Goal: Information Seeking & Learning: Learn about a topic

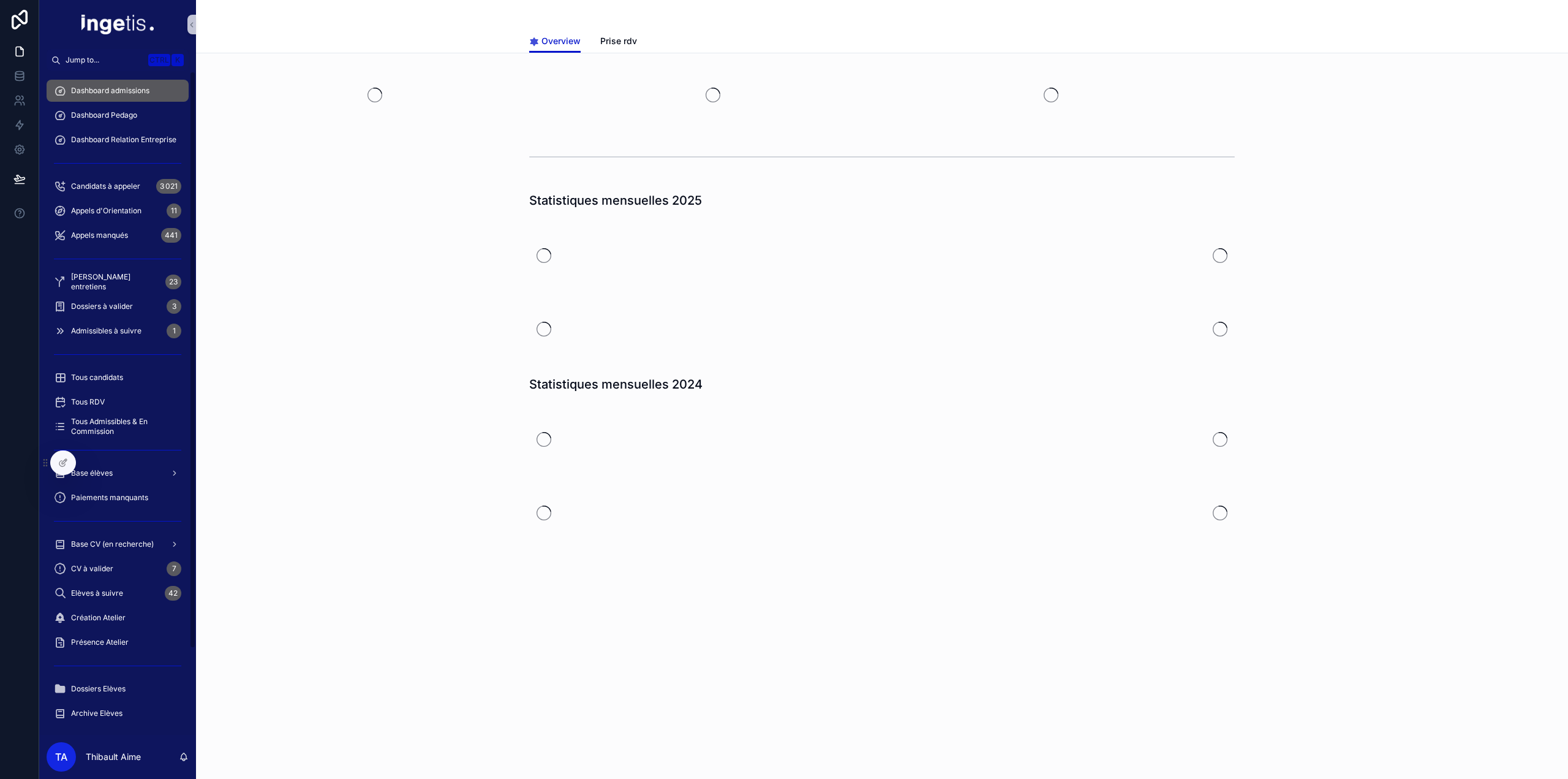
click at [120, 87] on span "Dashboard admissions" at bounding box center [110, 91] width 78 height 10
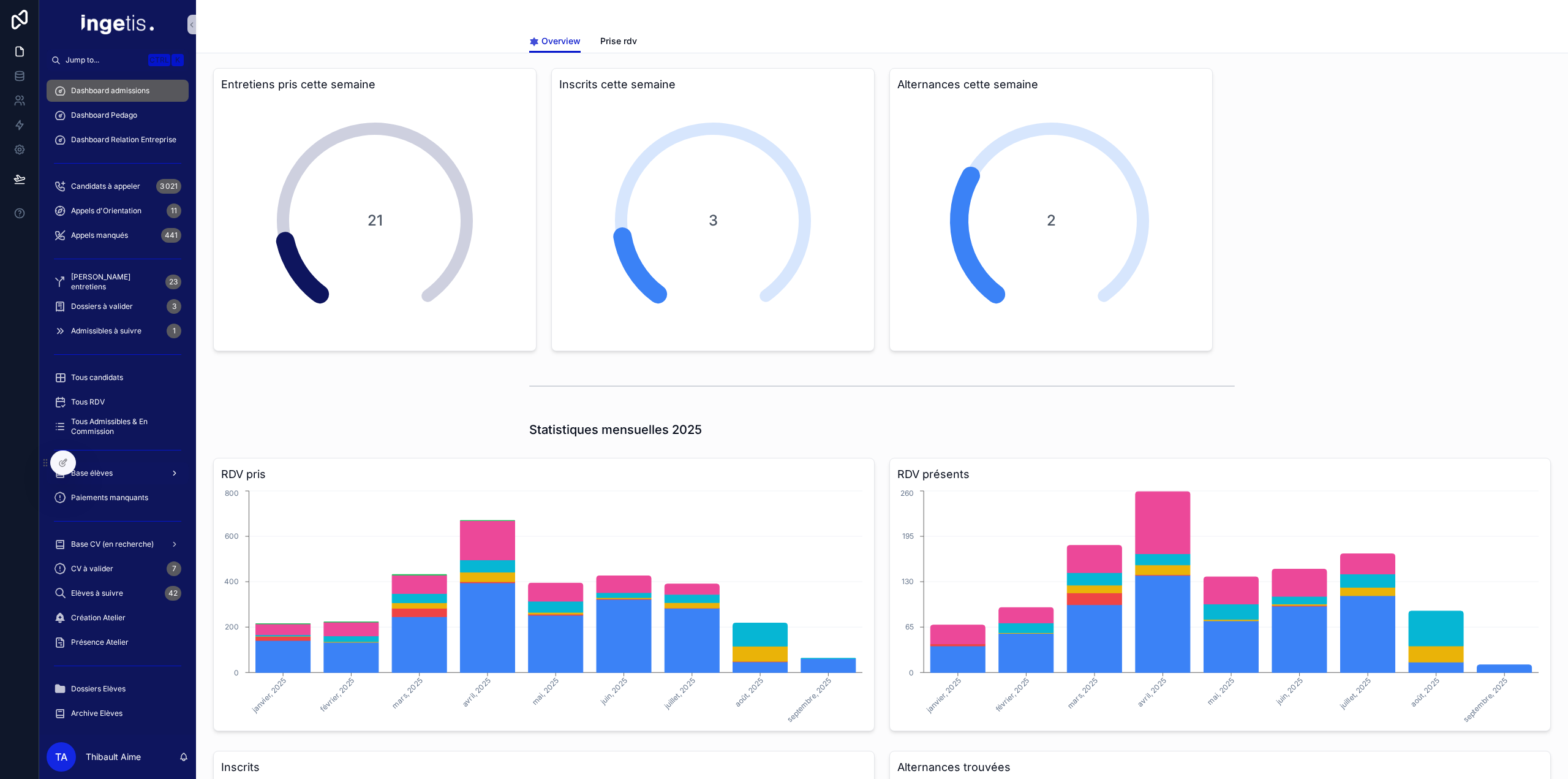
click at [122, 474] on div "Base élèves" at bounding box center [118, 473] width 127 height 20
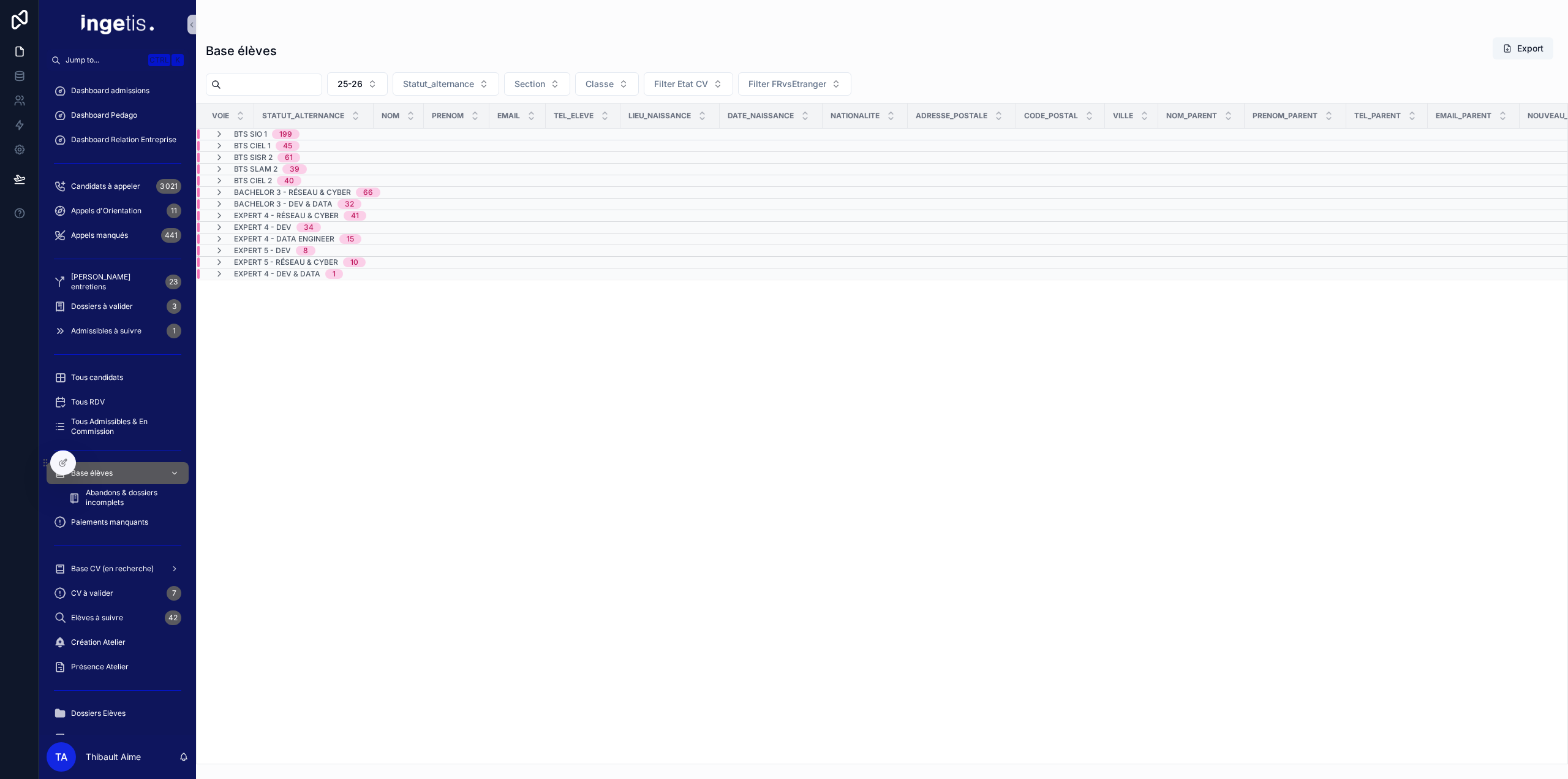
click at [253, 137] on span "BTS SIO 1" at bounding box center [250, 134] width 33 height 10
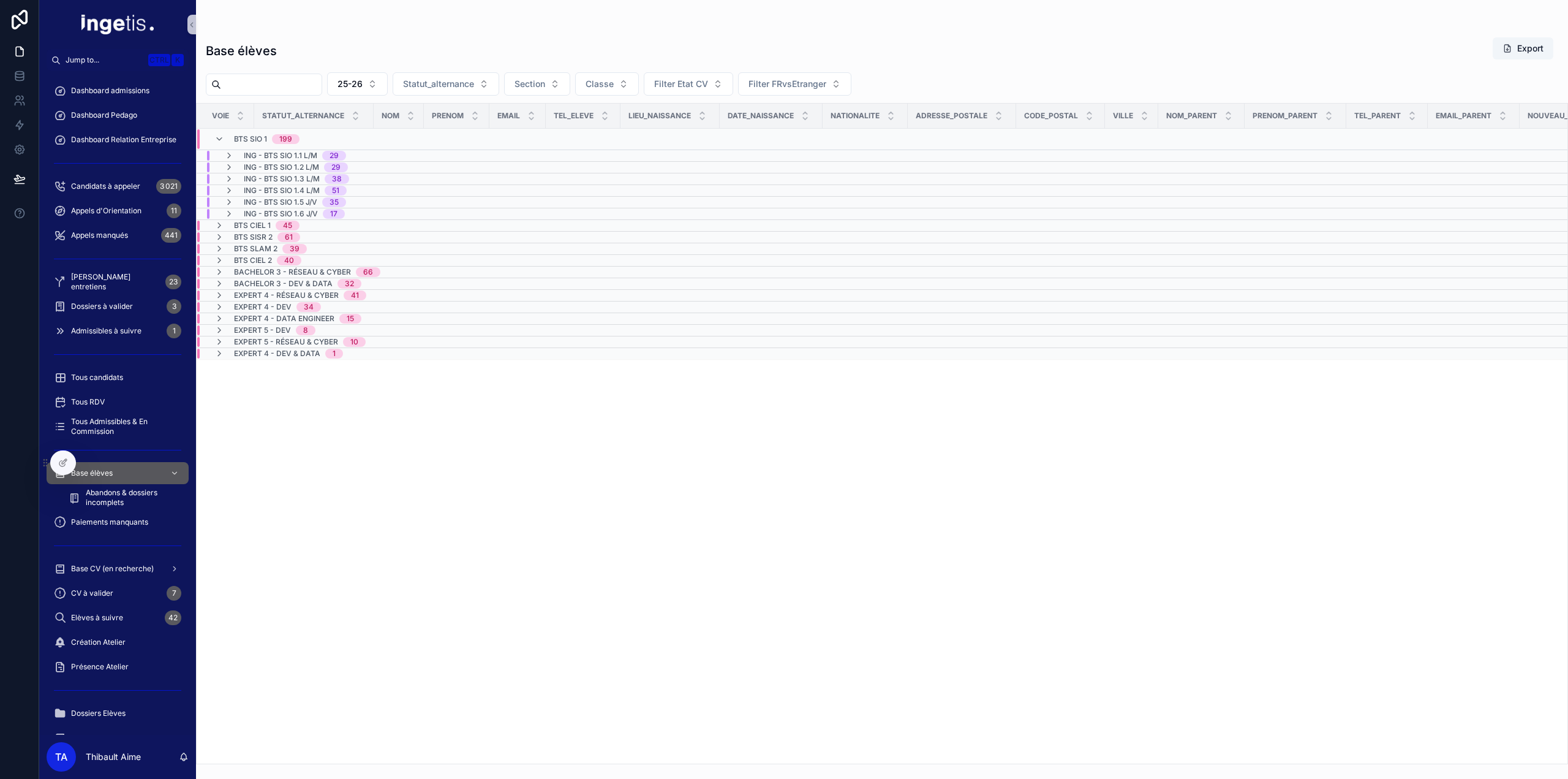
click at [294, 151] on span "ING - BTS SIO 1.1 L/M" at bounding box center [280, 156] width 74 height 10
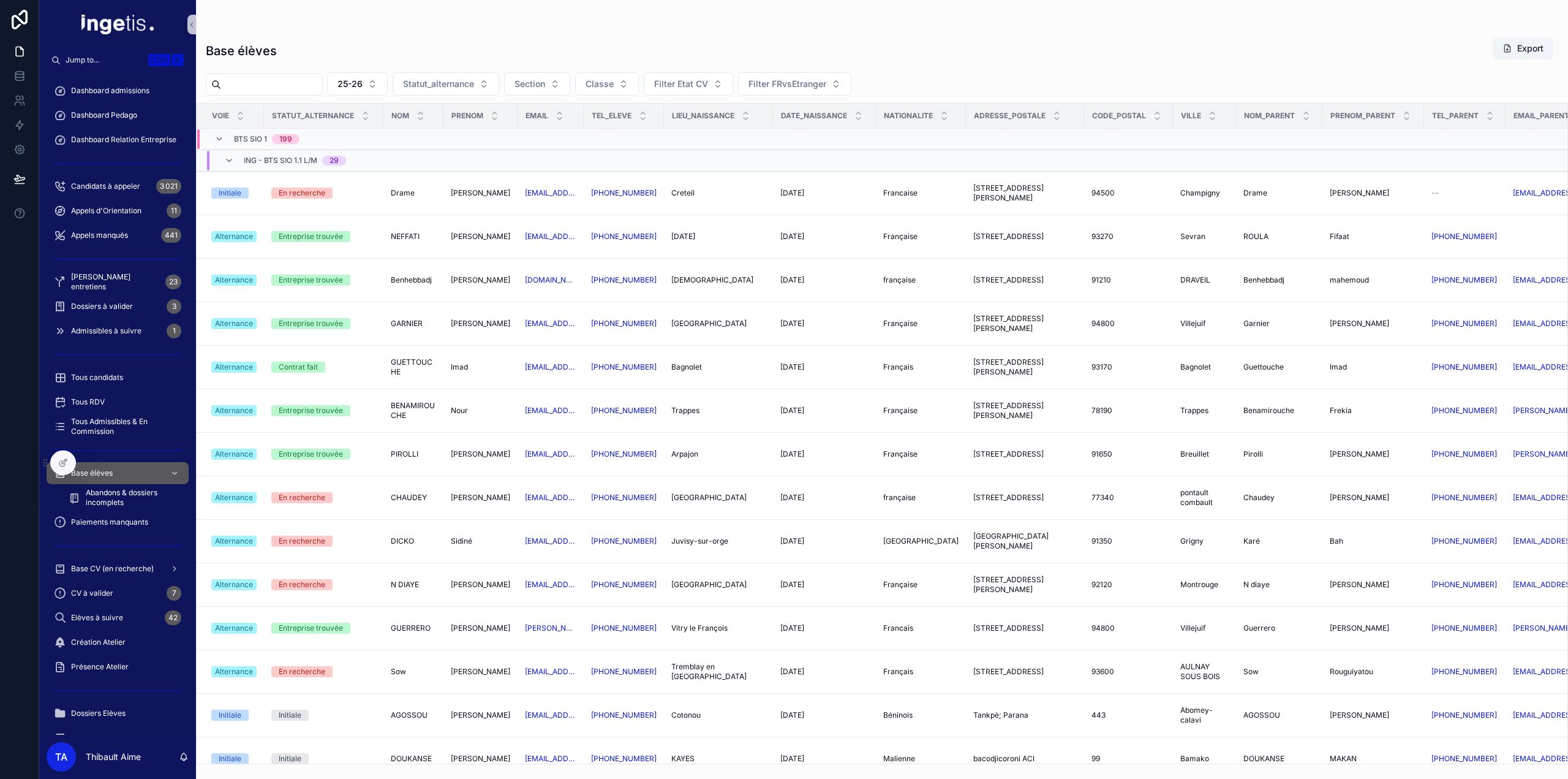
click at [261, 156] on span "ING - BTS SIO 1.1 L/M" at bounding box center [280, 160] width 74 height 10
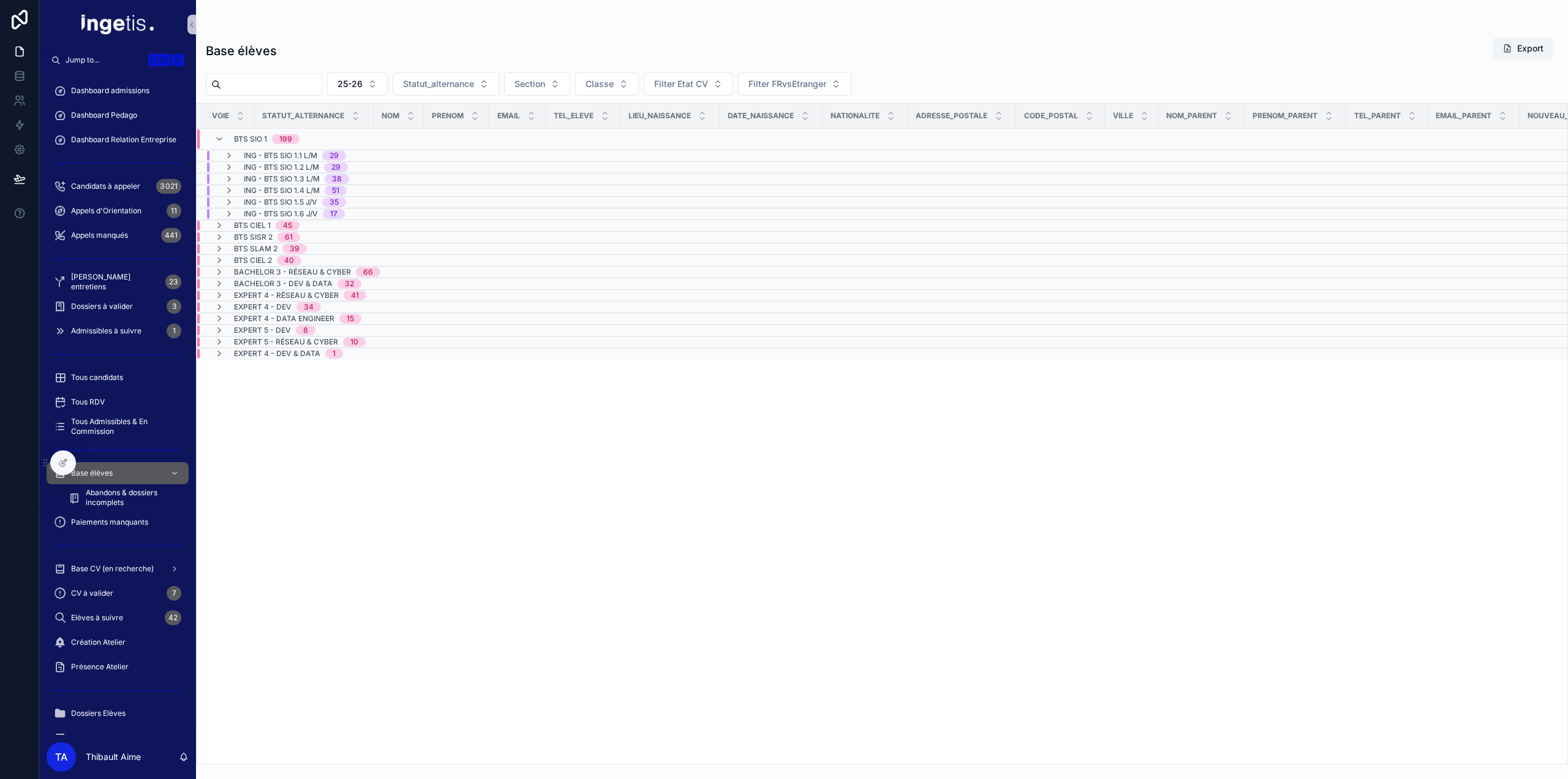
click at [261, 162] on span "ING - BTS SIO 1.2 L/M" at bounding box center [281, 167] width 76 height 10
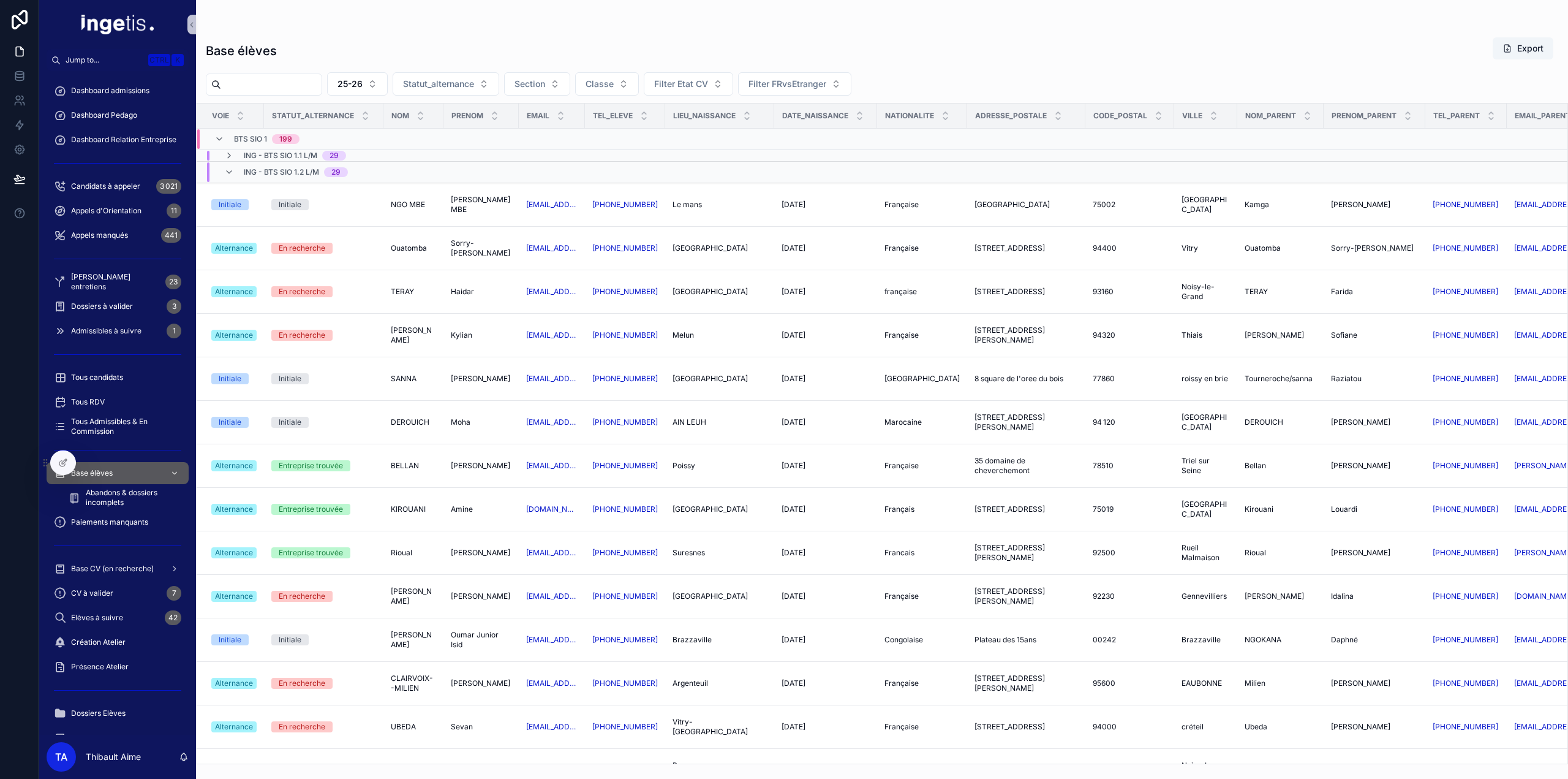
click at [263, 169] on span "ING - BTS SIO 1.2 L/M" at bounding box center [281, 172] width 76 height 10
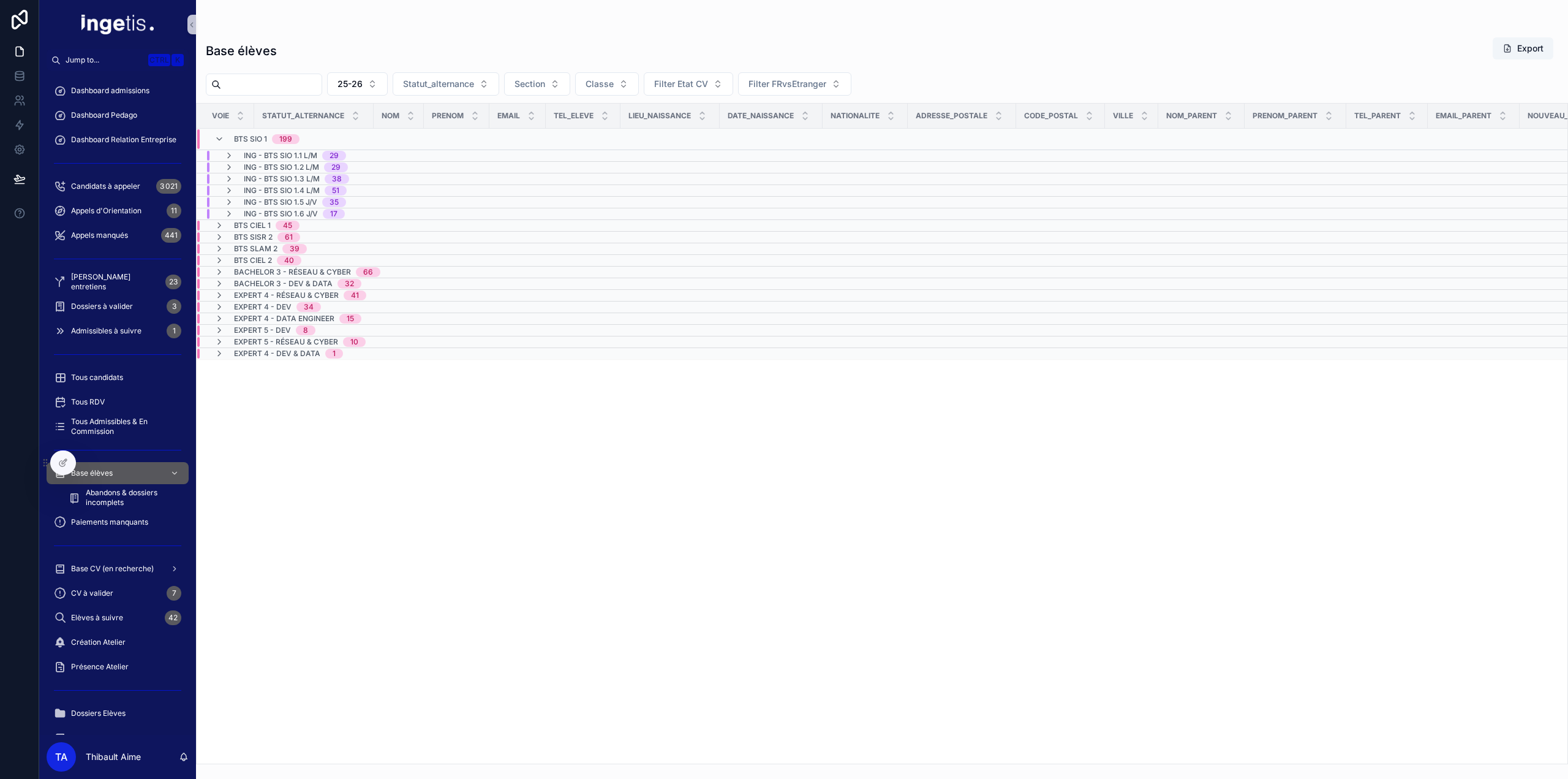
click at [272, 185] on td "ING - BTS SIO 1.4 L/M 51" at bounding box center [310, 191] width 227 height 12
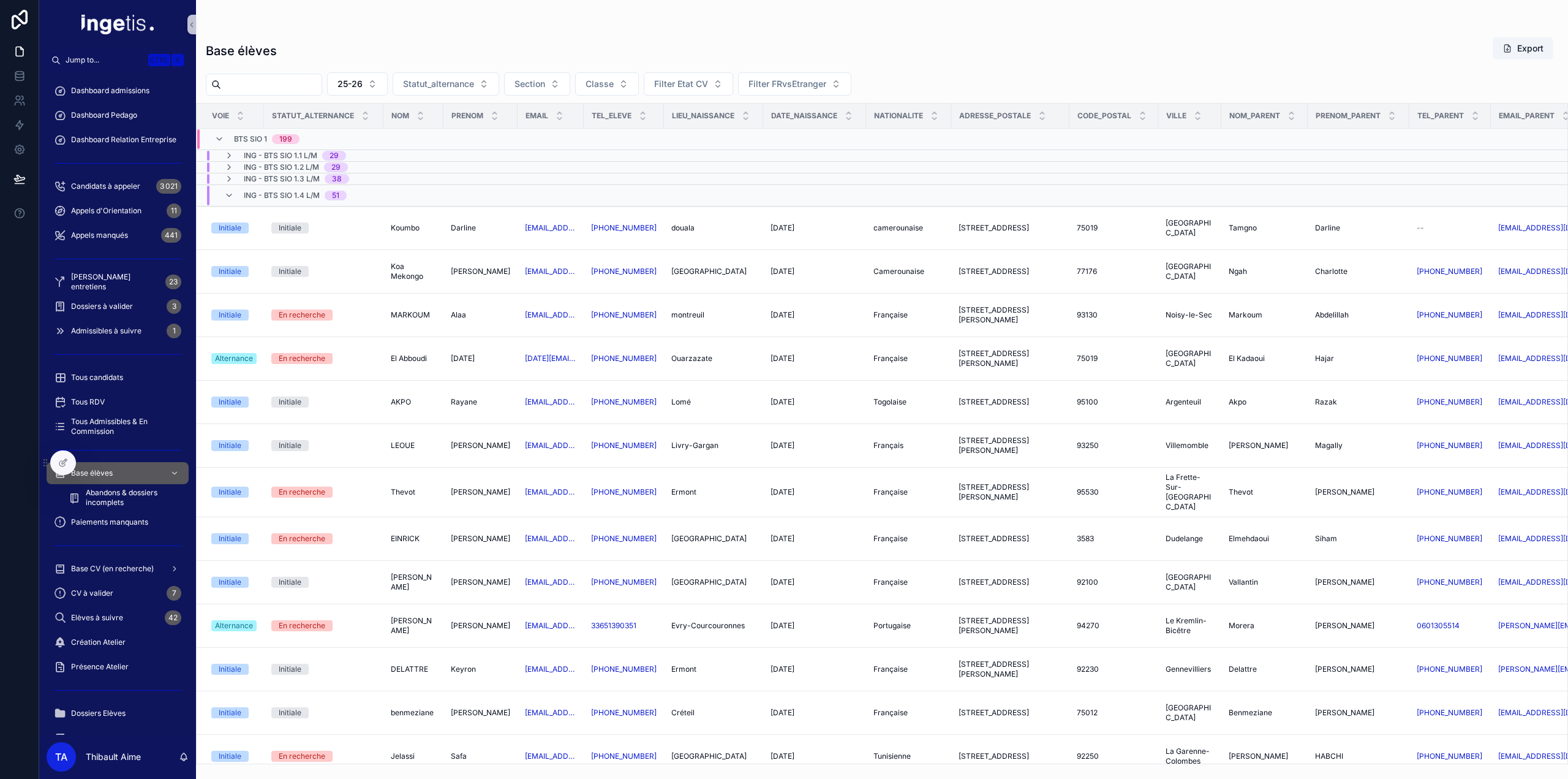
click at [267, 179] on span "ING - BTS SIO 1.3 L/M" at bounding box center [282, 179] width 76 height 10
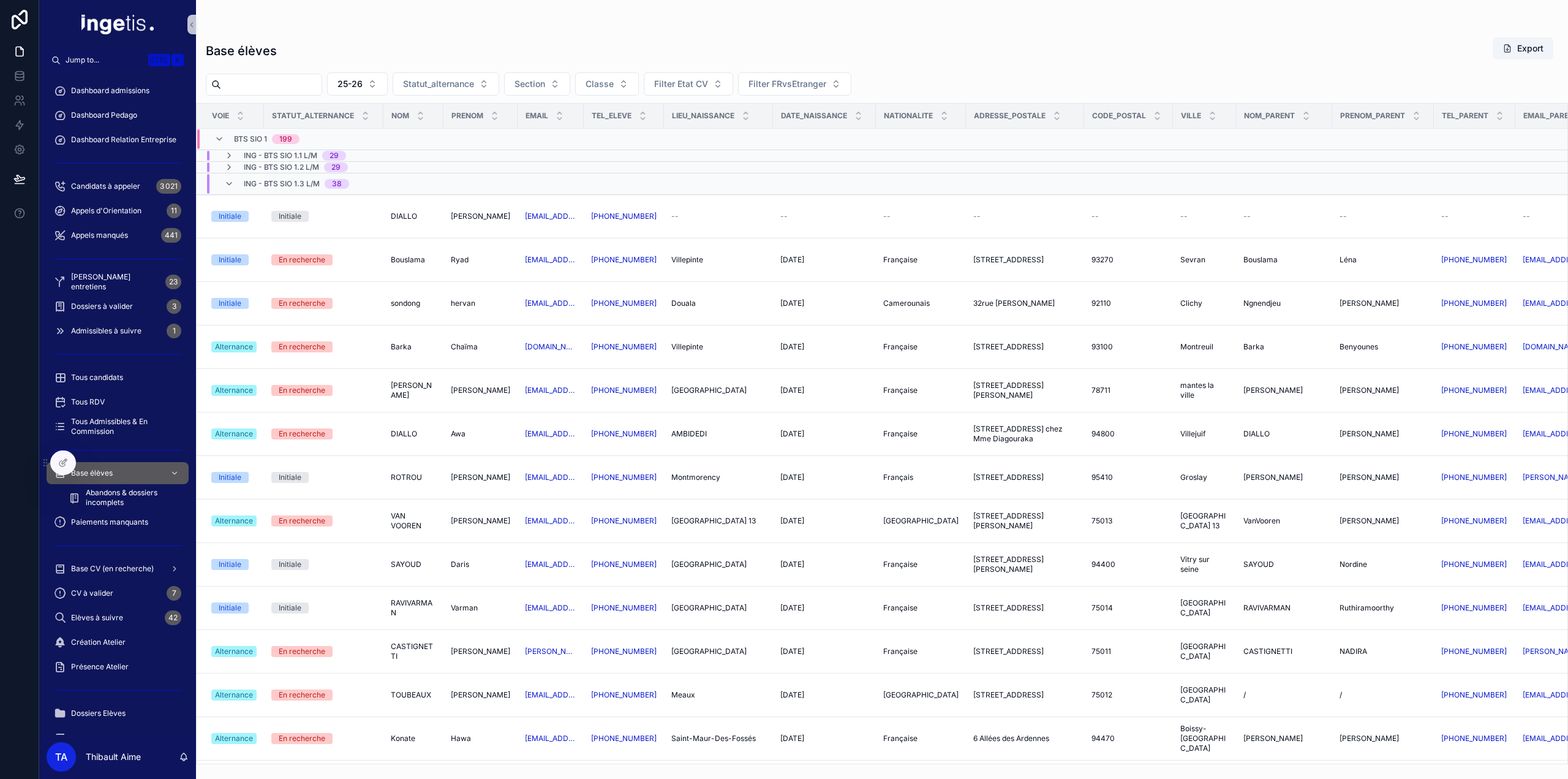
click at [265, 182] on span "ING - BTS SIO 1.3 L/M" at bounding box center [282, 183] width 76 height 10
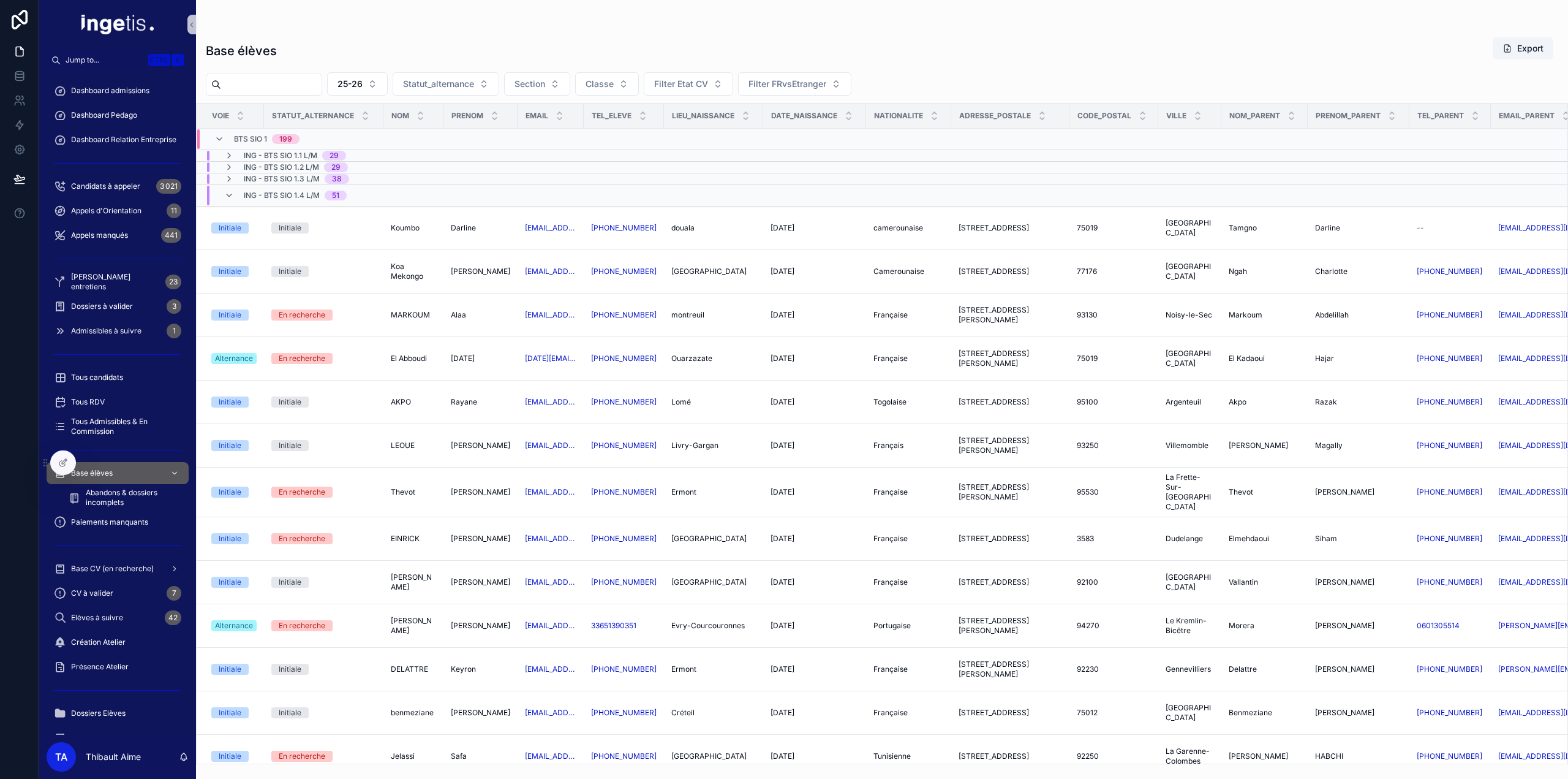
click at [255, 190] on span "ING - BTS SIO 1.4 L/M" at bounding box center [282, 195] width 76 height 10
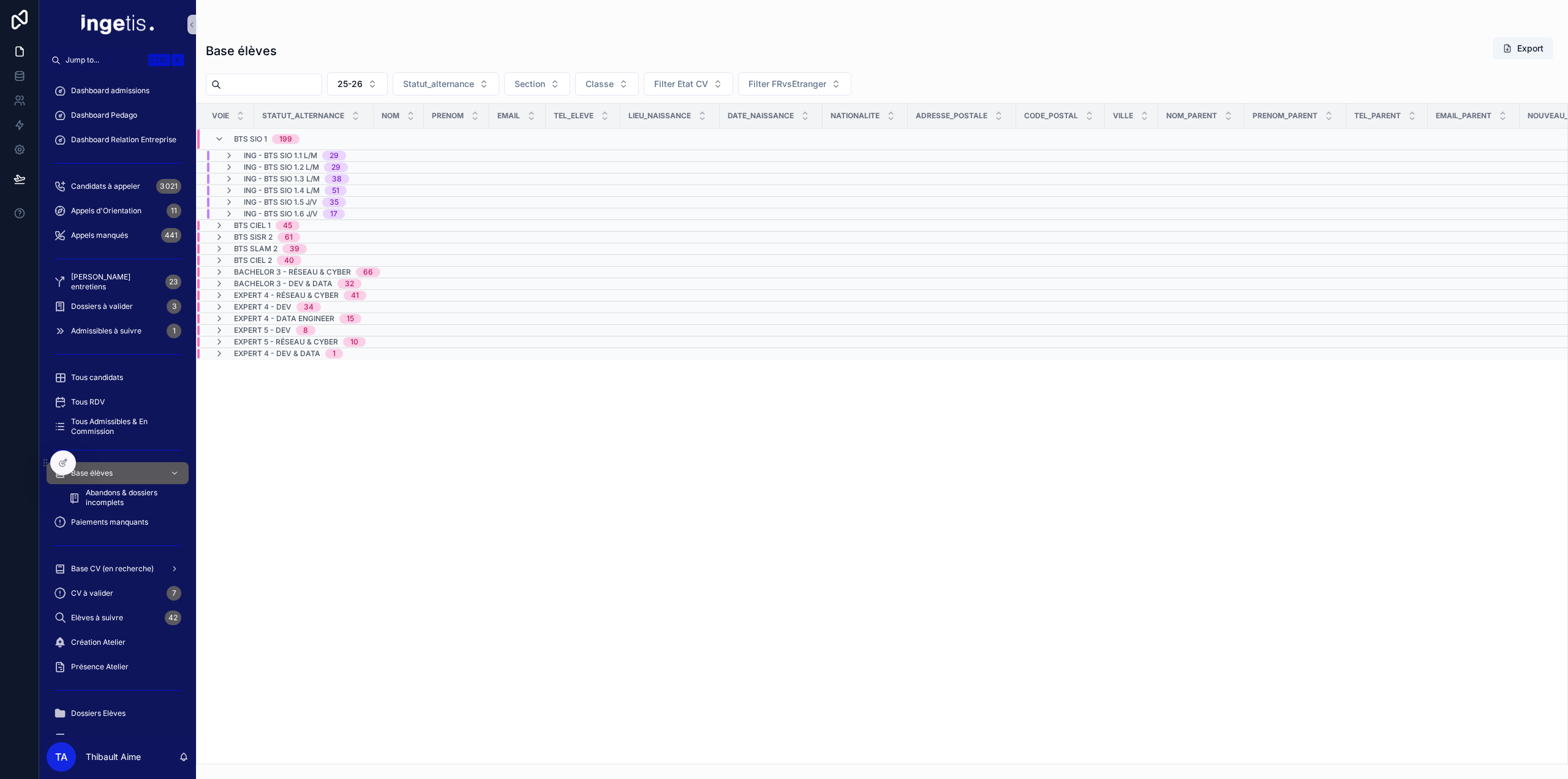
click at [250, 138] on span "BTS SIO 1" at bounding box center [250, 139] width 33 height 10
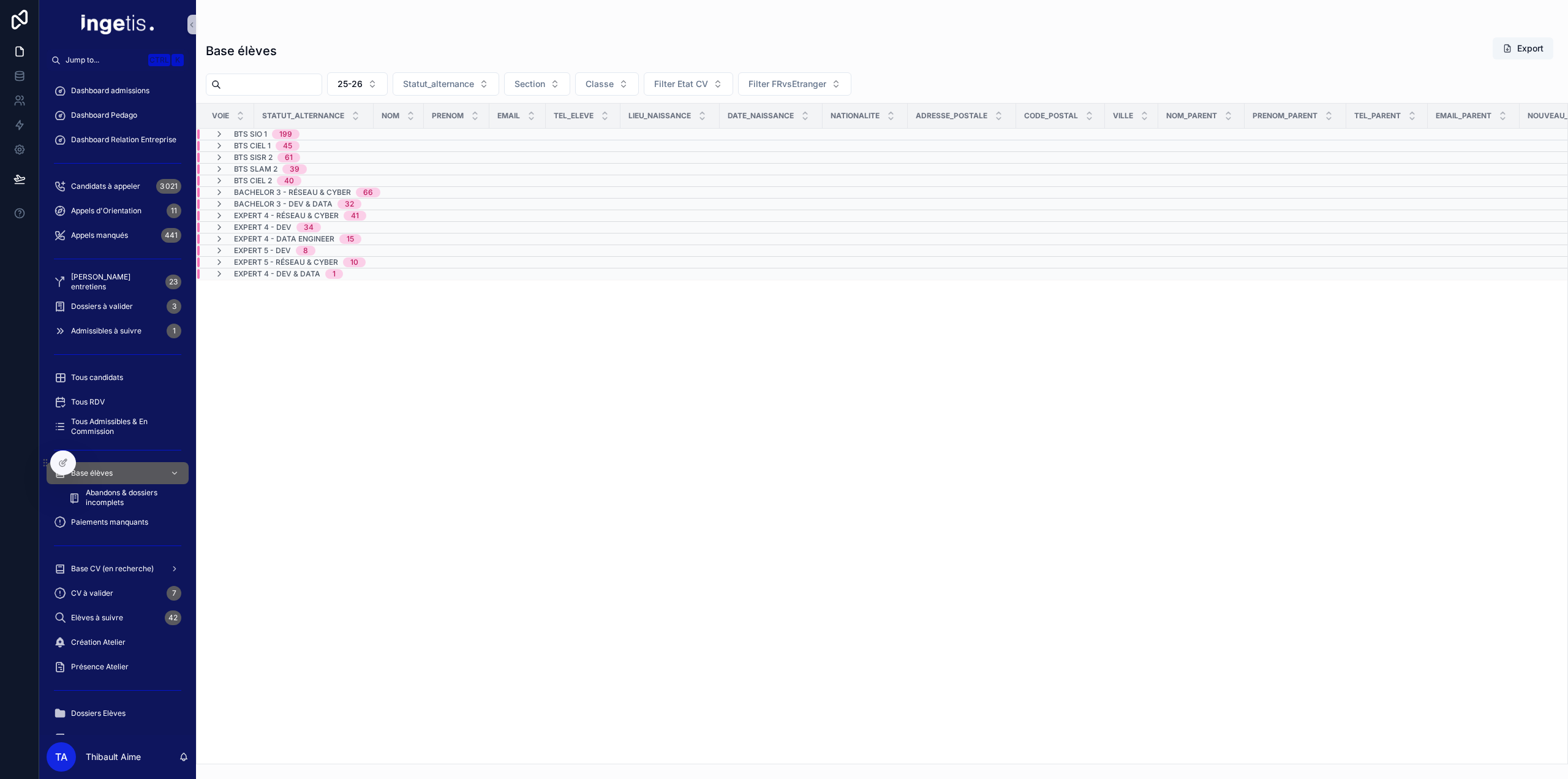
click at [226, 138] on td "BTS SIO 1 199" at bounding box center [310, 135] width 227 height 12
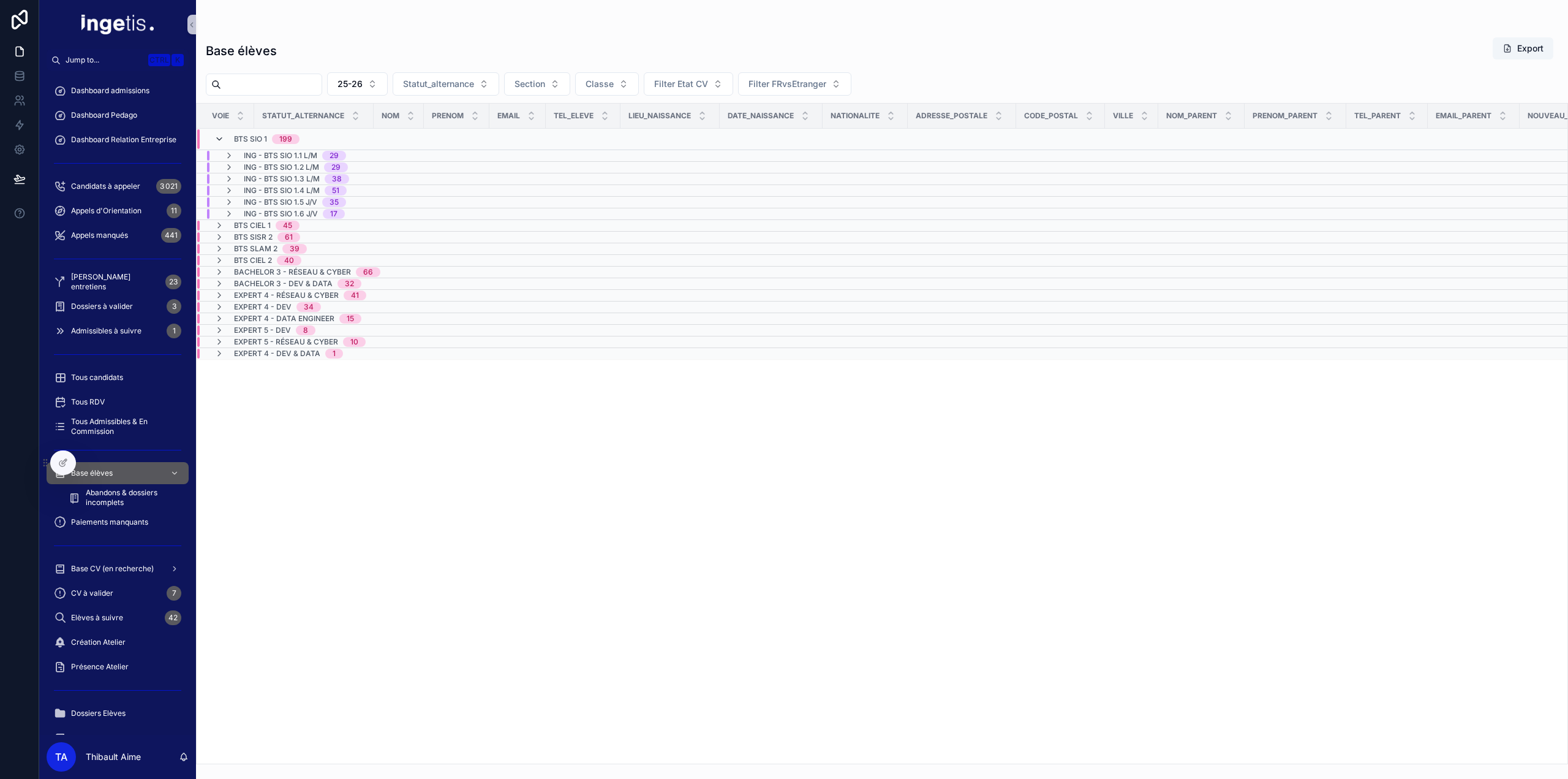
click at [219, 141] on icon "scrollable content" at bounding box center [219, 139] width 10 height 10
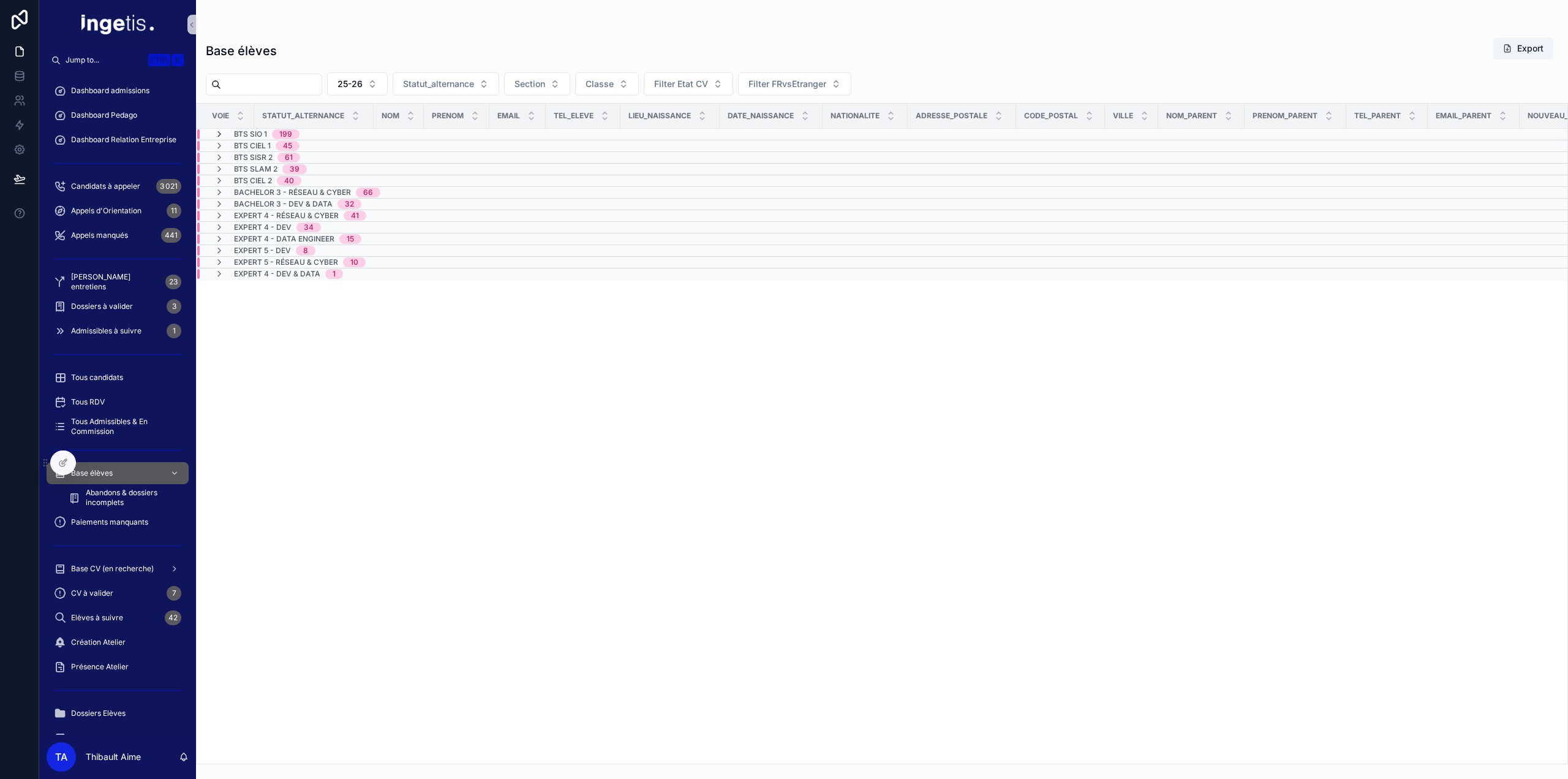
click at [218, 134] on icon "scrollable content" at bounding box center [219, 134] width 10 height 10
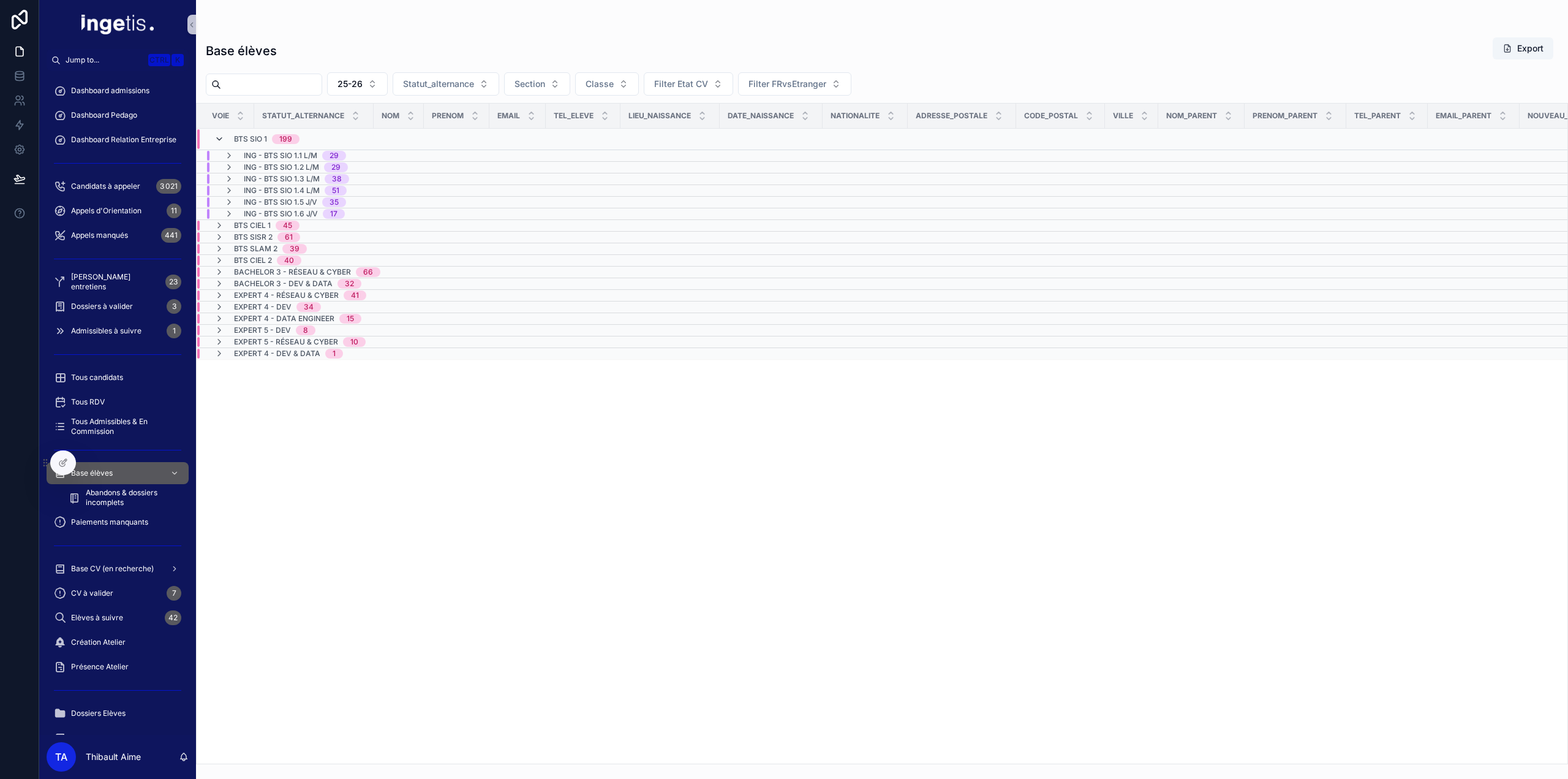
click at [219, 139] on icon "scrollable content" at bounding box center [219, 139] width 10 height 10
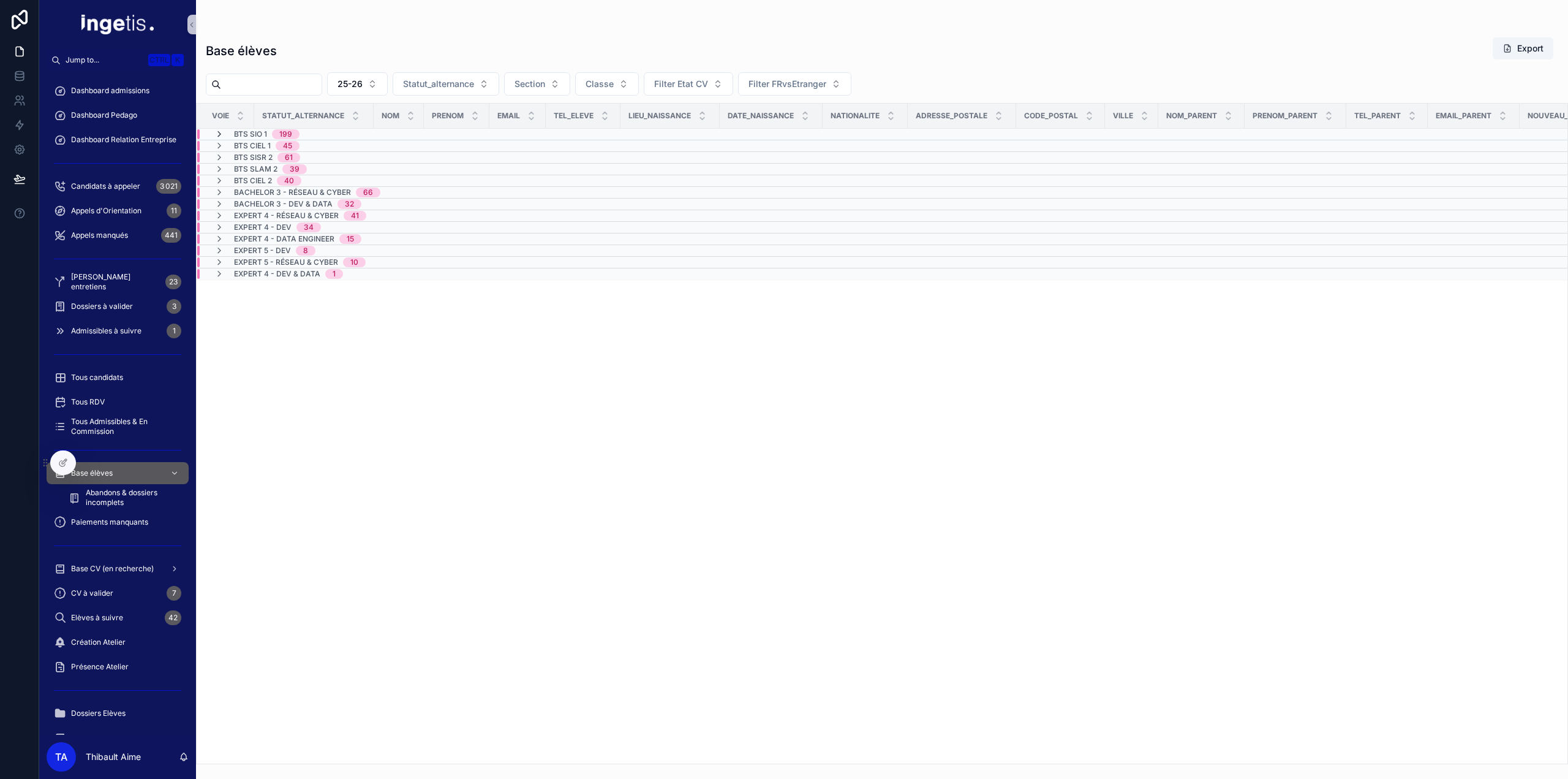
click at [218, 133] on icon "scrollable content" at bounding box center [219, 134] width 10 height 10
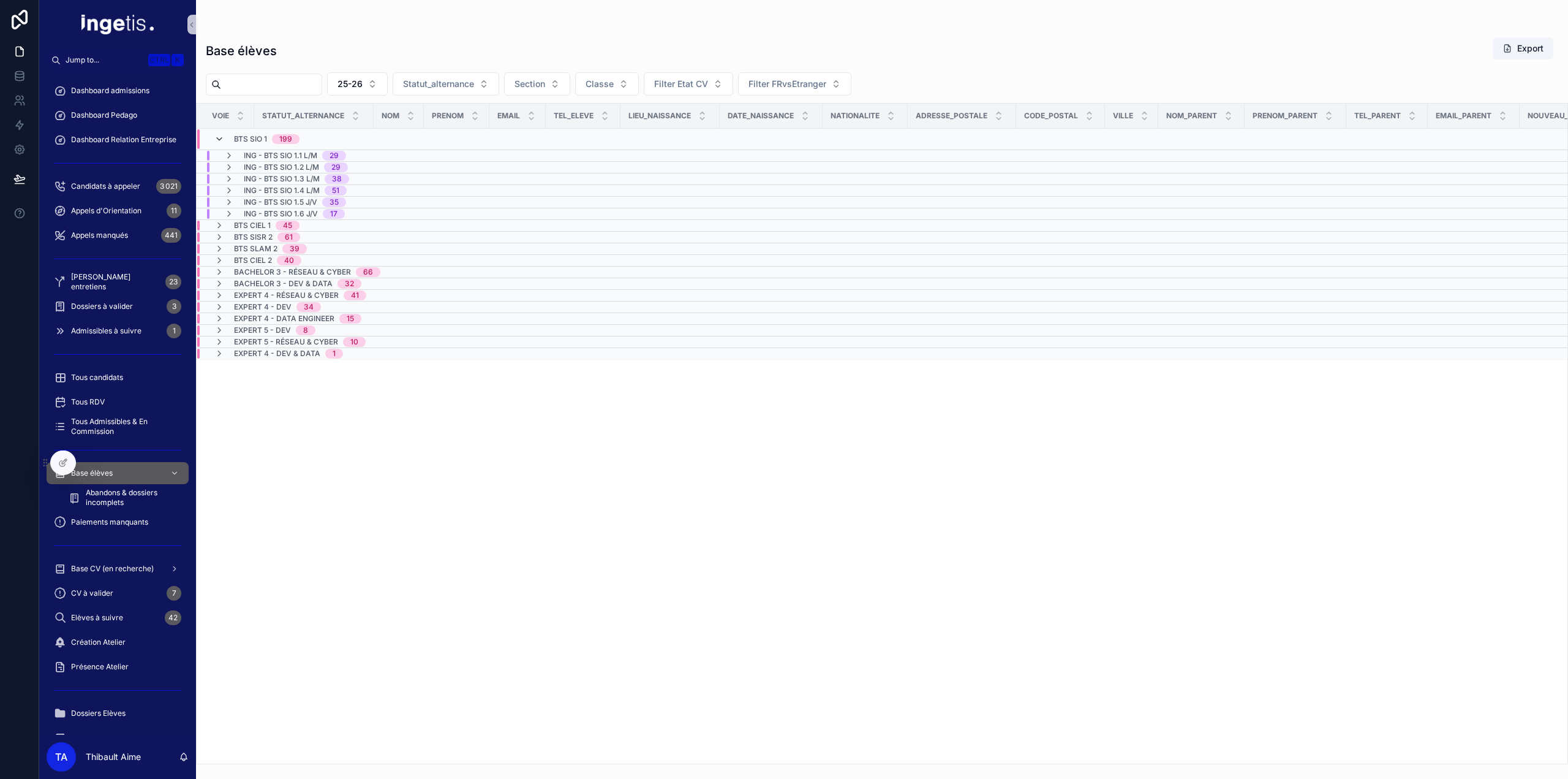
click at [218, 135] on icon "scrollable content" at bounding box center [219, 139] width 10 height 10
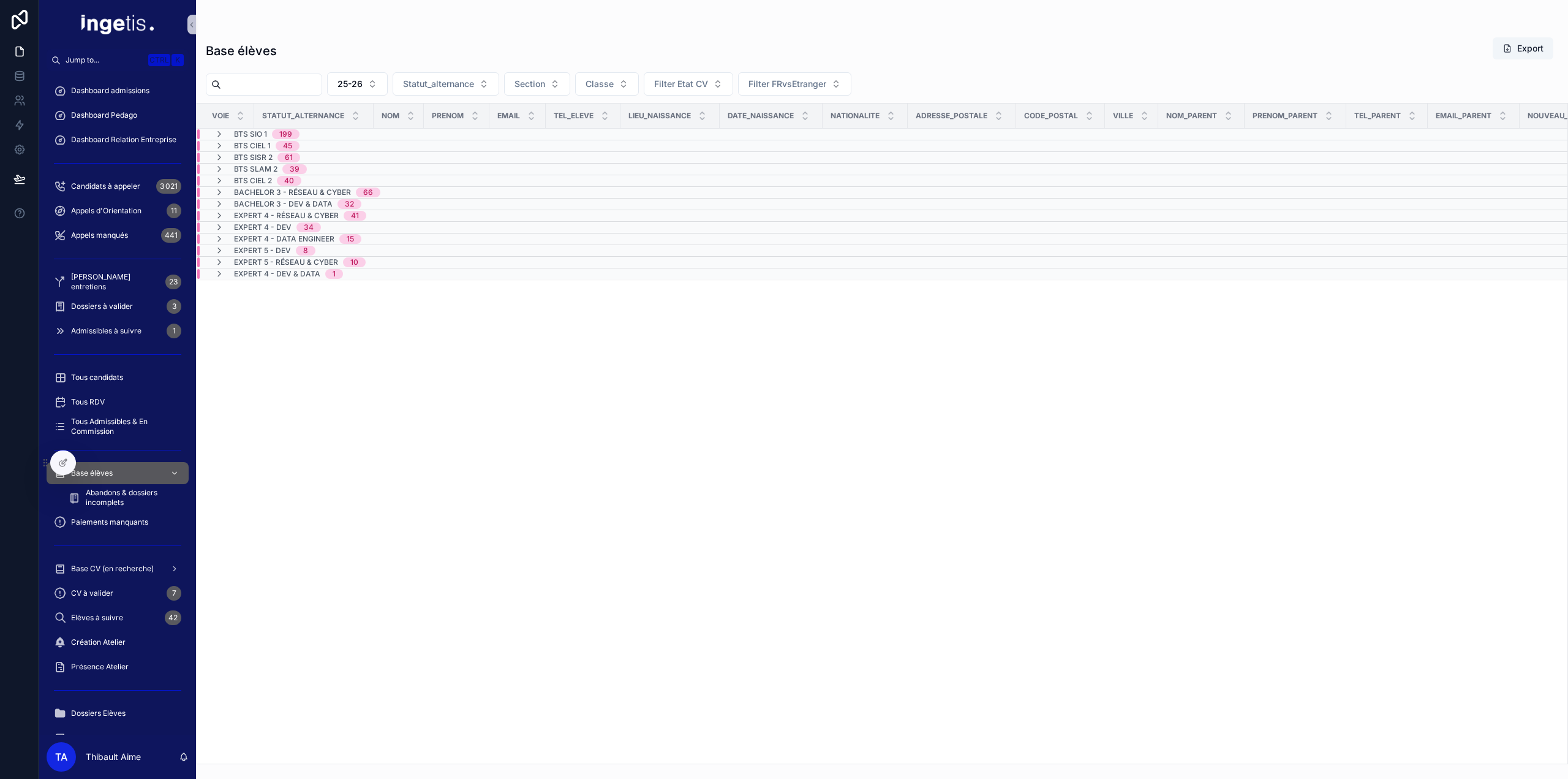
click at [218, 135] on icon "scrollable content" at bounding box center [219, 134] width 10 height 10
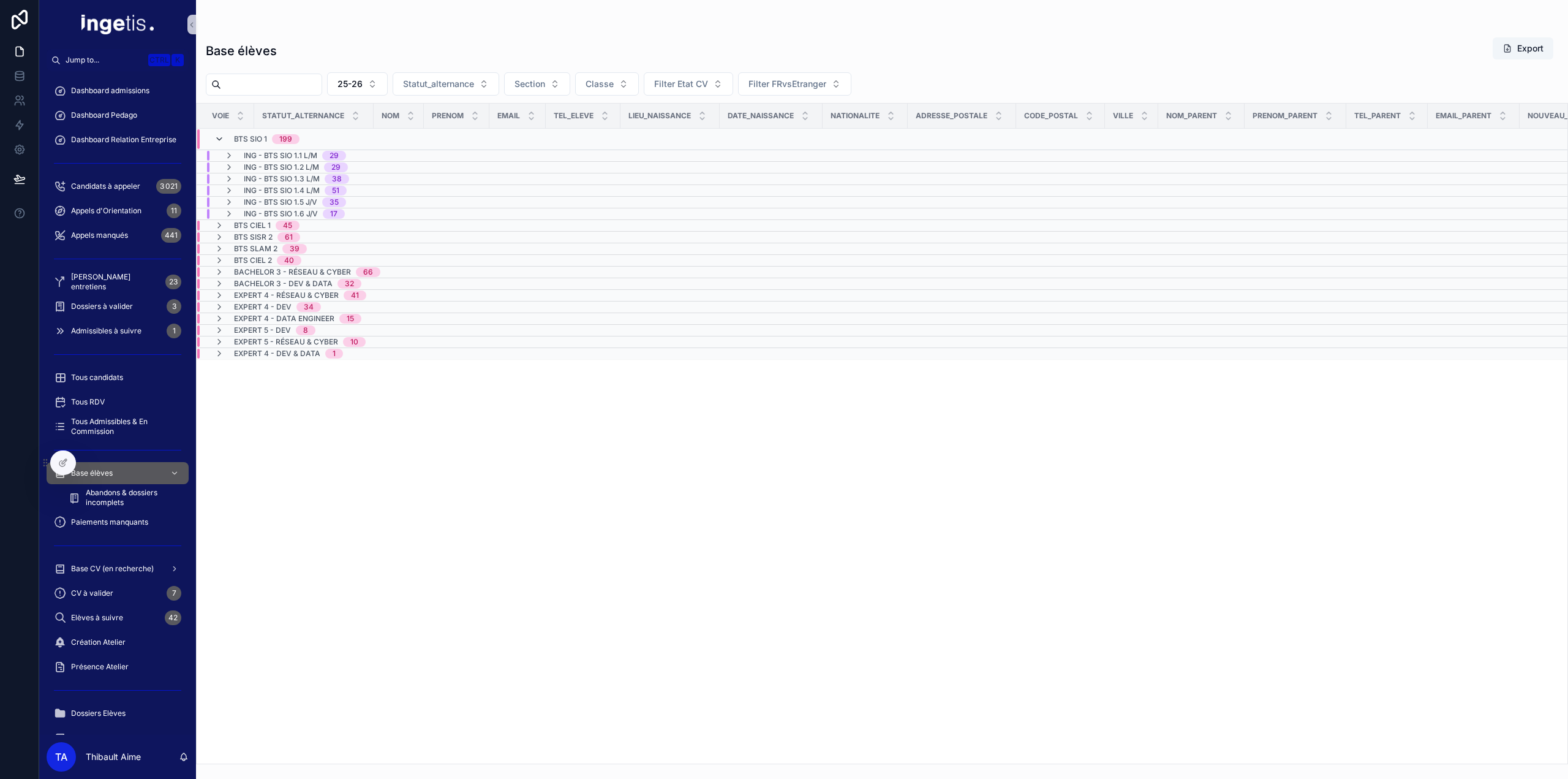
click at [218, 138] on icon "scrollable content" at bounding box center [219, 139] width 10 height 10
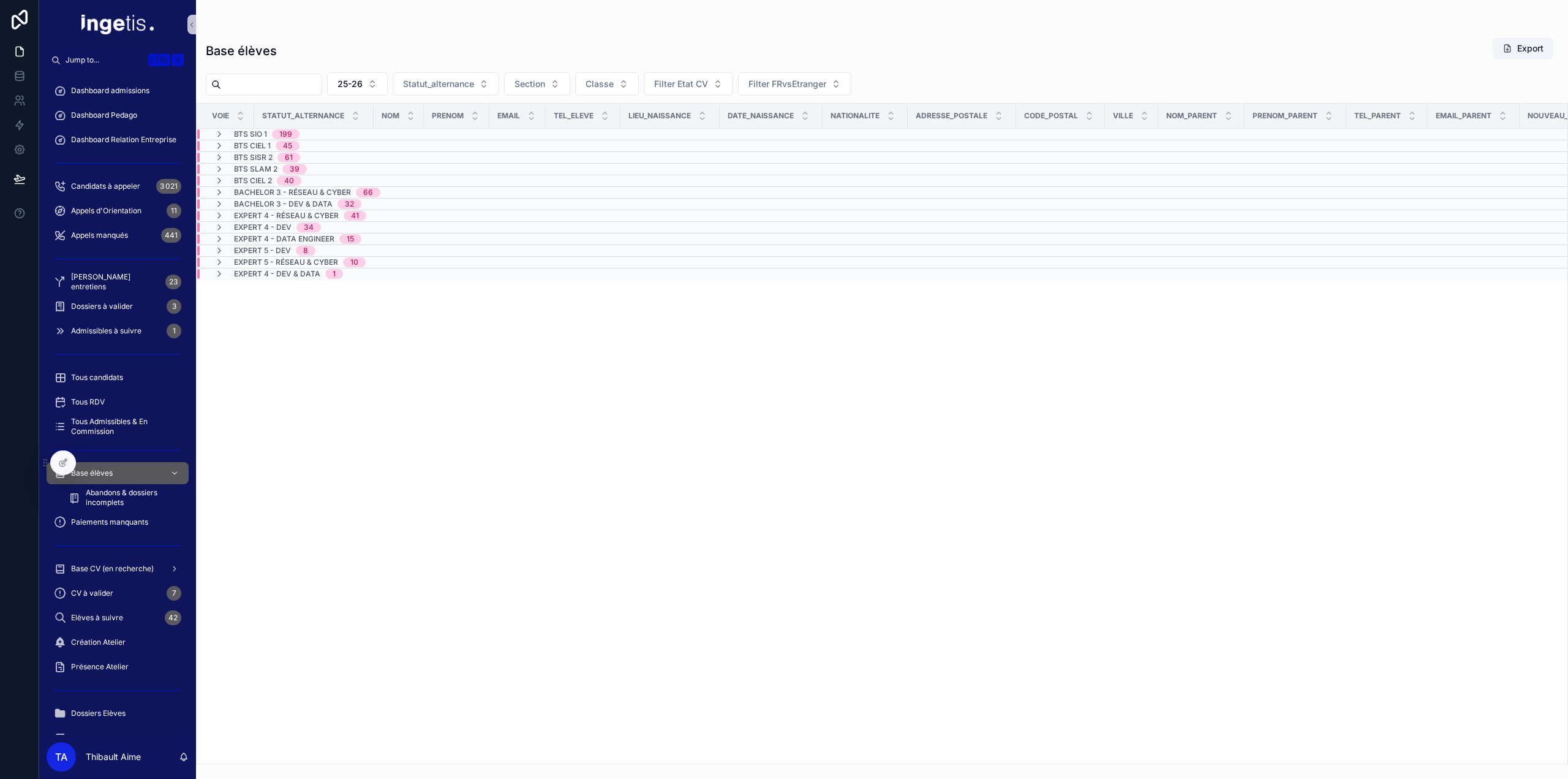
click at [218, 138] on icon "scrollable content" at bounding box center [219, 134] width 10 height 10
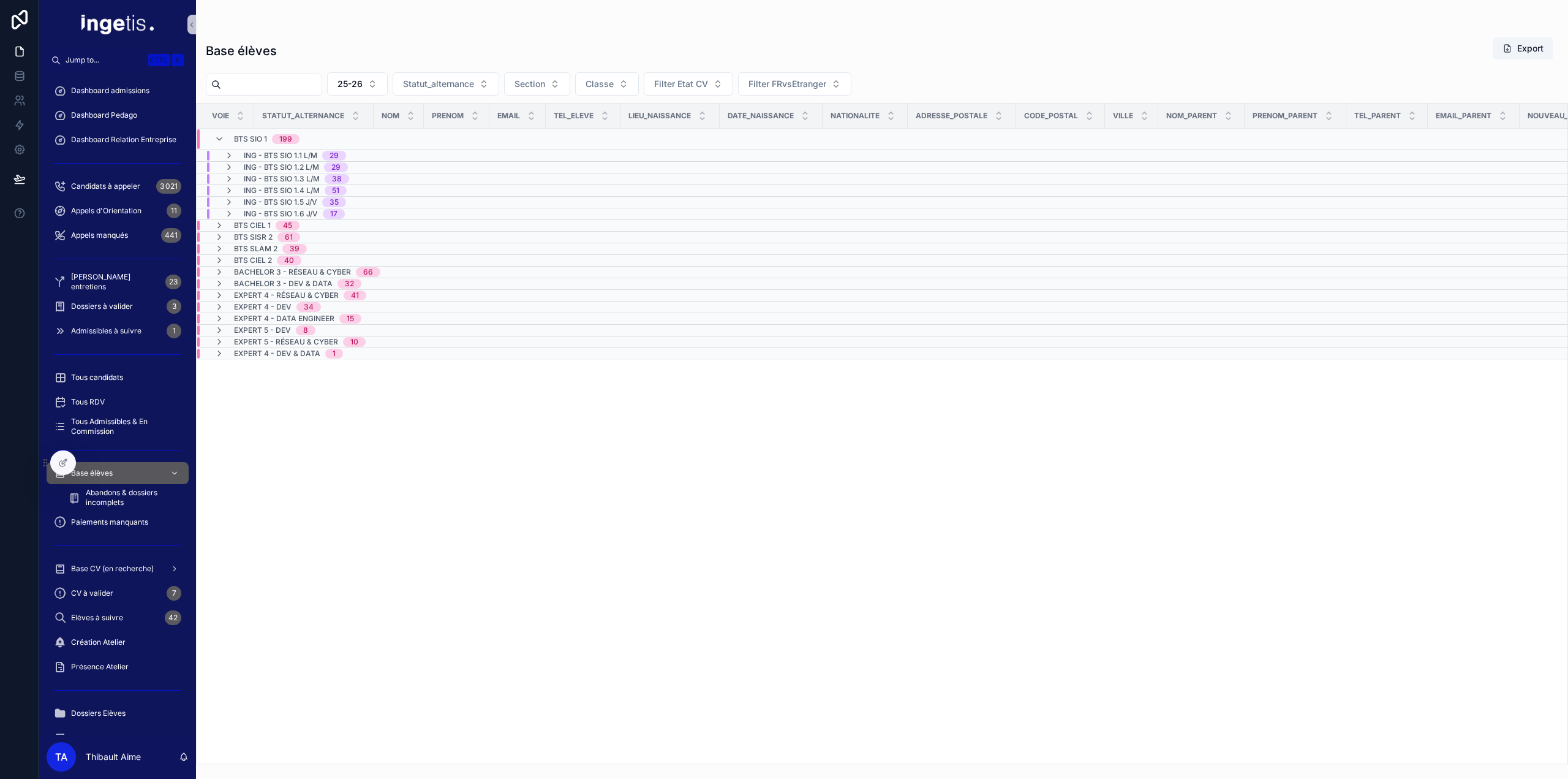
click at [218, 138] on icon "scrollable content" at bounding box center [219, 139] width 10 height 10
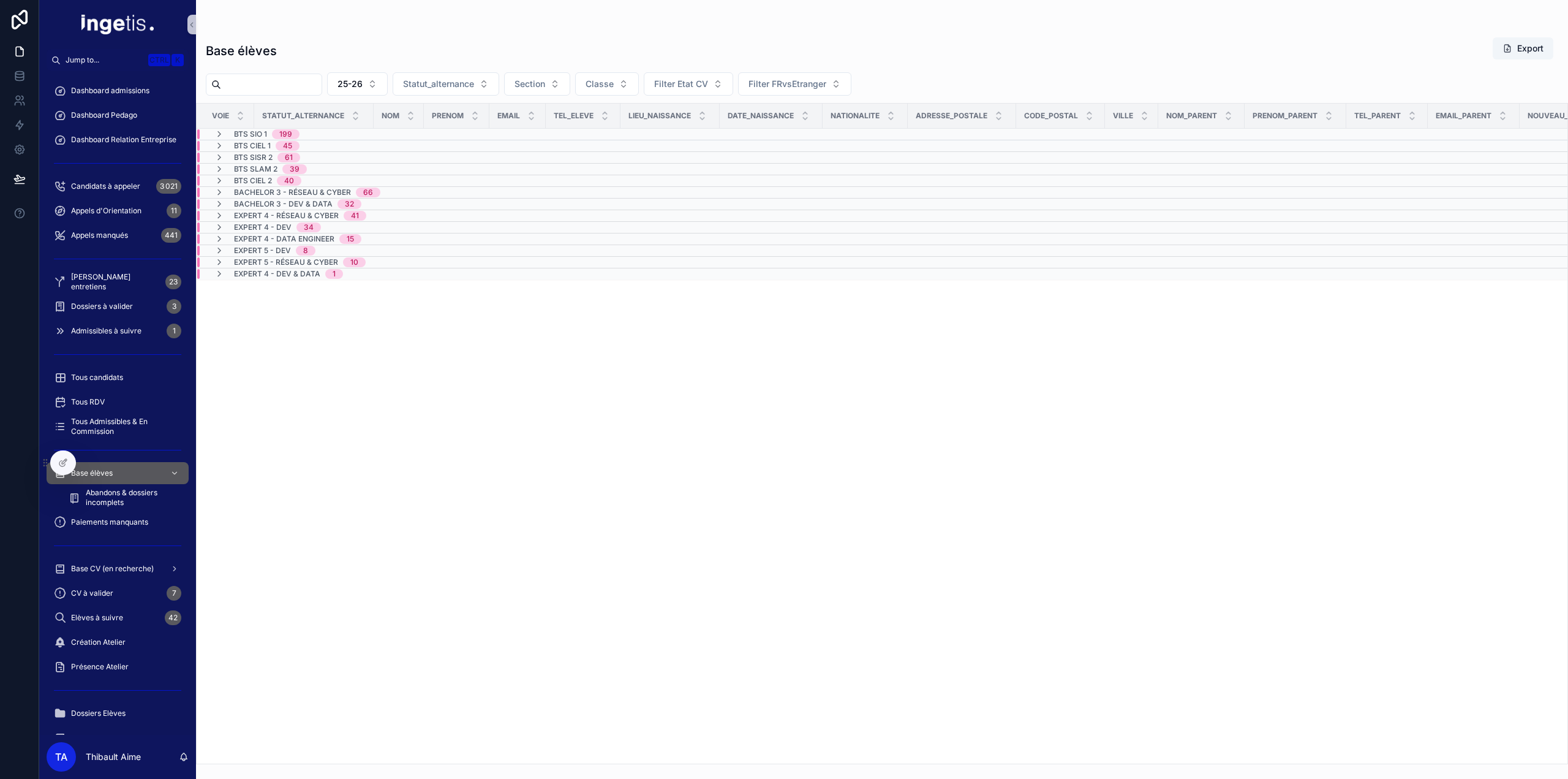
click at [218, 138] on icon "scrollable content" at bounding box center [219, 134] width 10 height 10
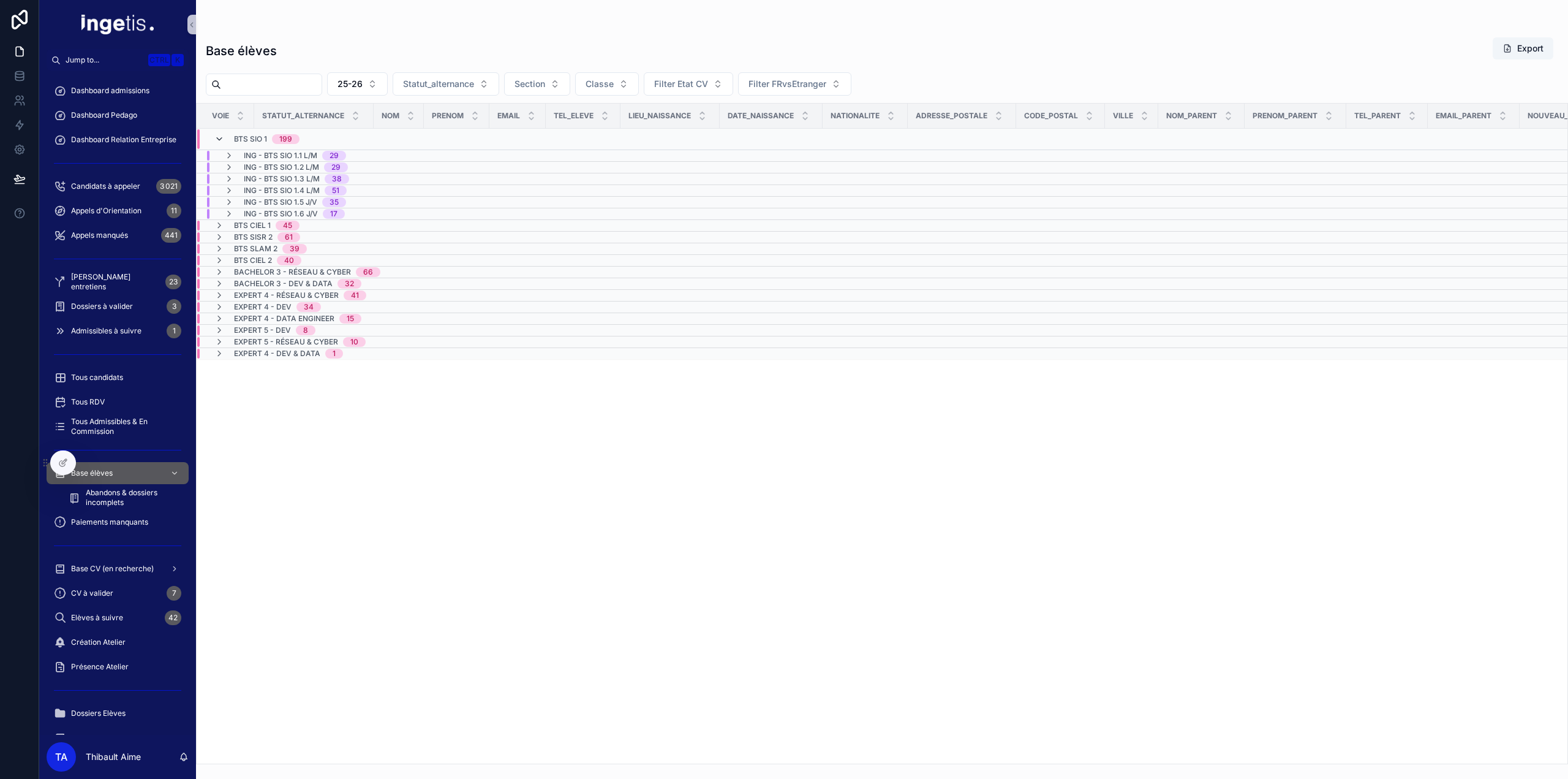
click at [221, 138] on icon "scrollable content" at bounding box center [219, 139] width 10 height 10
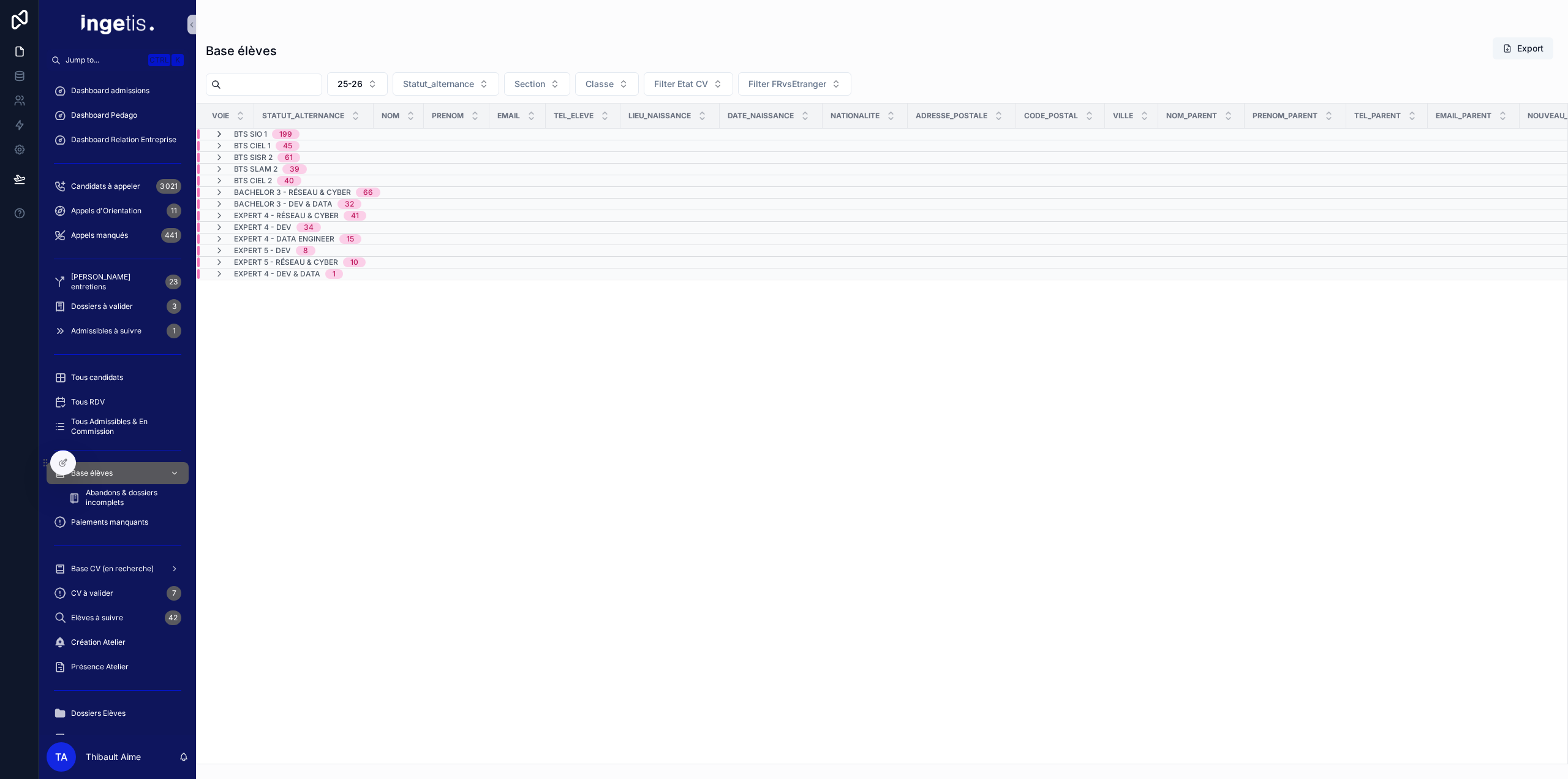
click at [218, 136] on icon "scrollable content" at bounding box center [219, 134] width 10 height 10
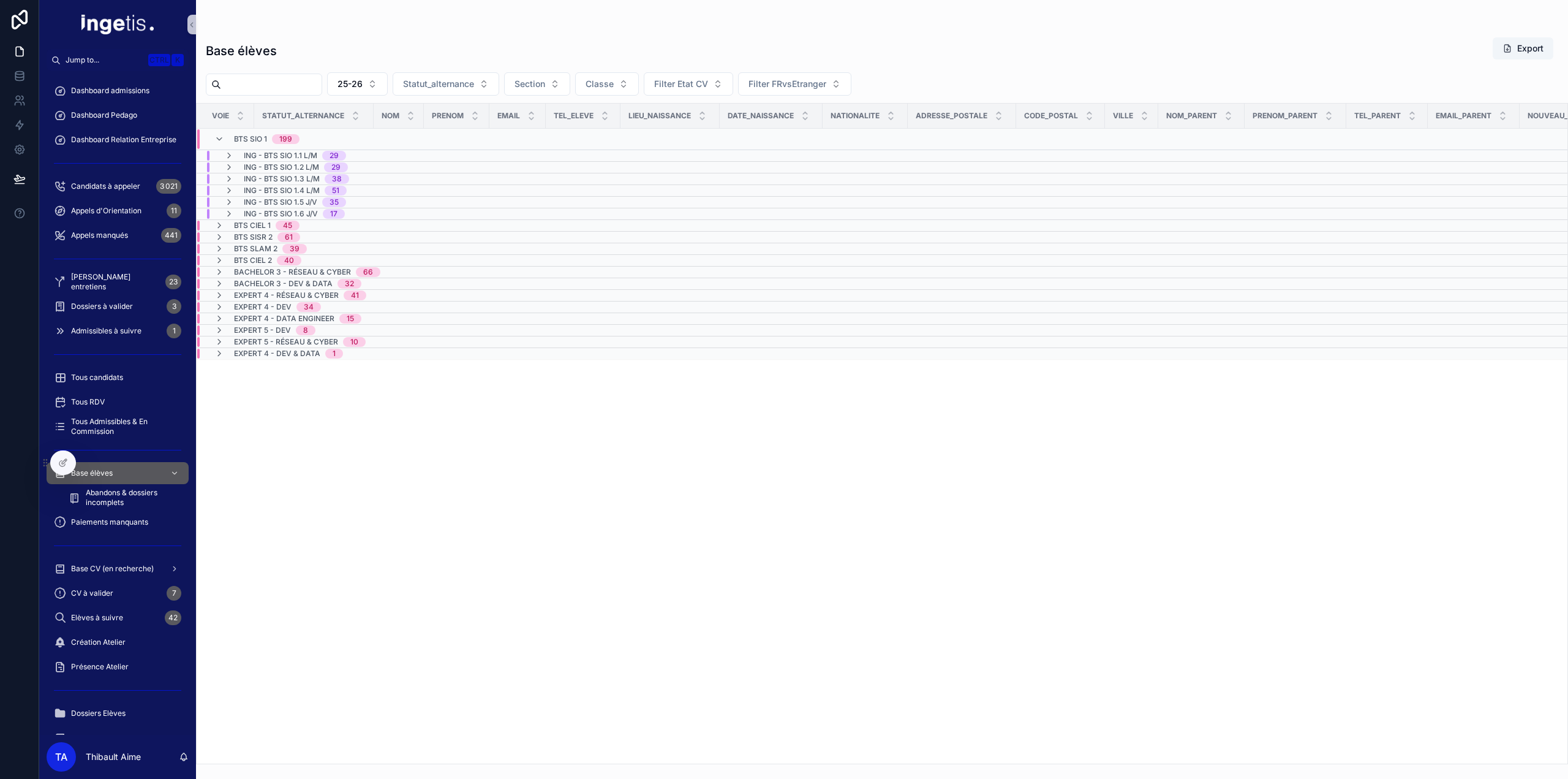
click at [257, 139] on span "BTS SIO 1" at bounding box center [250, 139] width 33 height 10
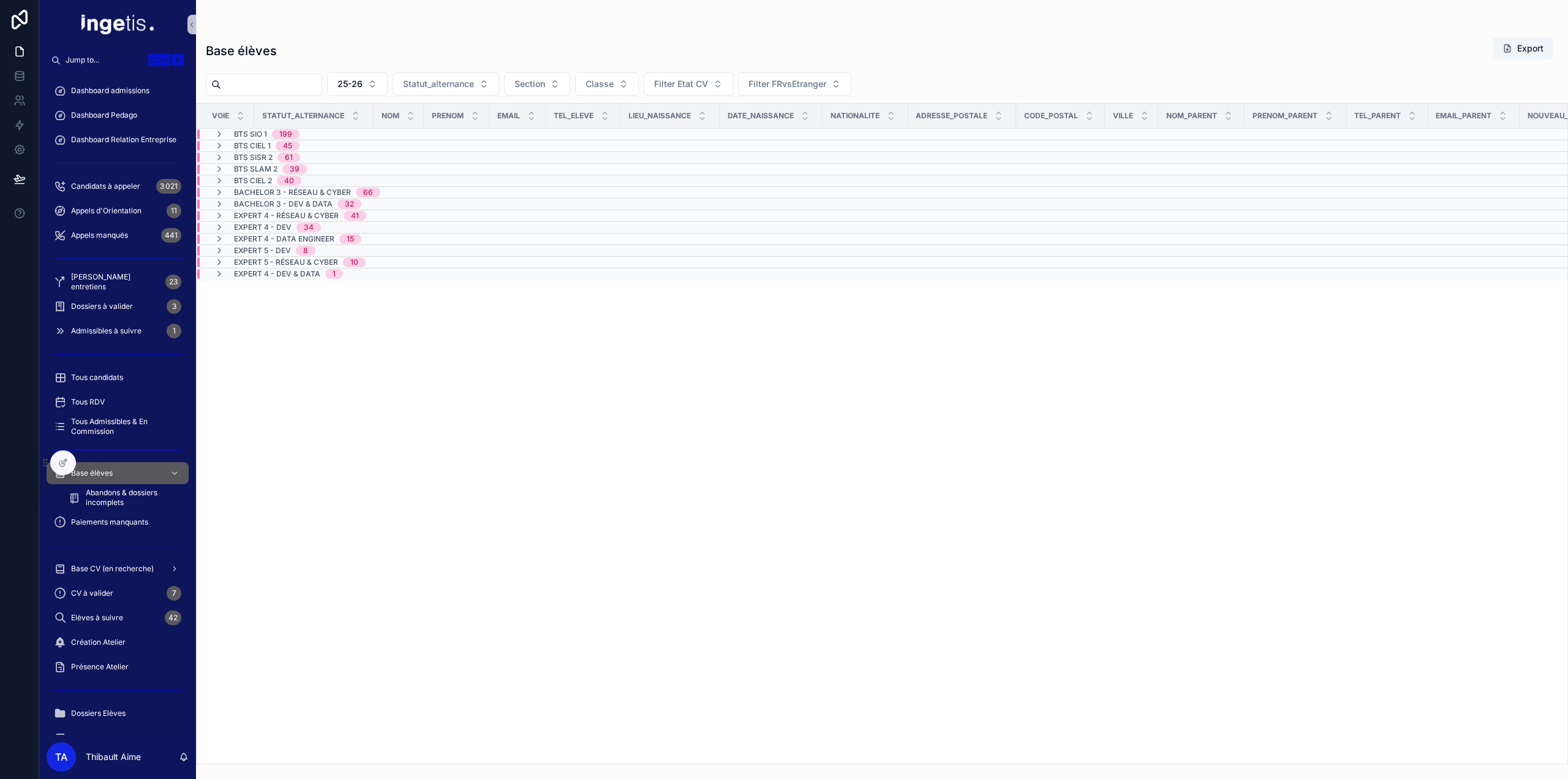
click at [228, 136] on div "BTS SIO 1 199" at bounding box center [257, 134] width 85 height 10
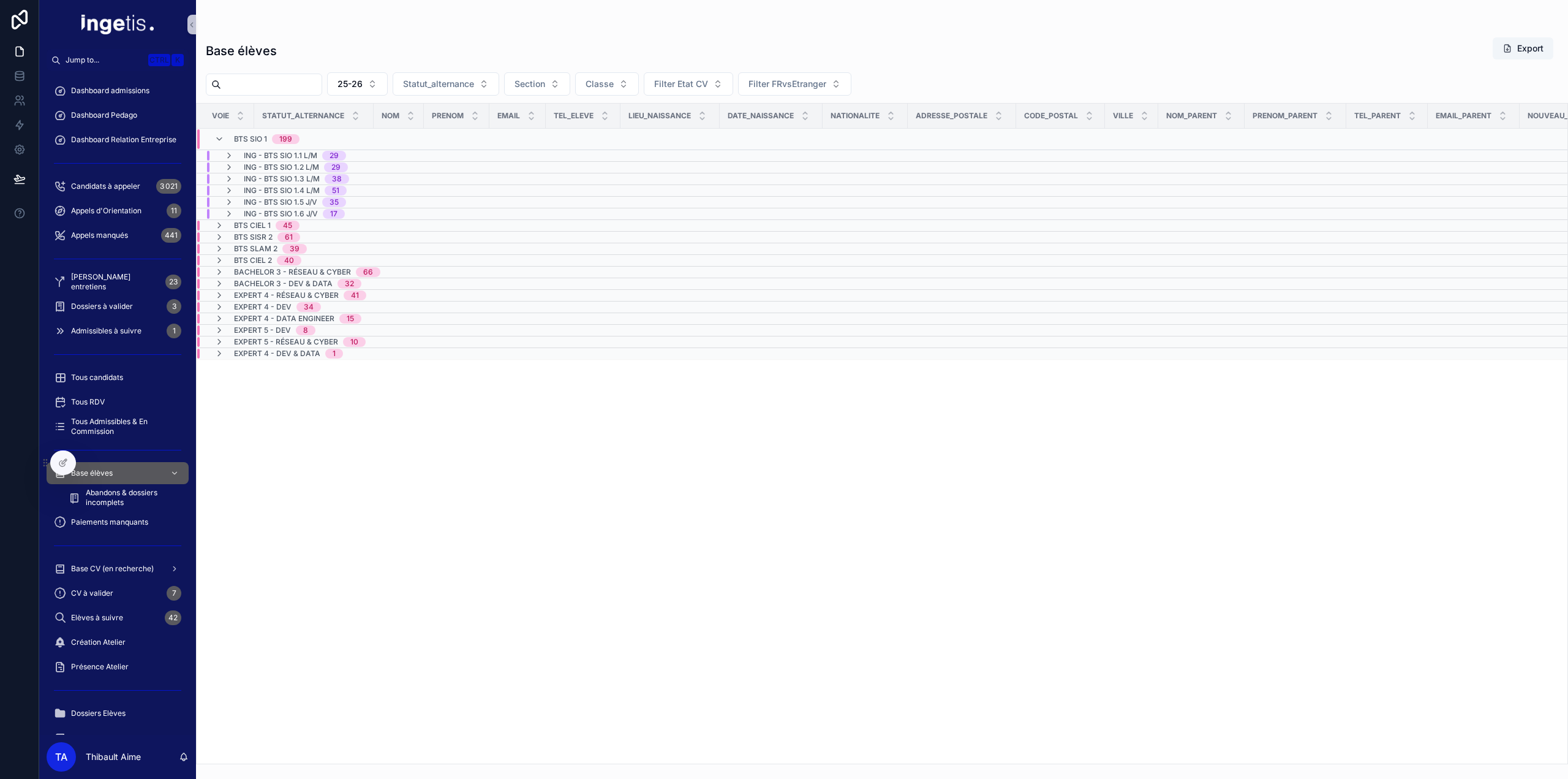
click at [257, 135] on span "BTS SIO 1" at bounding box center [250, 139] width 33 height 10
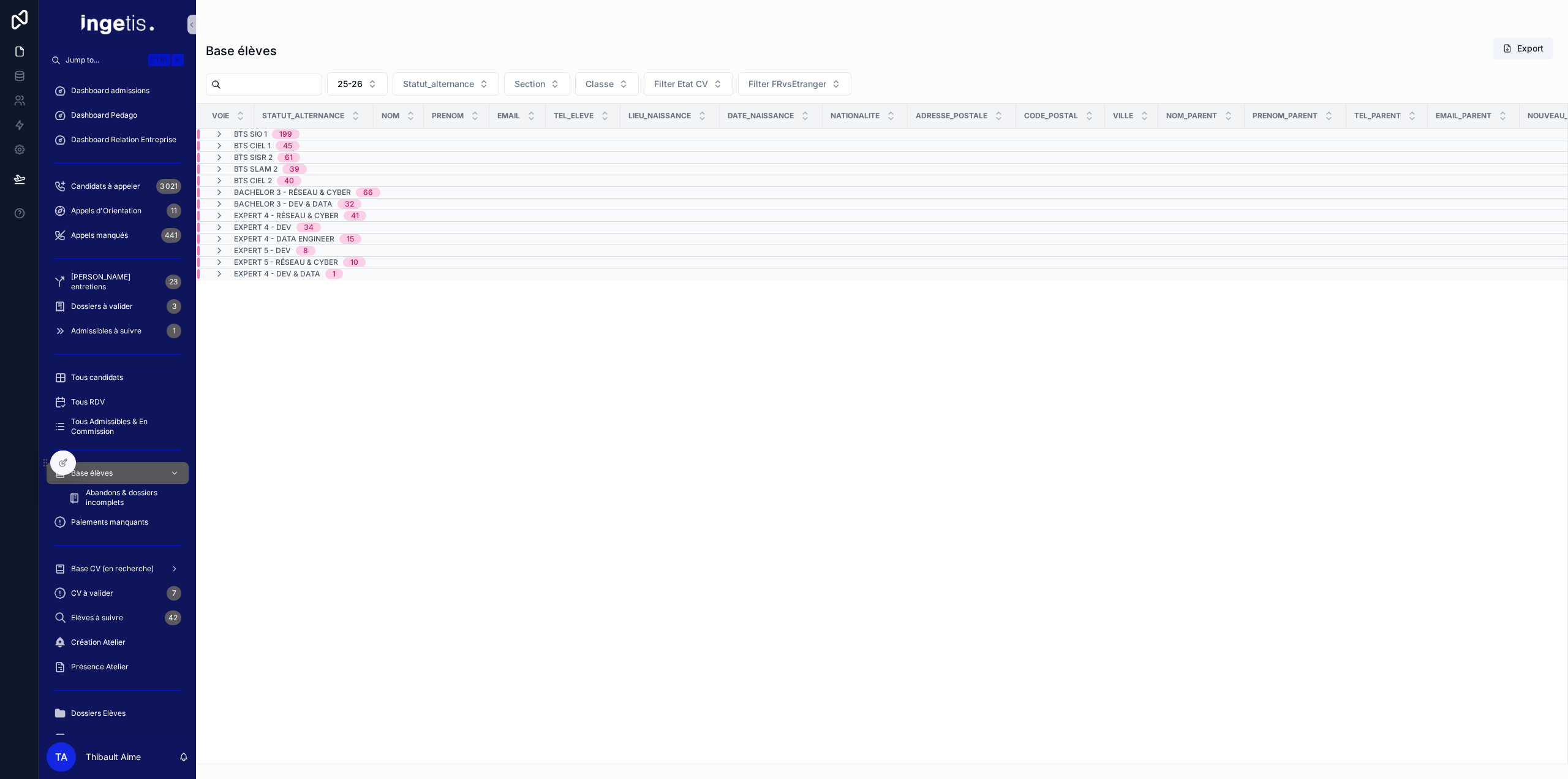
click at [234, 135] on span "BTS SIO 1" at bounding box center [250, 134] width 33 height 10
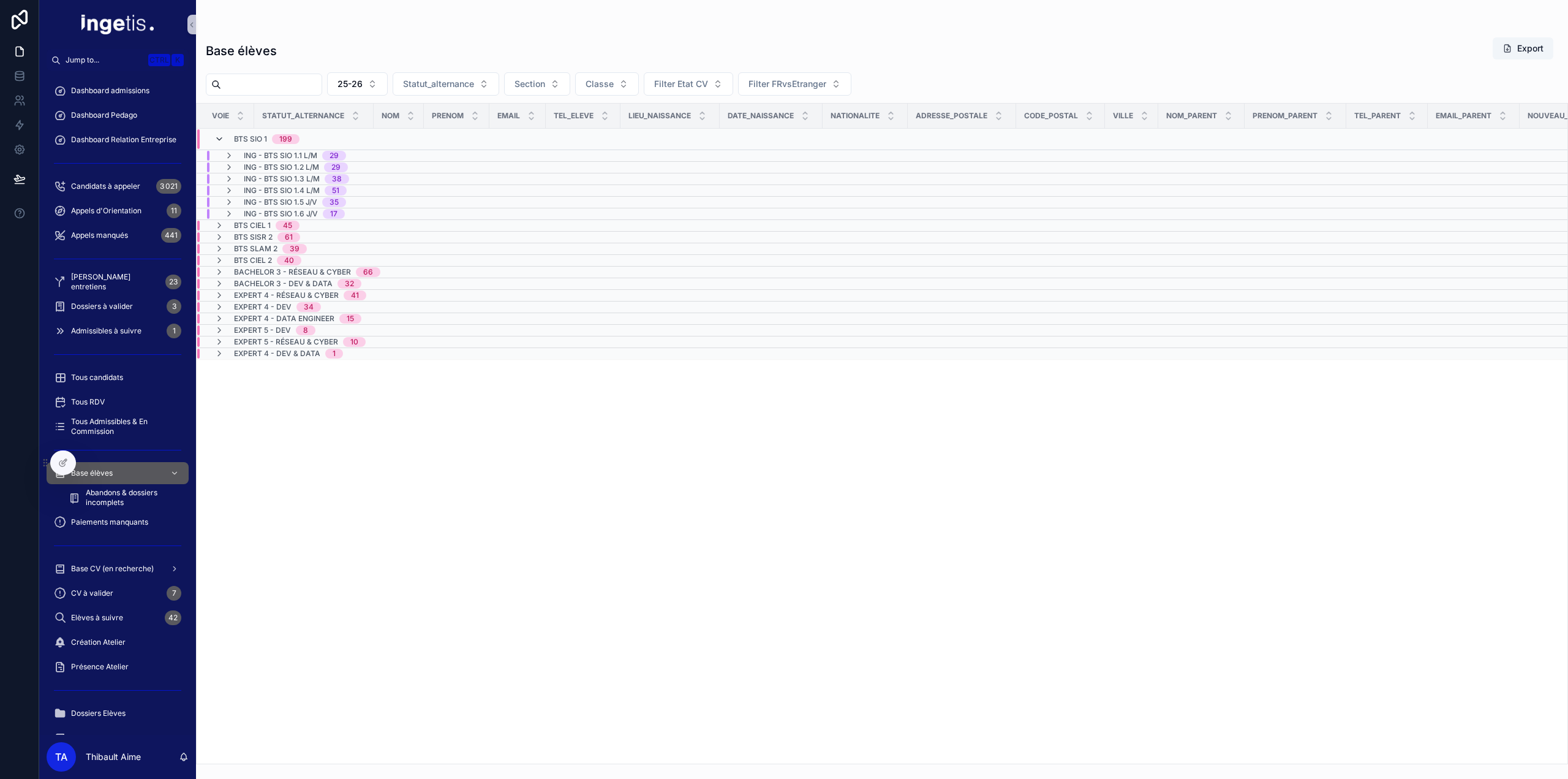
click at [221, 138] on icon "scrollable content" at bounding box center [219, 139] width 10 height 10
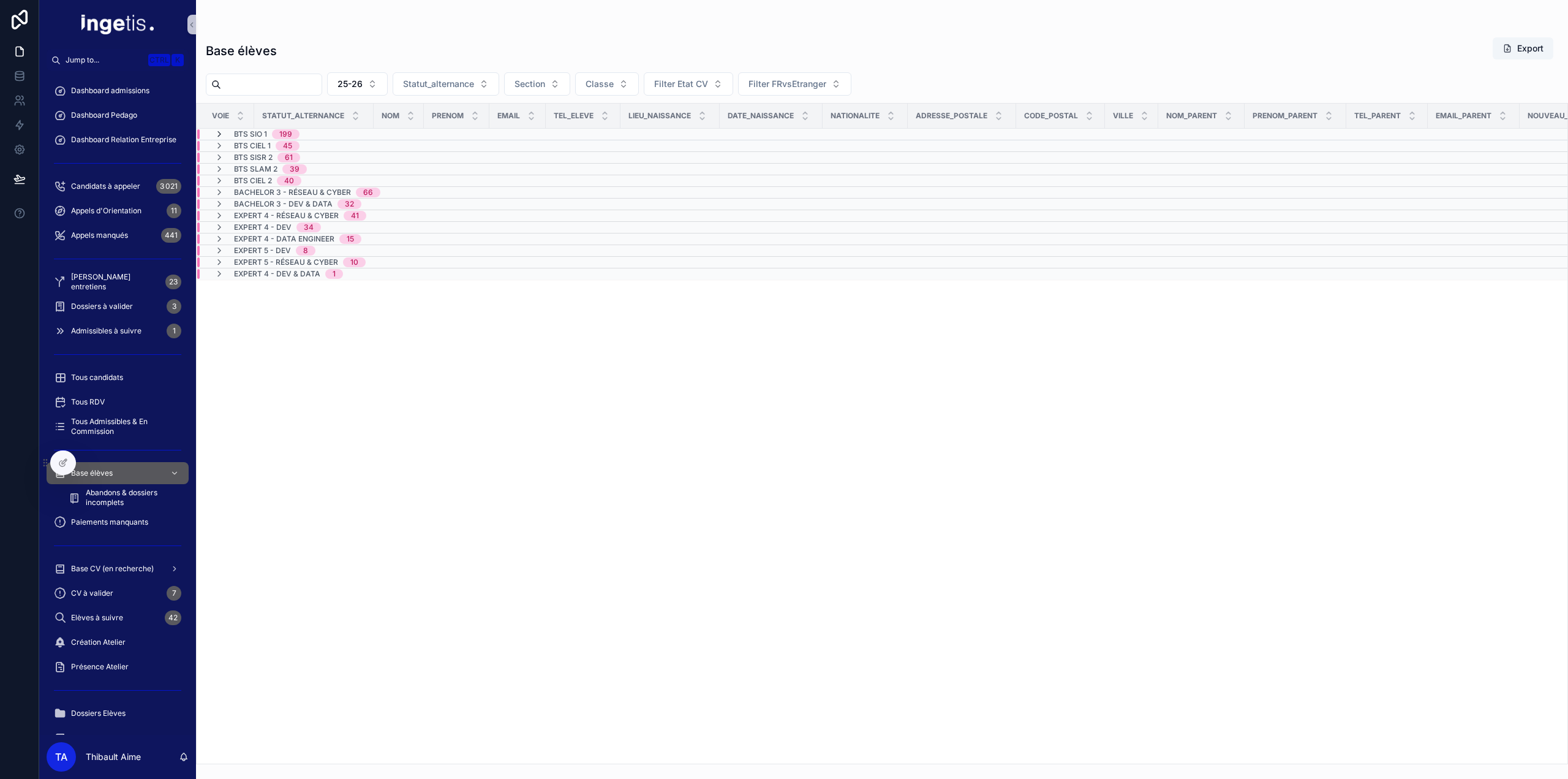
click at [219, 133] on icon "scrollable content" at bounding box center [219, 134] width 10 height 10
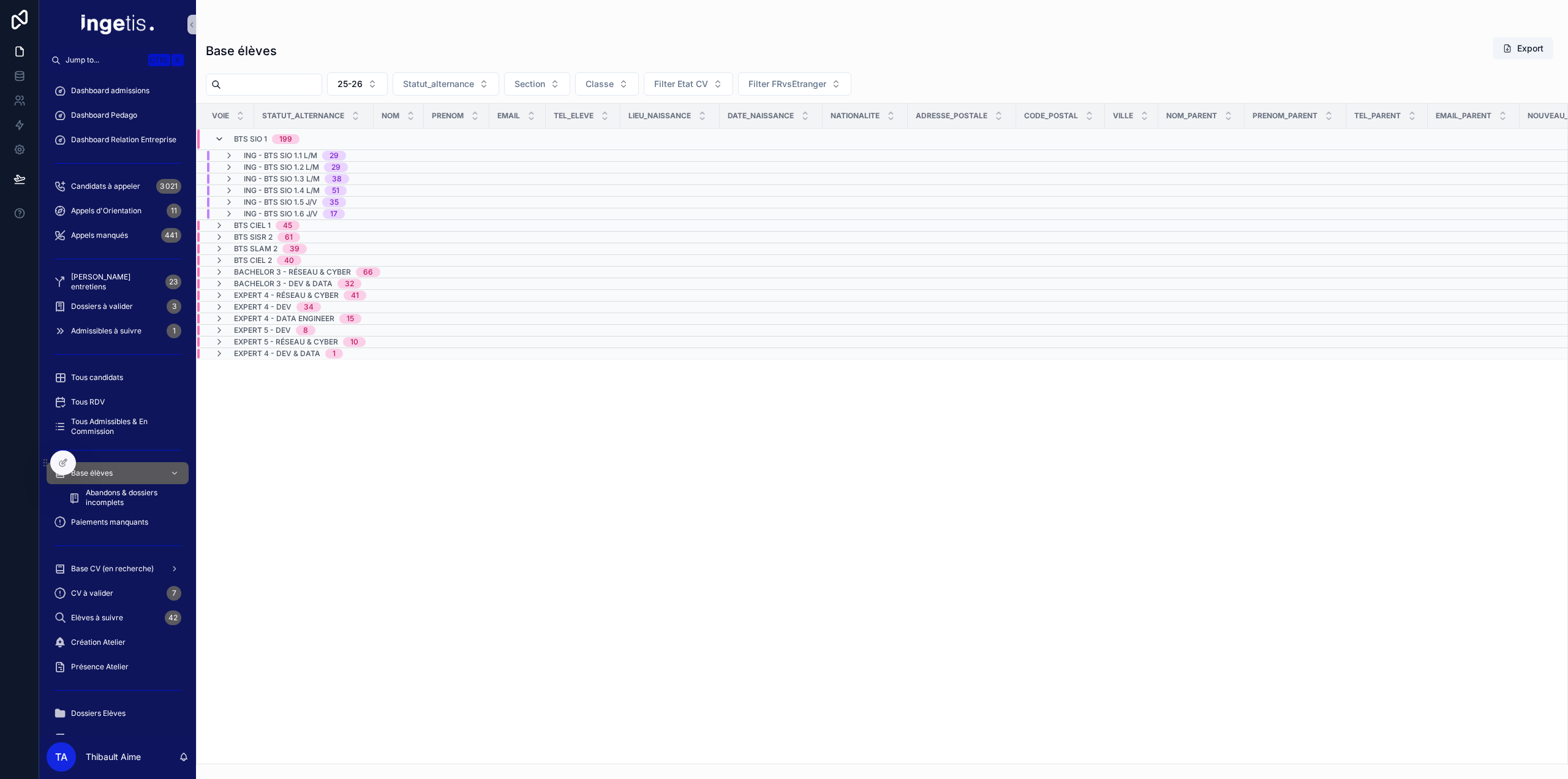
click at [220, 138] on icon "scrollable content" at bounding box center [219, 139] width 10 height 10
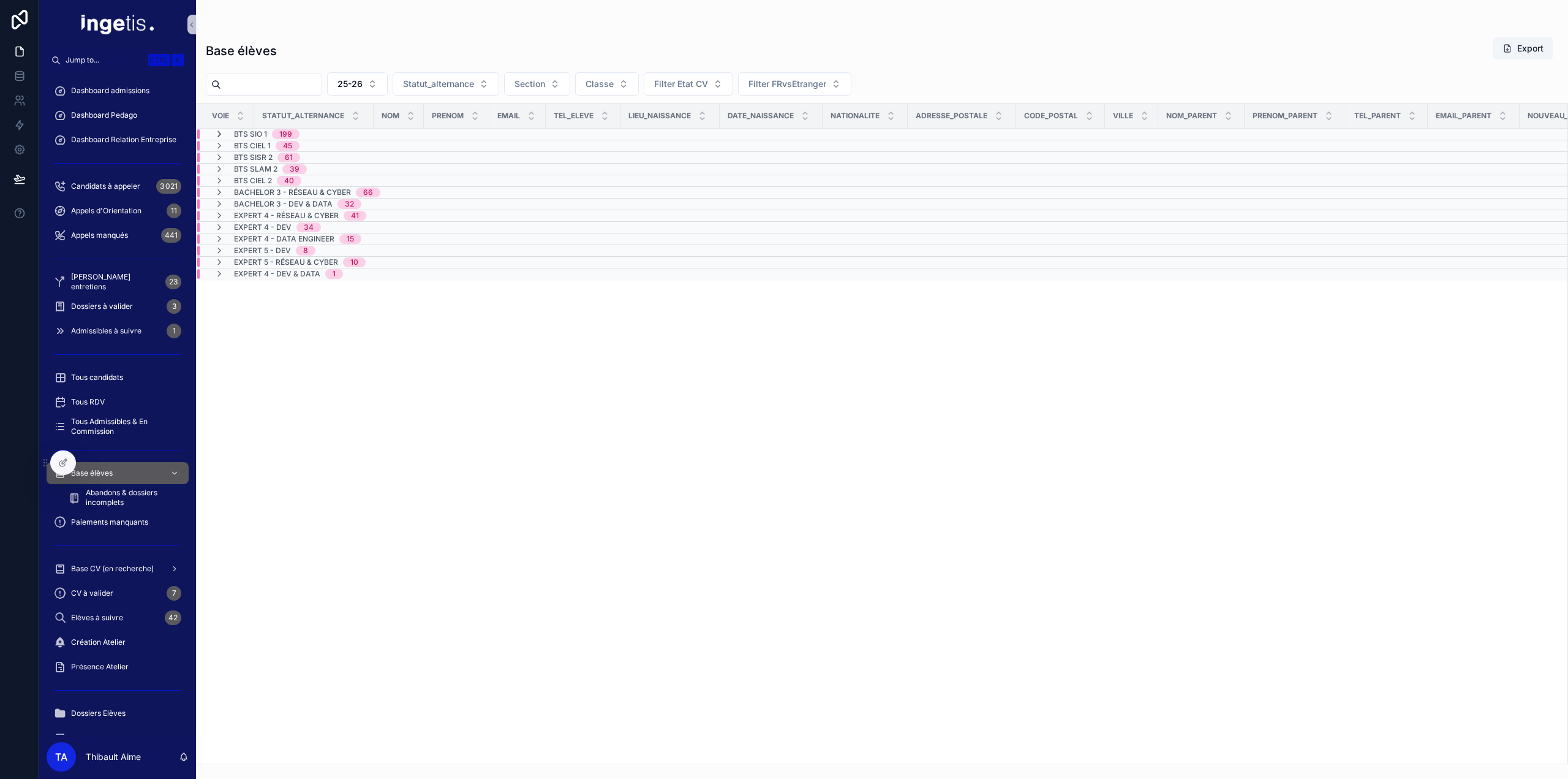
click at [219, 134] on icon "scrollable content" at bounding box center [219, 134] width 10 height 10
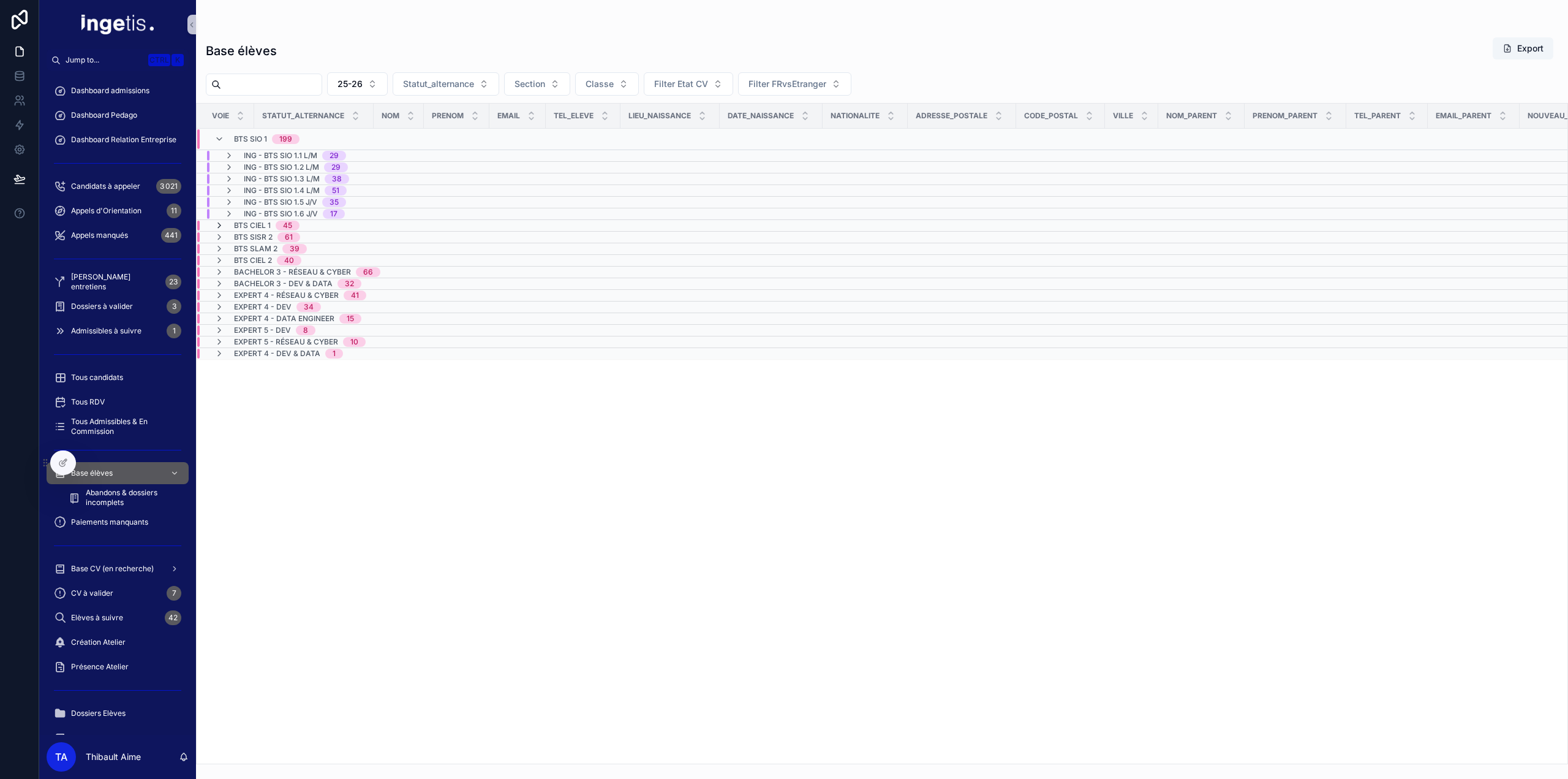
click at [217, 221] on icon "scrollable content" at bounding box center [219, 225] width 10 height 10
click at [219, 229] on icon "scrollable content" at bounding box center [219, 230] width 10 height 10
click at [219, 227] on icon "scrollable content" at bounding box center [219, 225] width 10 height 10
click at [219, 143] on div "BTS SIO 1 199" at bounding box center [257, 139] width 85 height 20
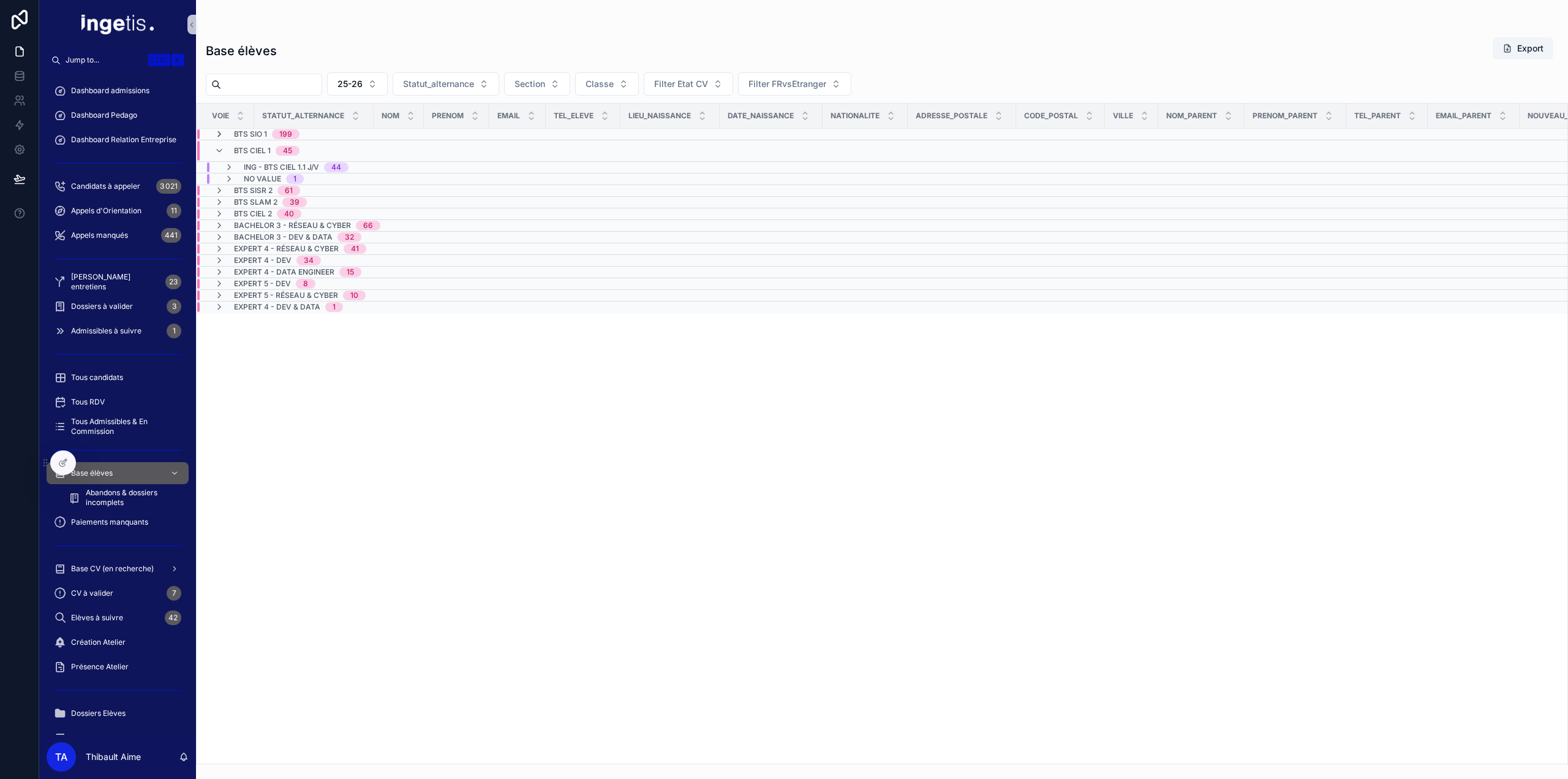
click at [221, 135] on icon "scrollable content" at bounding box center [219, 134] width 10 height 10
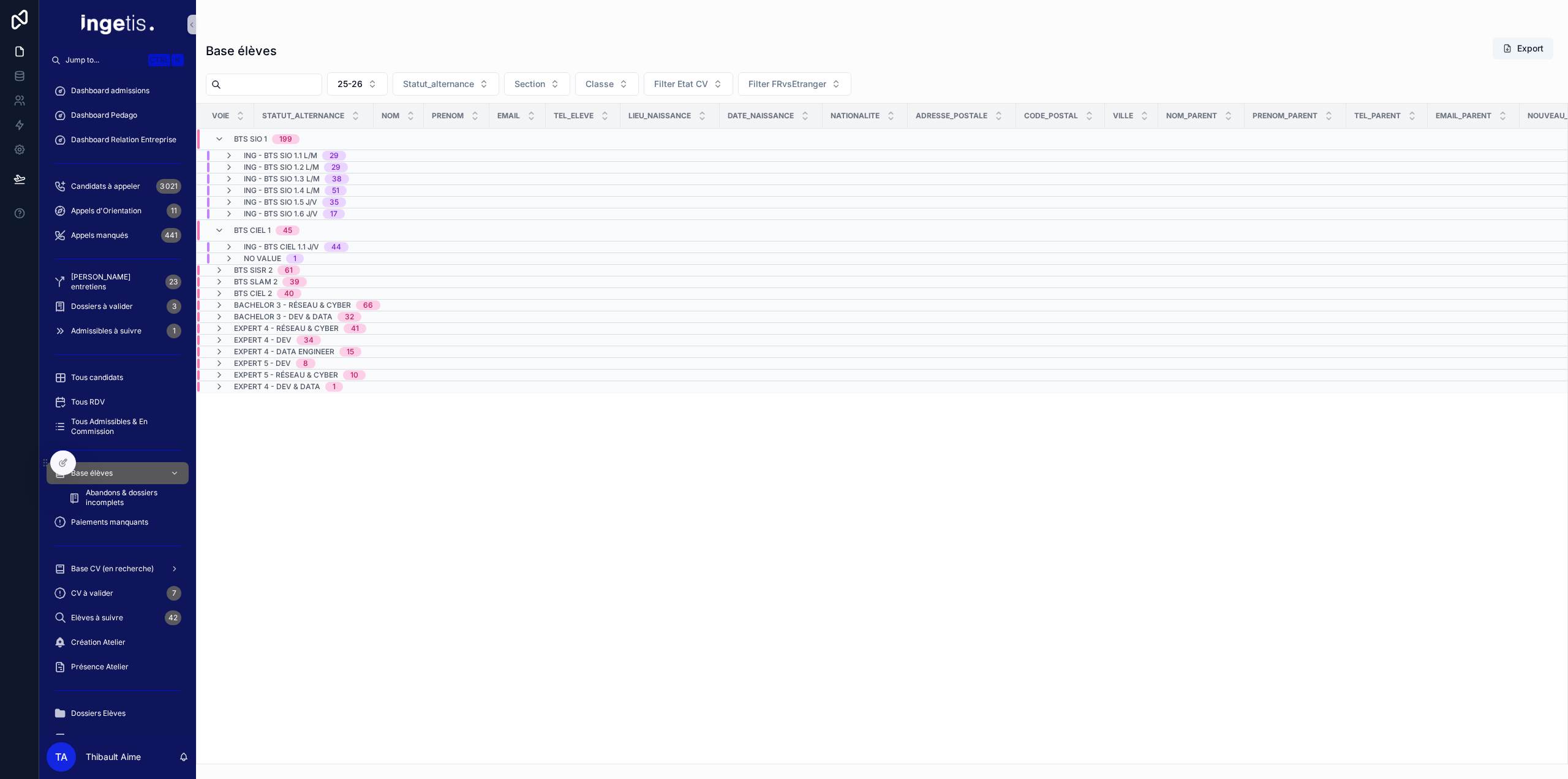
click at [249, 225] on span "BTS CIEL 1" at bounding box center [252, 230] width 37 height 10
click at [220, 221] on icon "scrollable content" at bounding box center [219, 225] width 10 height 10
click at [217, 226] on icon "scrollable content" at bounding box center [219, 230] width 10 height 10
click at [218, 225] on icon "scrollable content" at bounding box center [219, 225] width 10 height 10
click at [219, 142] on icon "scrollable content" at bounding box center [219, 139] width 10 height 10
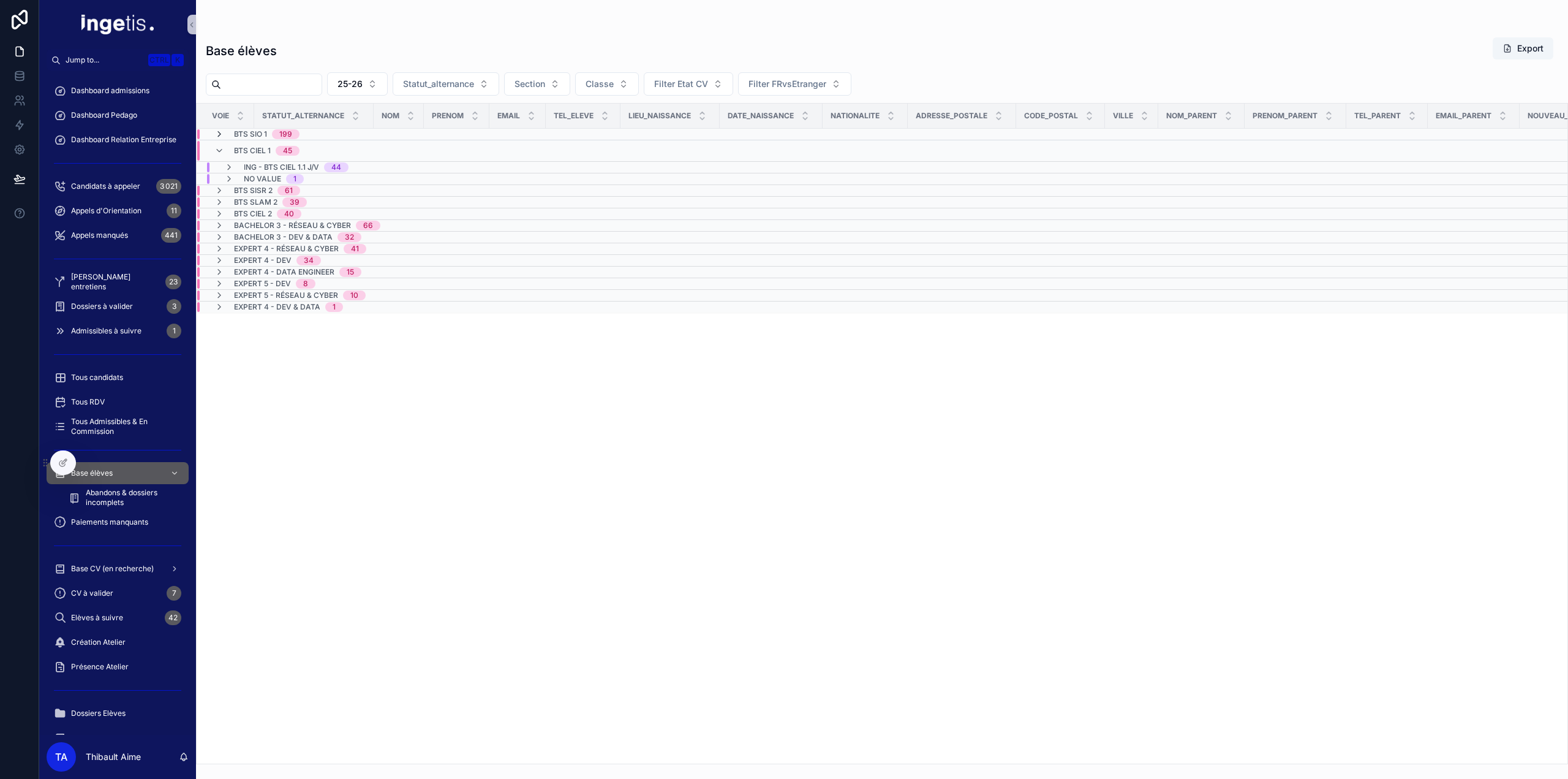
click at [219, 136] on icon "scrollable content" at bounding box center [219, 134] width 10 height 10
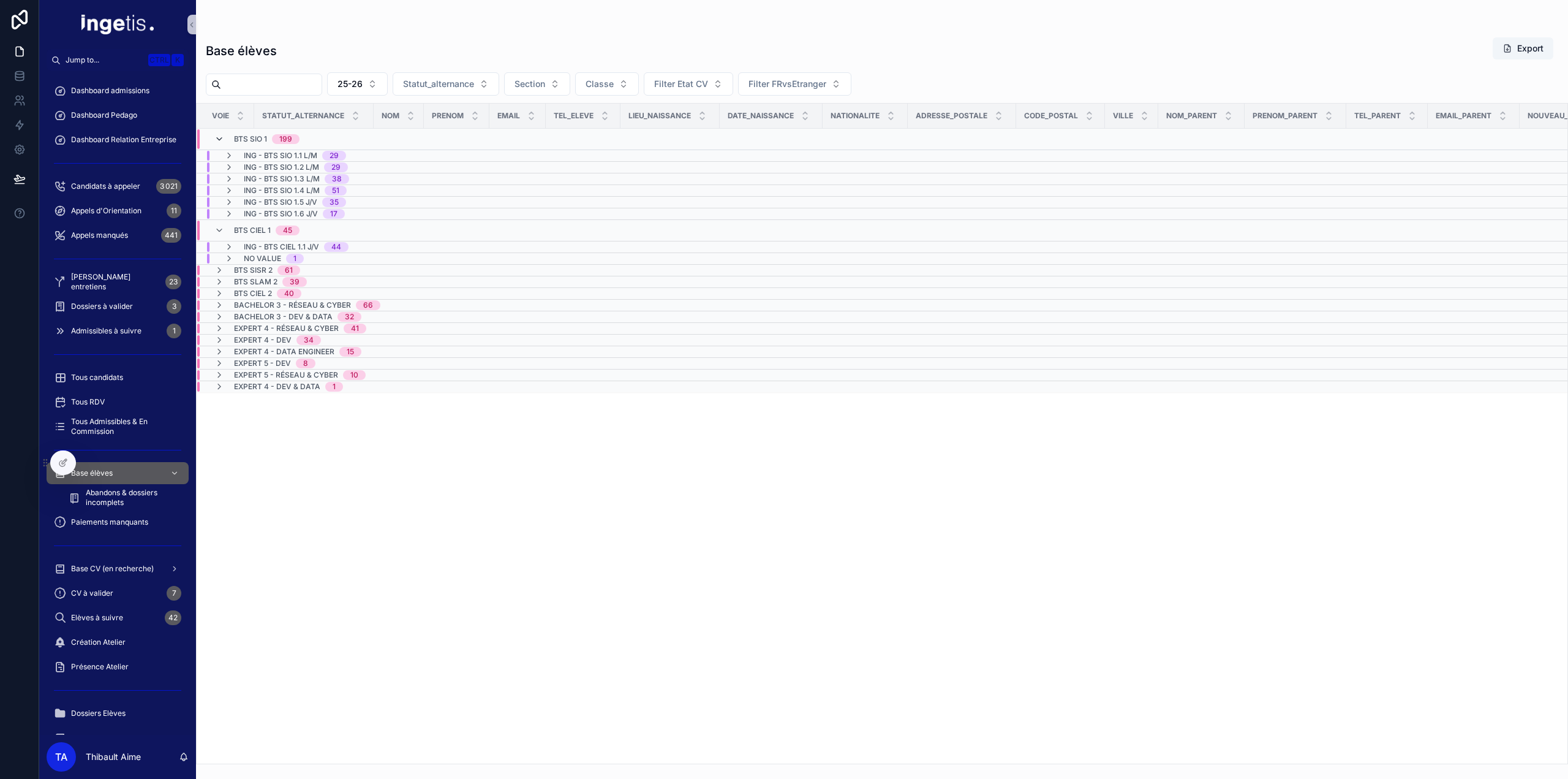
click at [222, 137] on icon "scrollable content" at bounding box center [219, 139] width 10 height 10
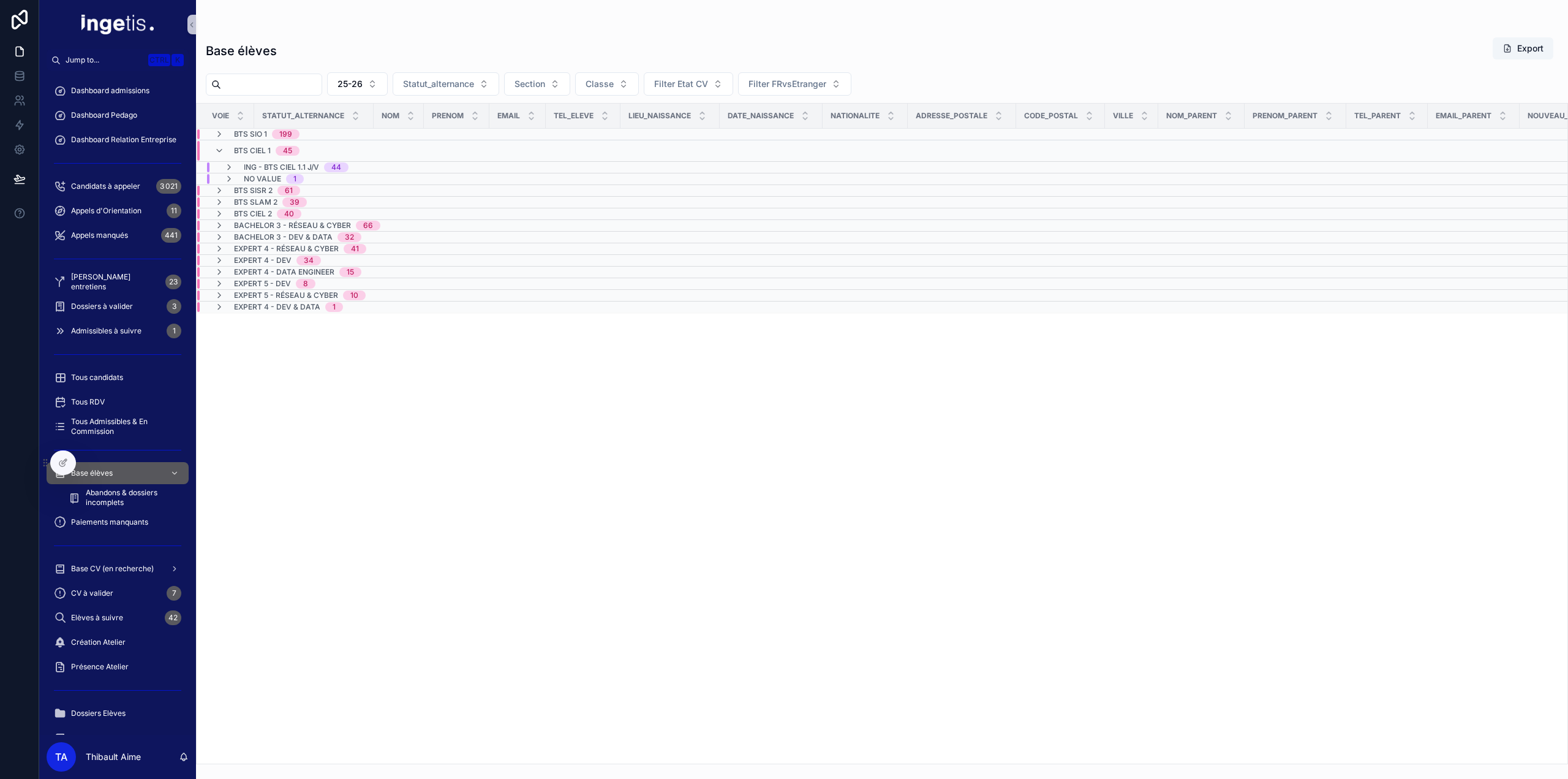
click at [223, 137] on icon "scrollable content" at bounding box center [219, 134] width 10 height 10
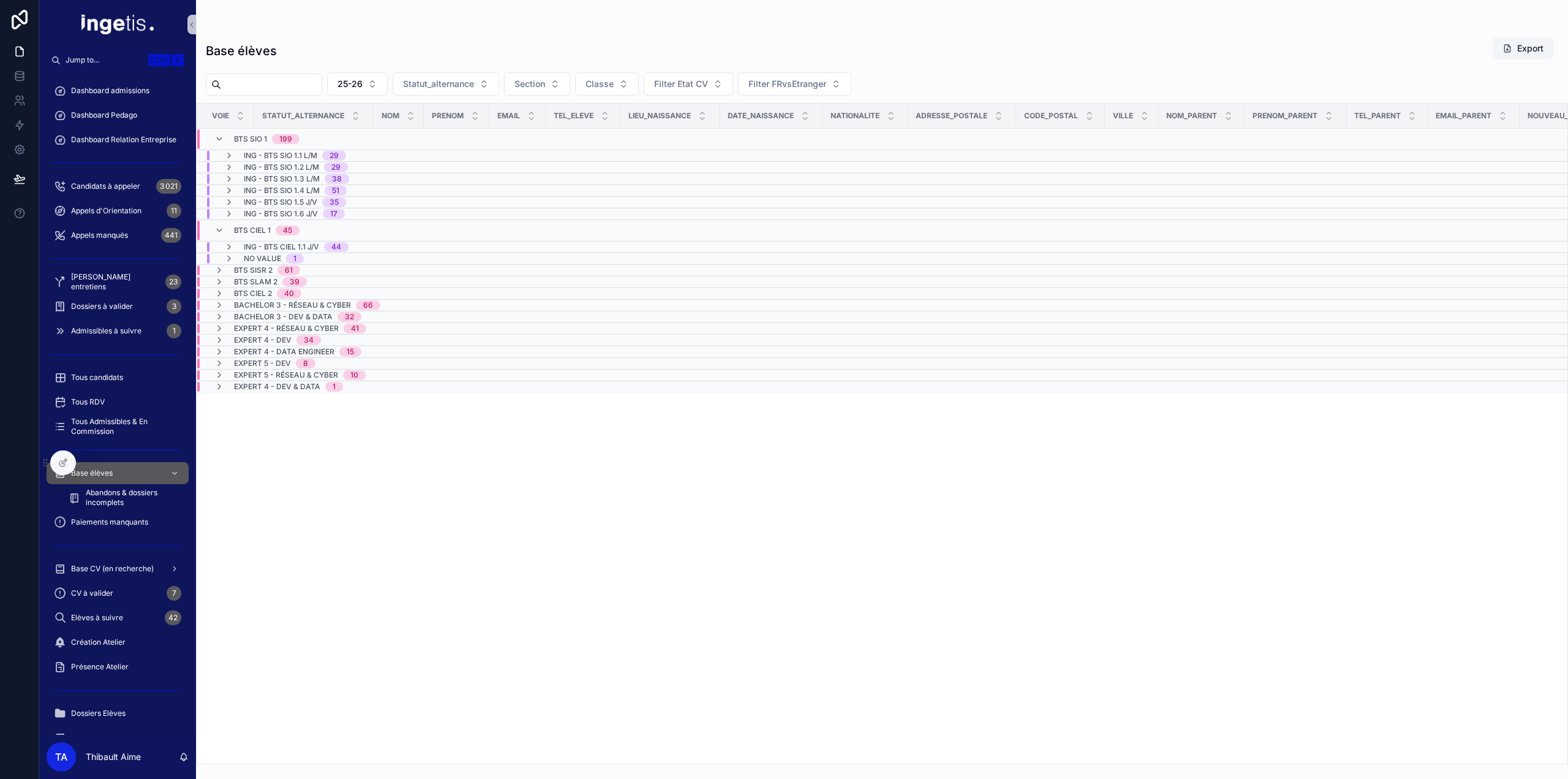
click at [227, 133] on div "BTS SIO 1 199" at bounding box center [257, 139] width 85 height 20
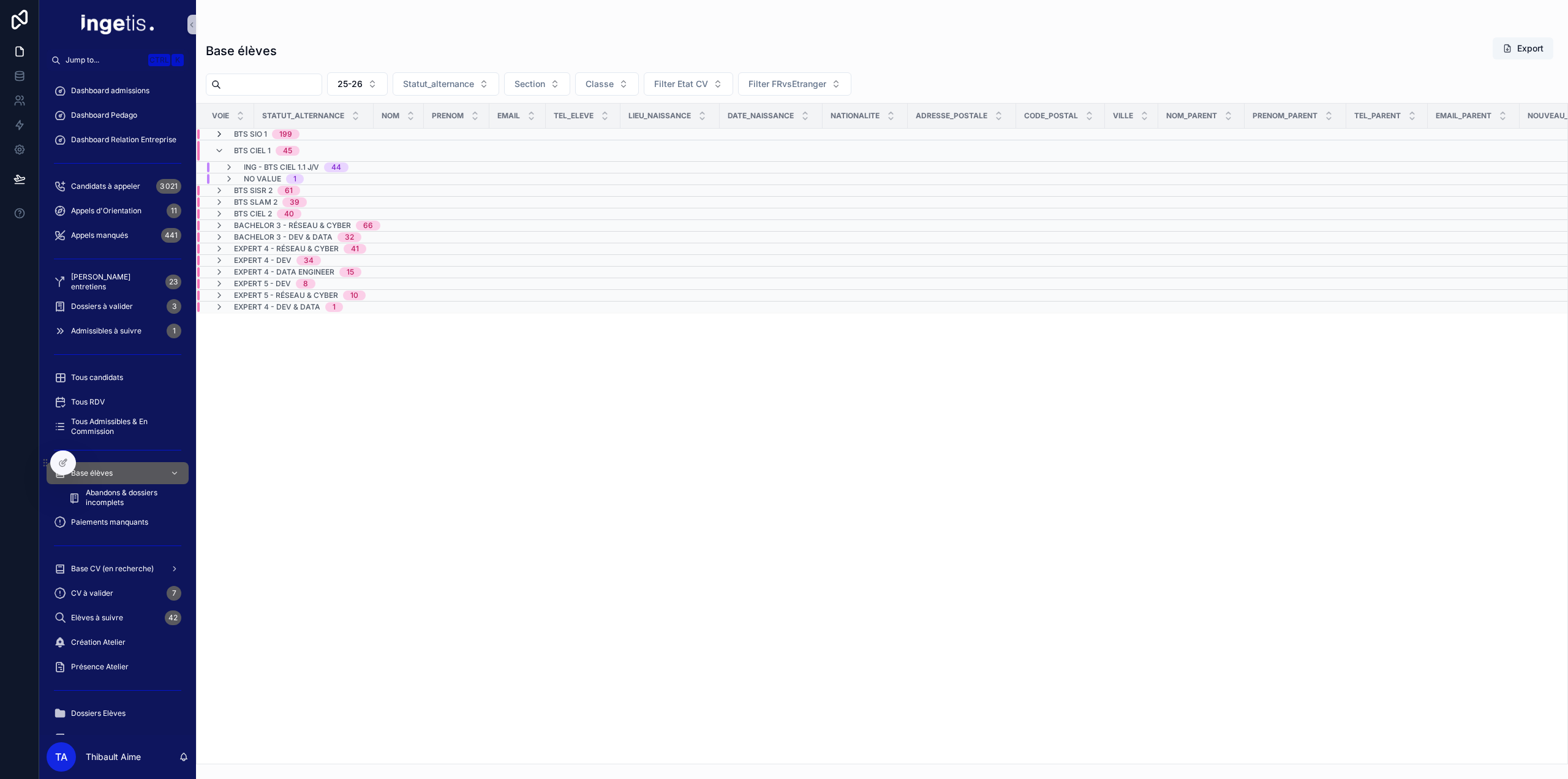
click at [218, 135] on icon "scrollable content" at bounding box center [219, 134] width 10 height 10
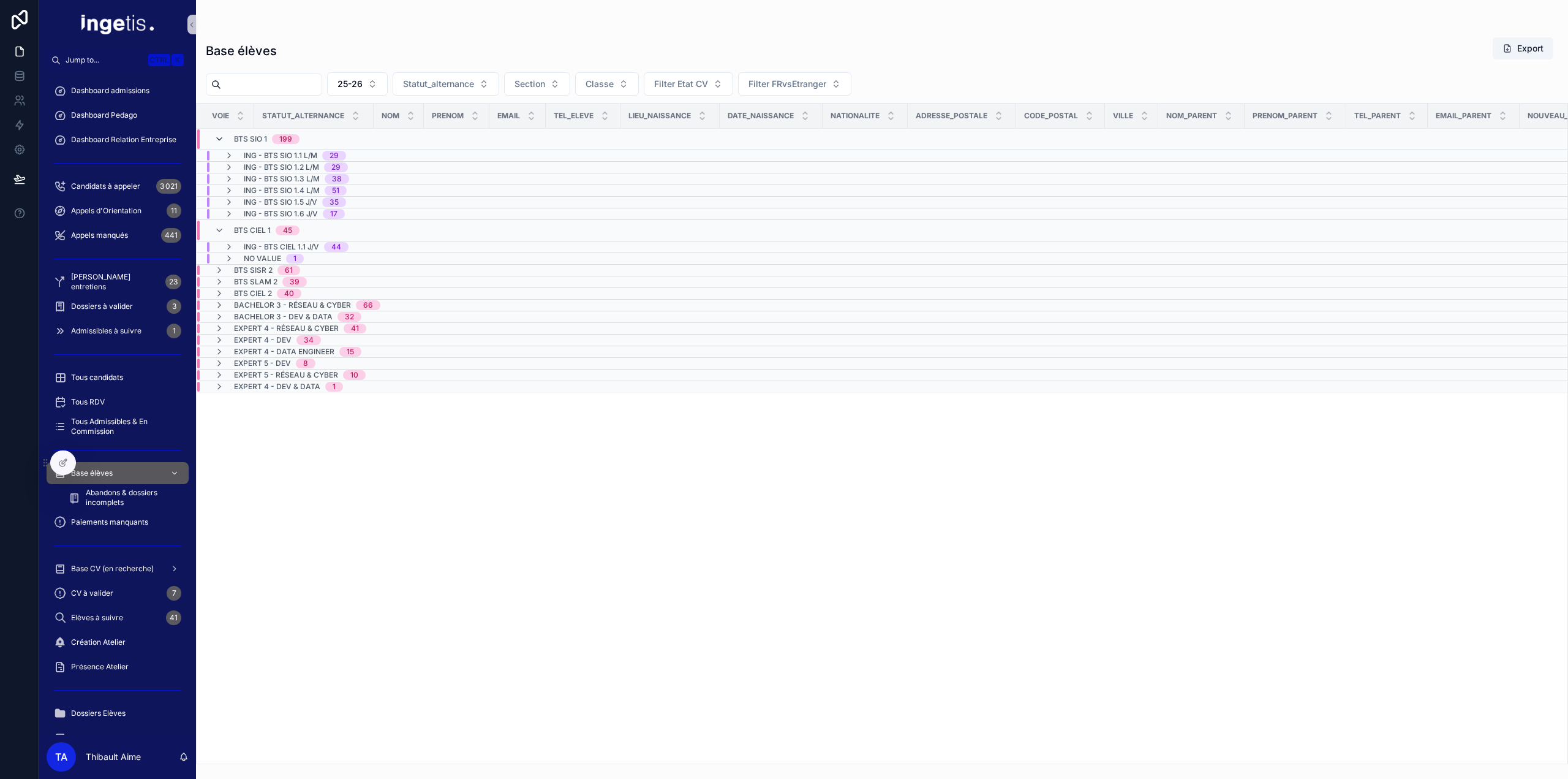
click at [217, 139] on icon "scrollable content" at bounding box center [219, 139] width 10 height 10
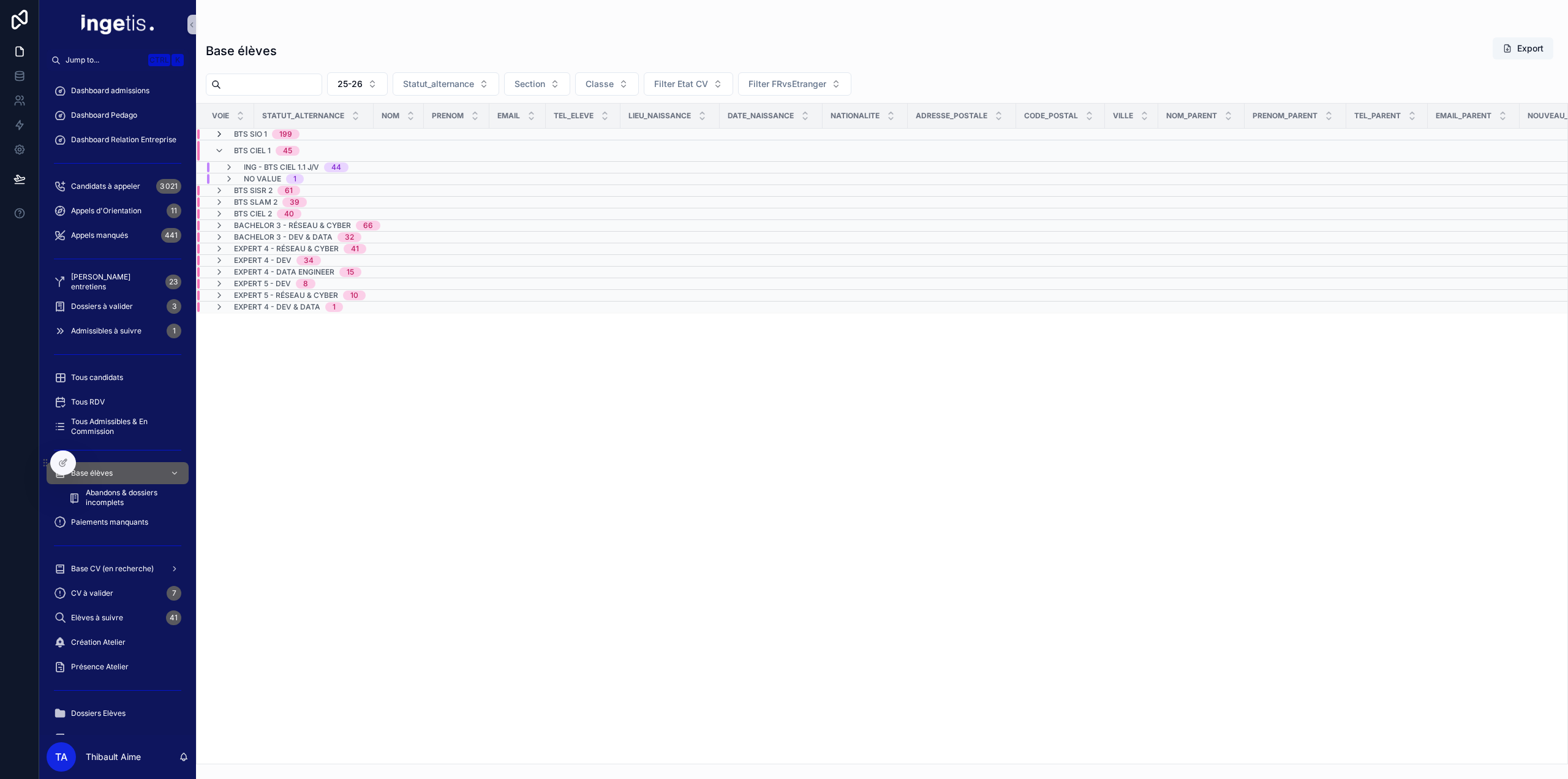
click at [220, 135] on icon "scrollable content" at bounding box center [219, 134] width 10 height 10
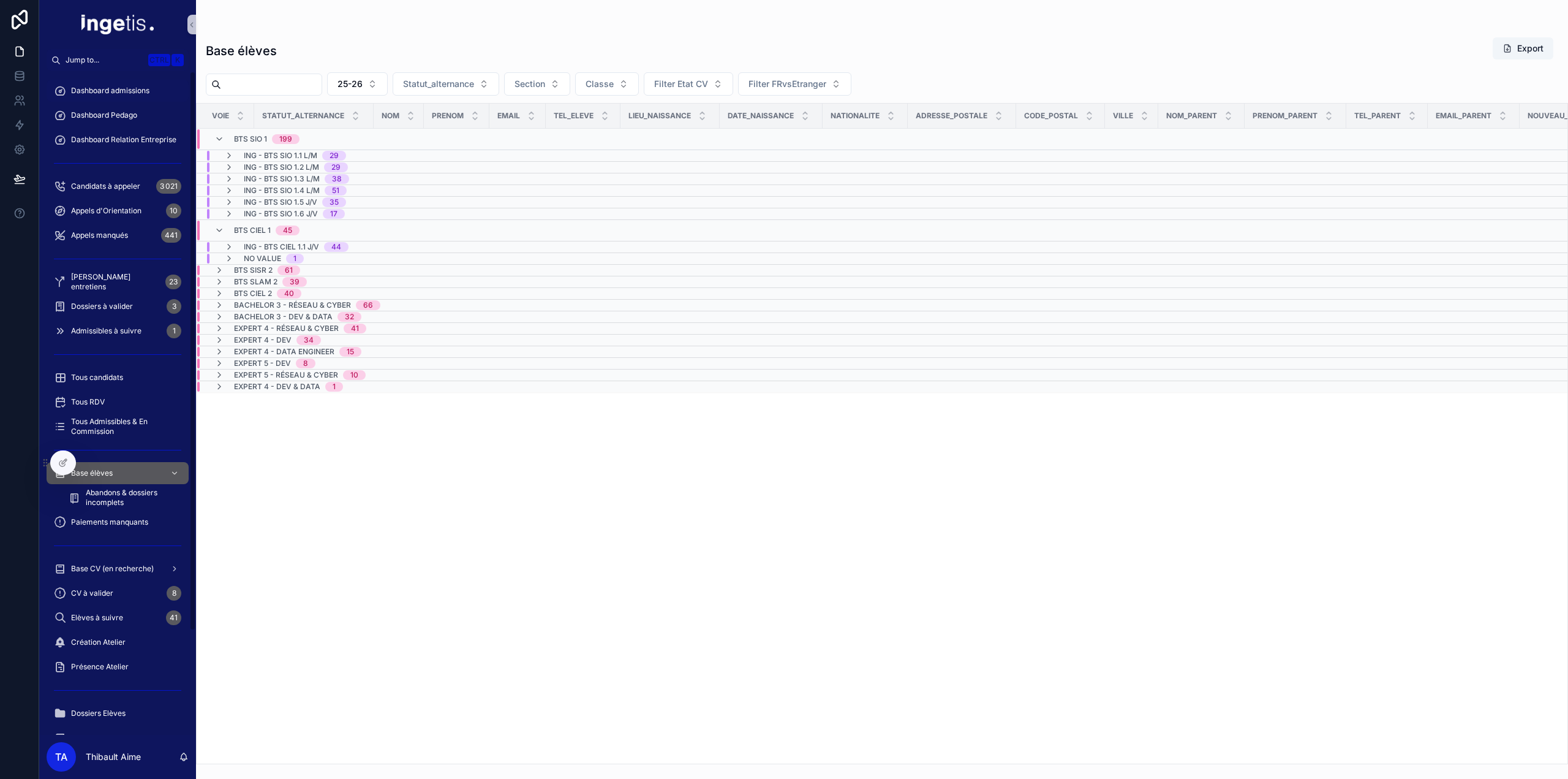
click at [77, 94] on span "Dashboard admissions" at bounding box center [110, 91] width 78 height 10
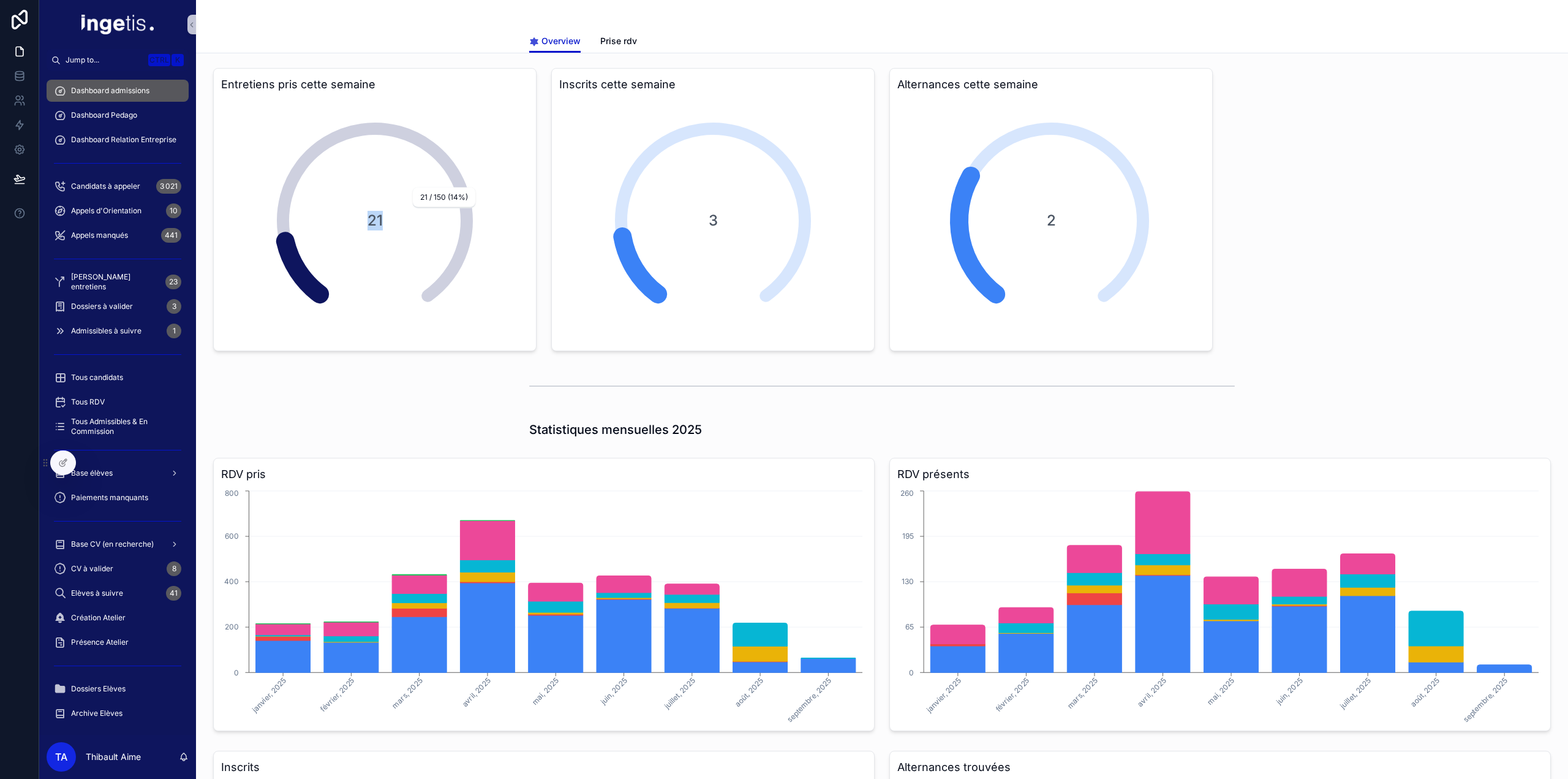
drag, startPoint x: 370, startPoint y: 220, endPoint x: 401, endPoint y: 224, distance: 31.3
click at [401, 224] on div "21" at bounding box center [374, 220] width 245 height 245
click at [401, 224] on div "22" at bounding box center [374, 220] width 245 height 245
drag, startPoint x: 248, startPoint y: 66, endPoint x: 455, endPoint y: 189, distance: 240.8
click at [446, 185] on div "Entretiens pris cette semaine 22" at bounding box center [374, 210] width 338 height 293
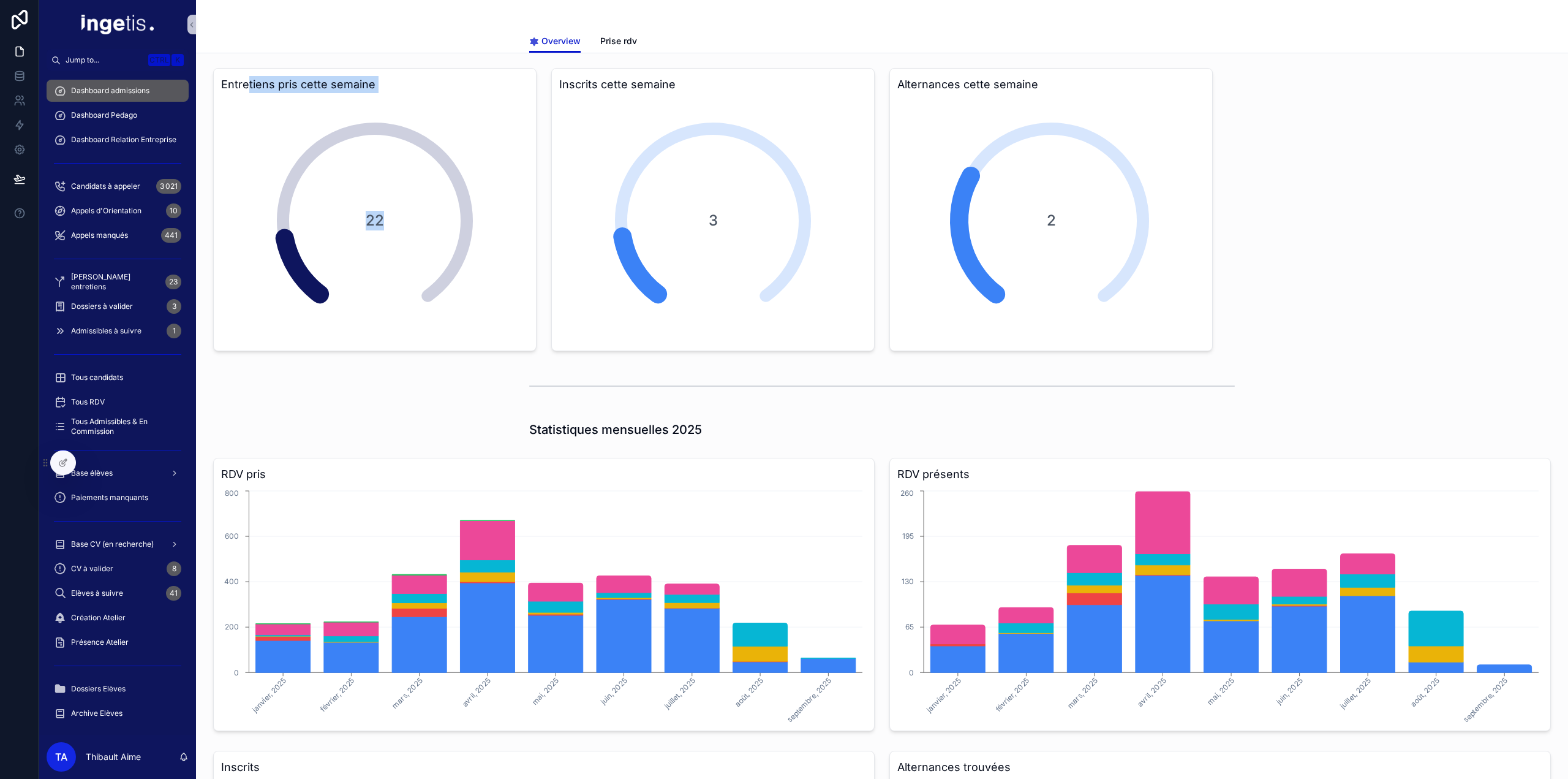
click at [461, 191] on div "22" at bounding box center [374, 220] width 245 height 245
drag, startPoint x: 410, startPoint y: 190, endPoint x: 290, endPoint y: 91, distance: 155.6
click at [290, 91] on div "Entretiens pris cette semaine 22" at bounding box center [375, 210] width 324 height 283
click at [290, 91] on h3 "Entretiens pris cette semaine" at bounding box center [375, 85] width 307 height 17
click at [148, 92] on span "Dashboard admissions" at bounding box center [110, 91] width 78 height 10
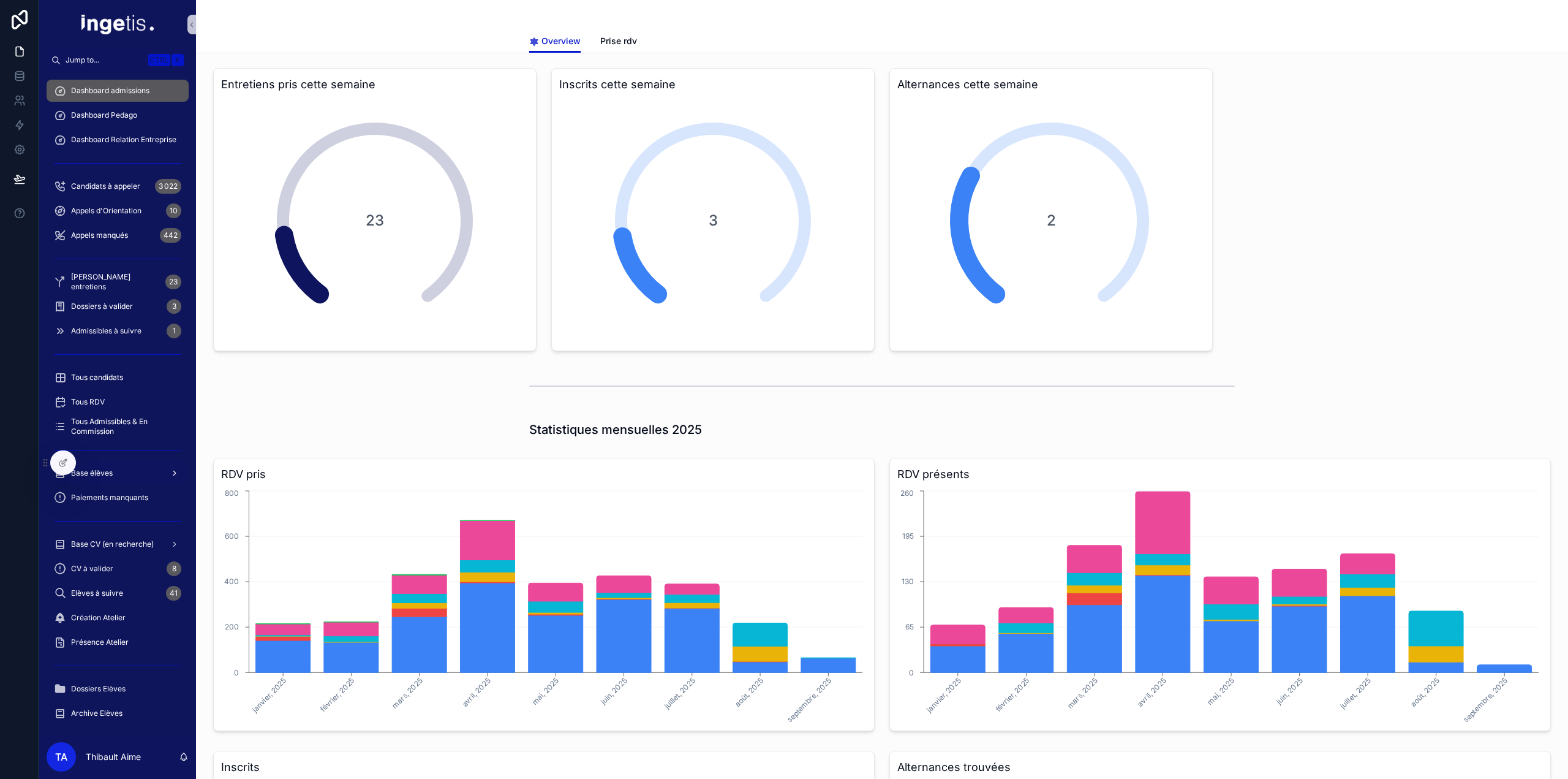
click at [107, 476] on span "Base élèves" at bounding box center [91, 473] width 41 height 10
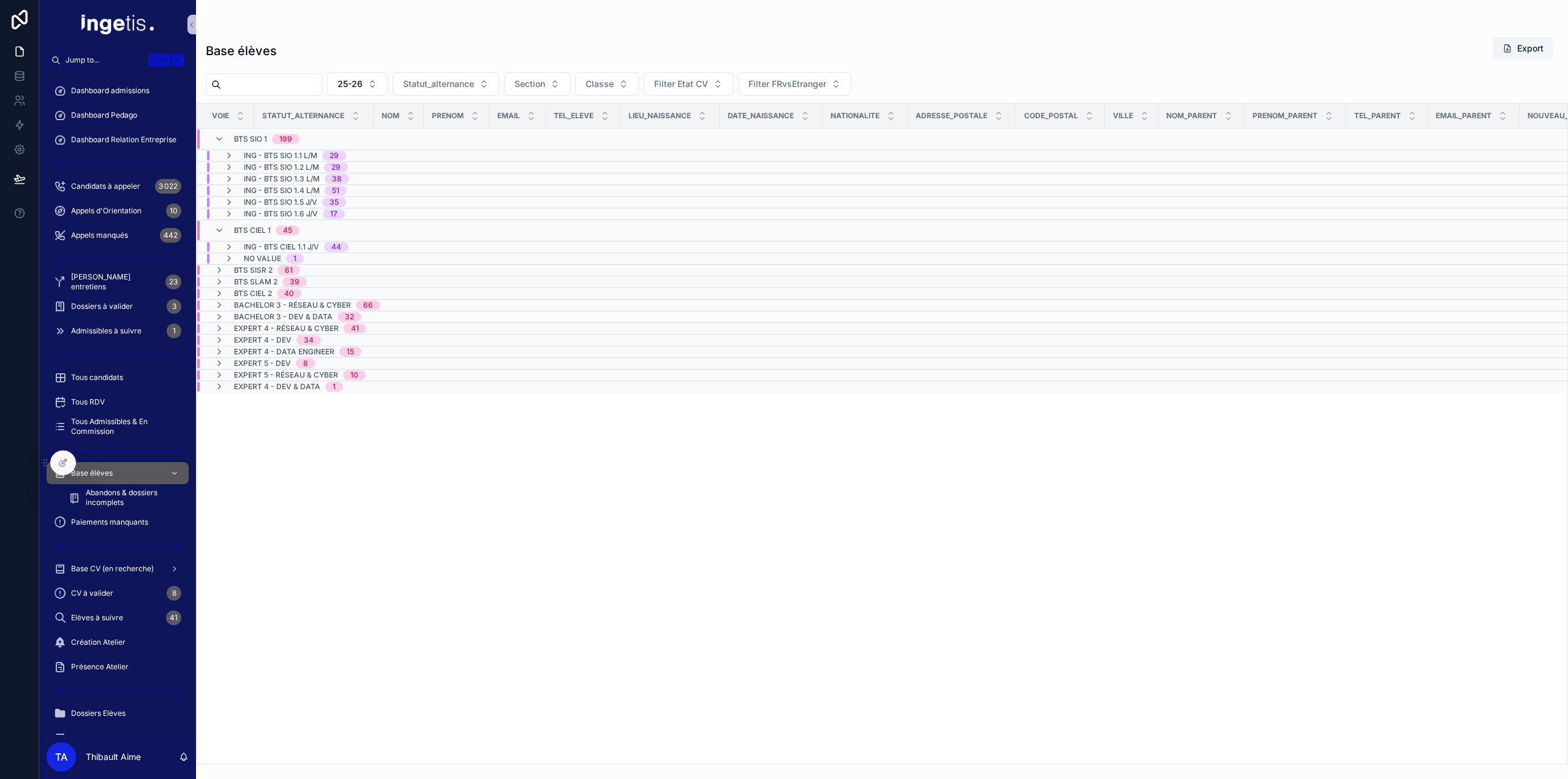
click at [309, 156] on span "ING - BTS SIO 1.1 L/M" at bounding box center [280, 156] width 74 height 10
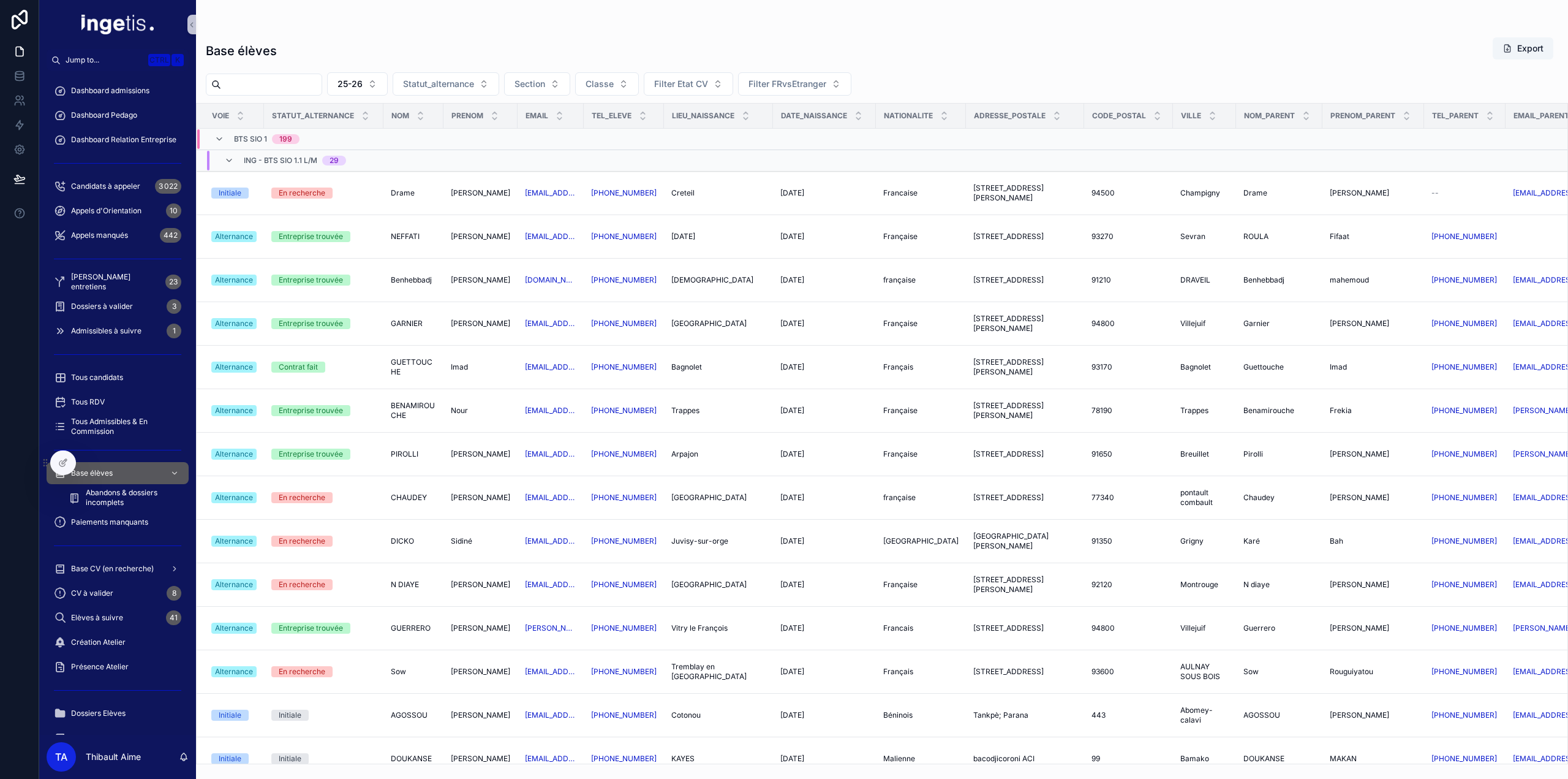
click at [290, 158] on span "ING - BTS SIO 1.1 L/M" at bounding box center [280, 160] width 74 height 10
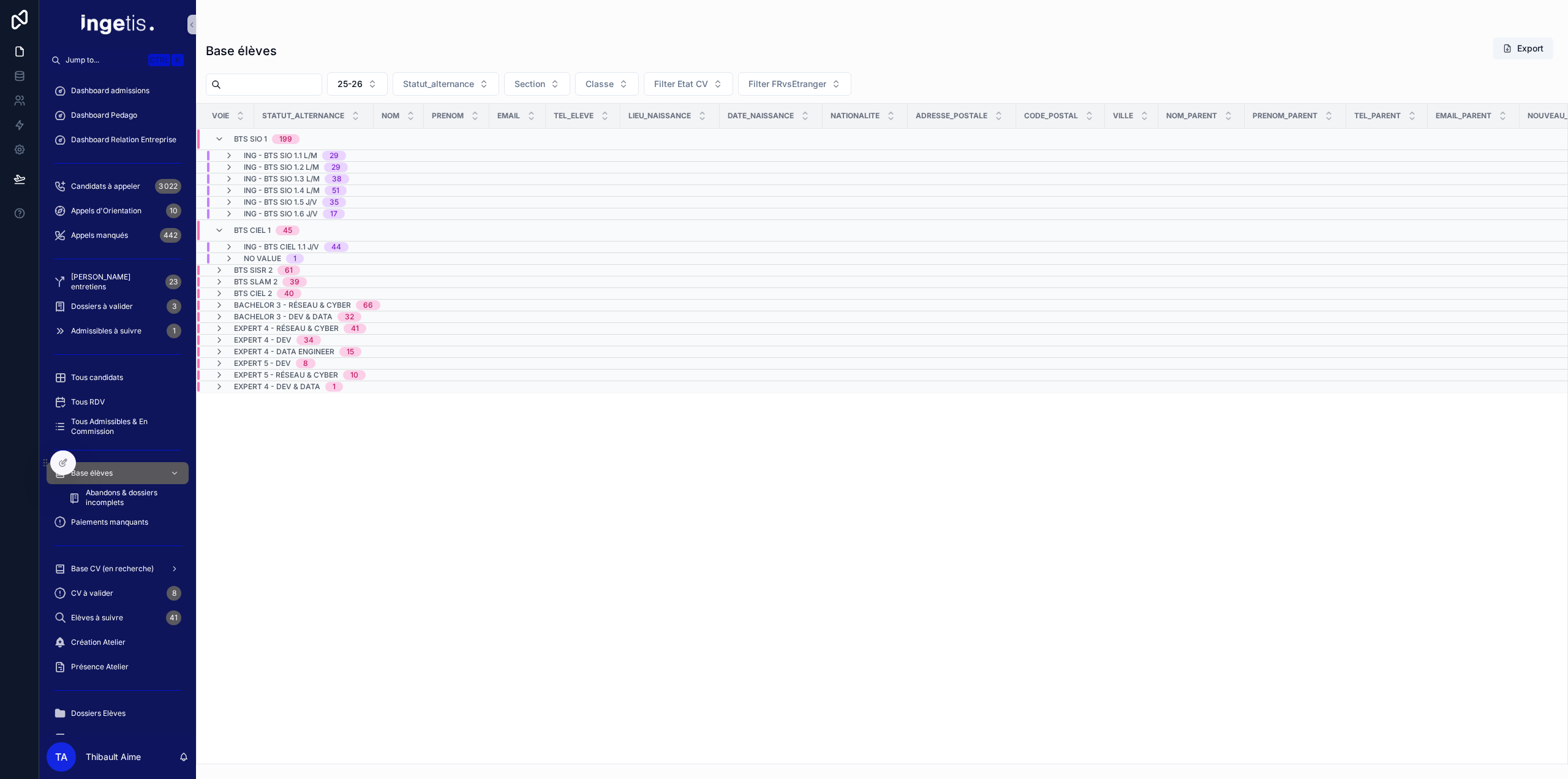
click at [289, 169] on span "ING - BTS SIO 1.2 L/M" at bounding box center [281, 167] width 76 height 10
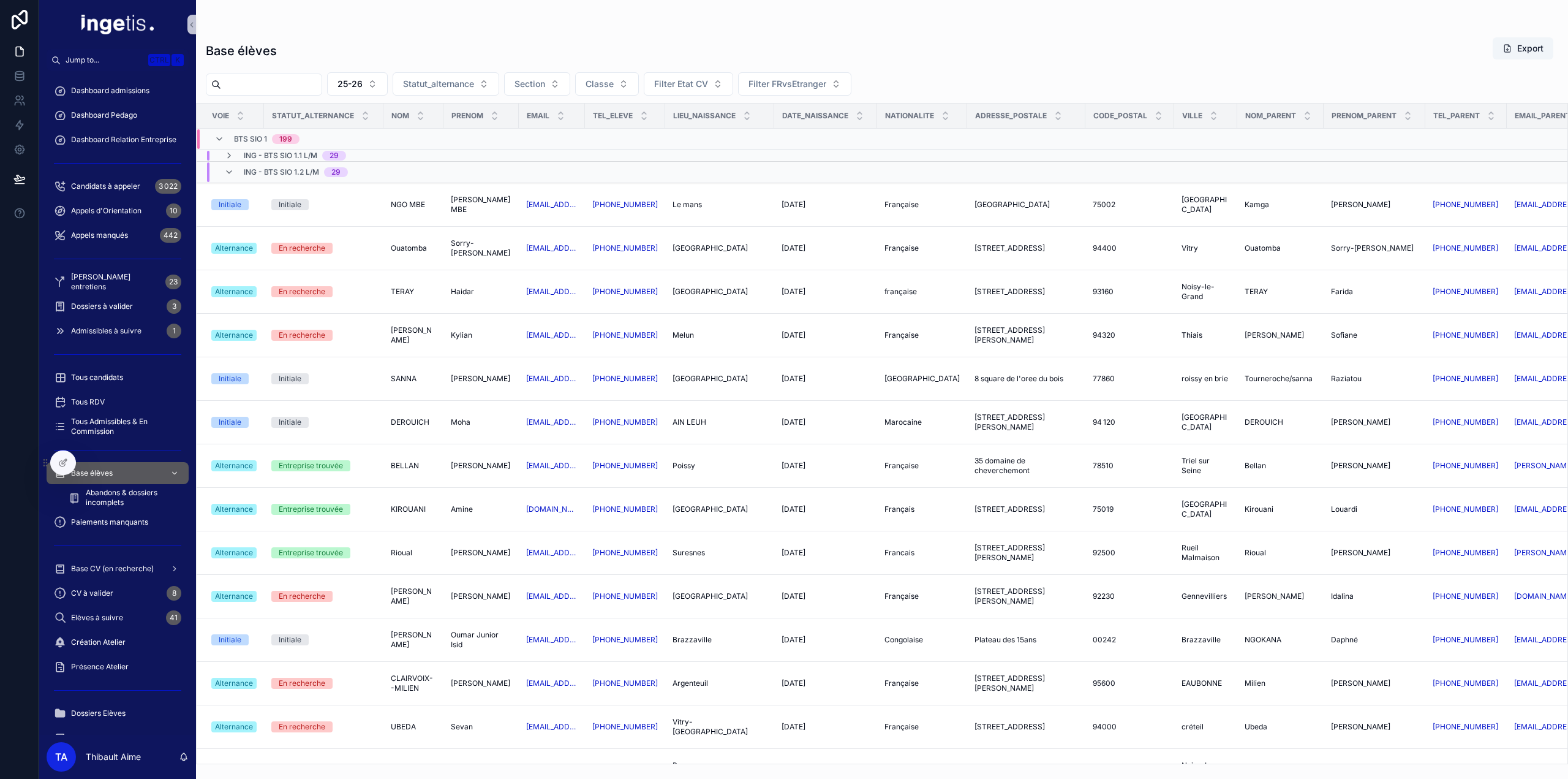
click at [288, 169] on span "ING - BTS SIO 1.2 L/M" at bounding box center [281, 172] width 76 height 10
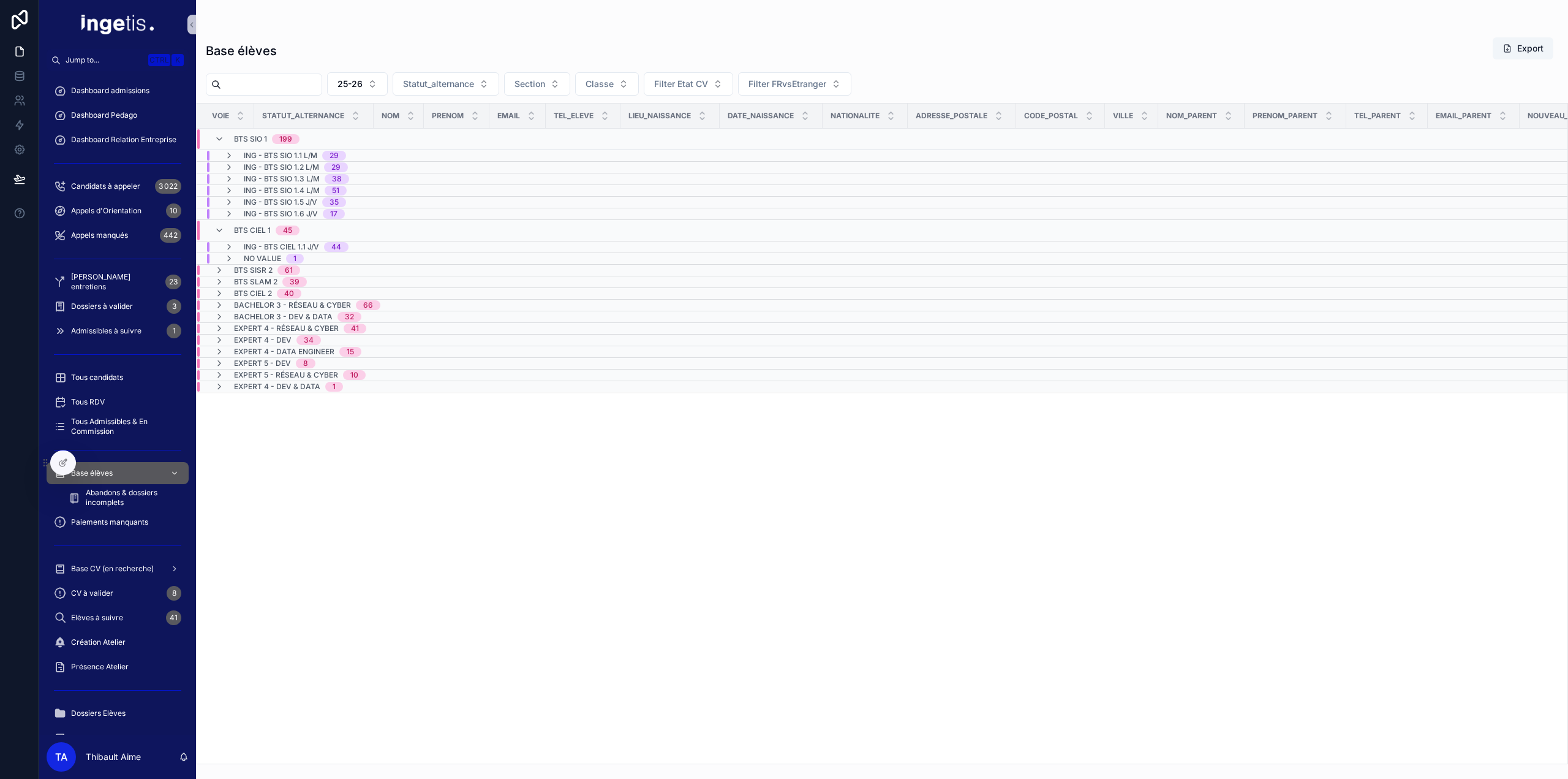
click at [286, 181] on span "ING - BTS SIO 1.3 L/M" at bounding box center [282, 179] width 76 height 10
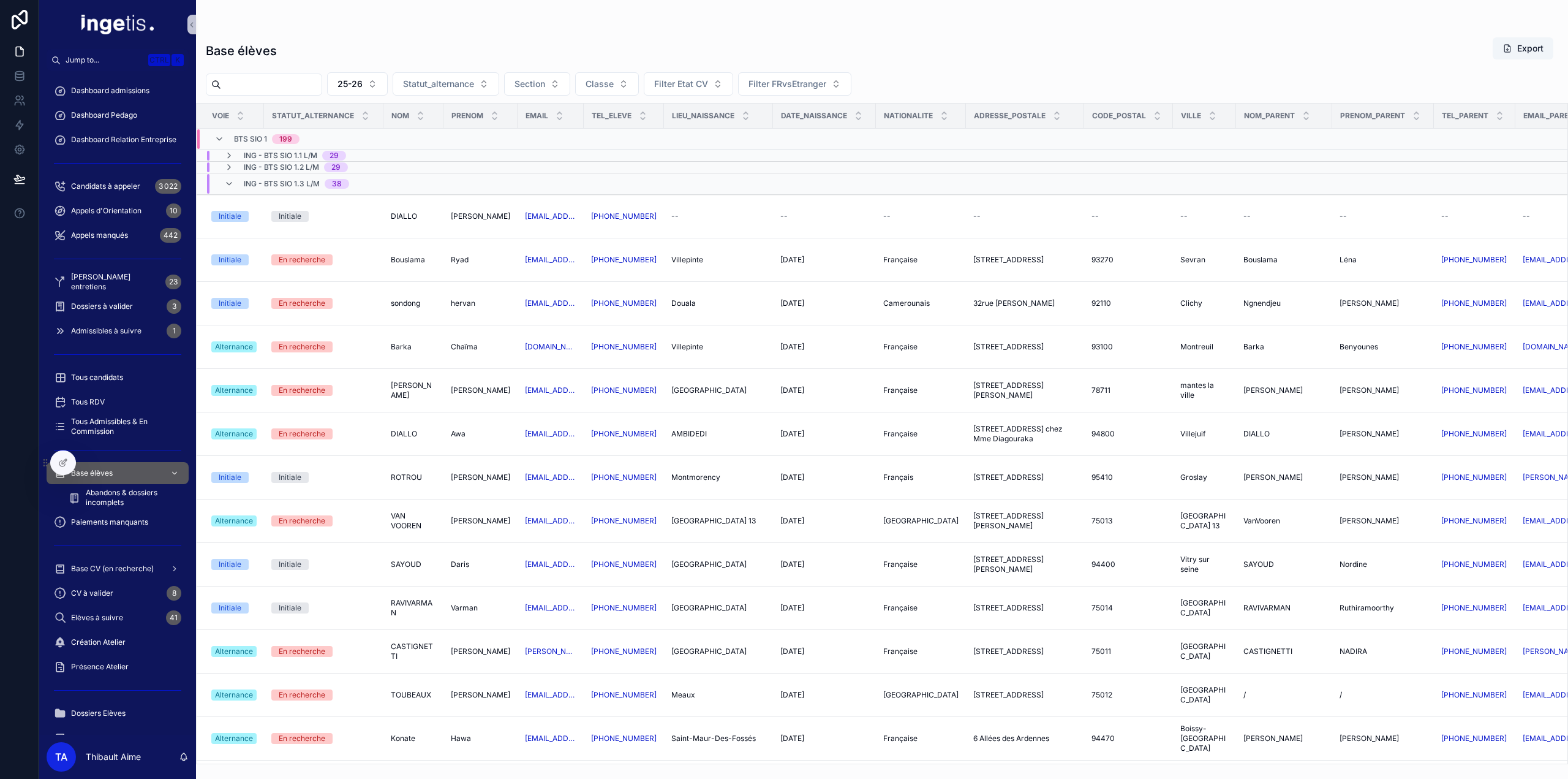
click at [281, 179] on span "ING - BTS SIO 1.3 L/M" at bounding box center [282, 183] width 76 height 10
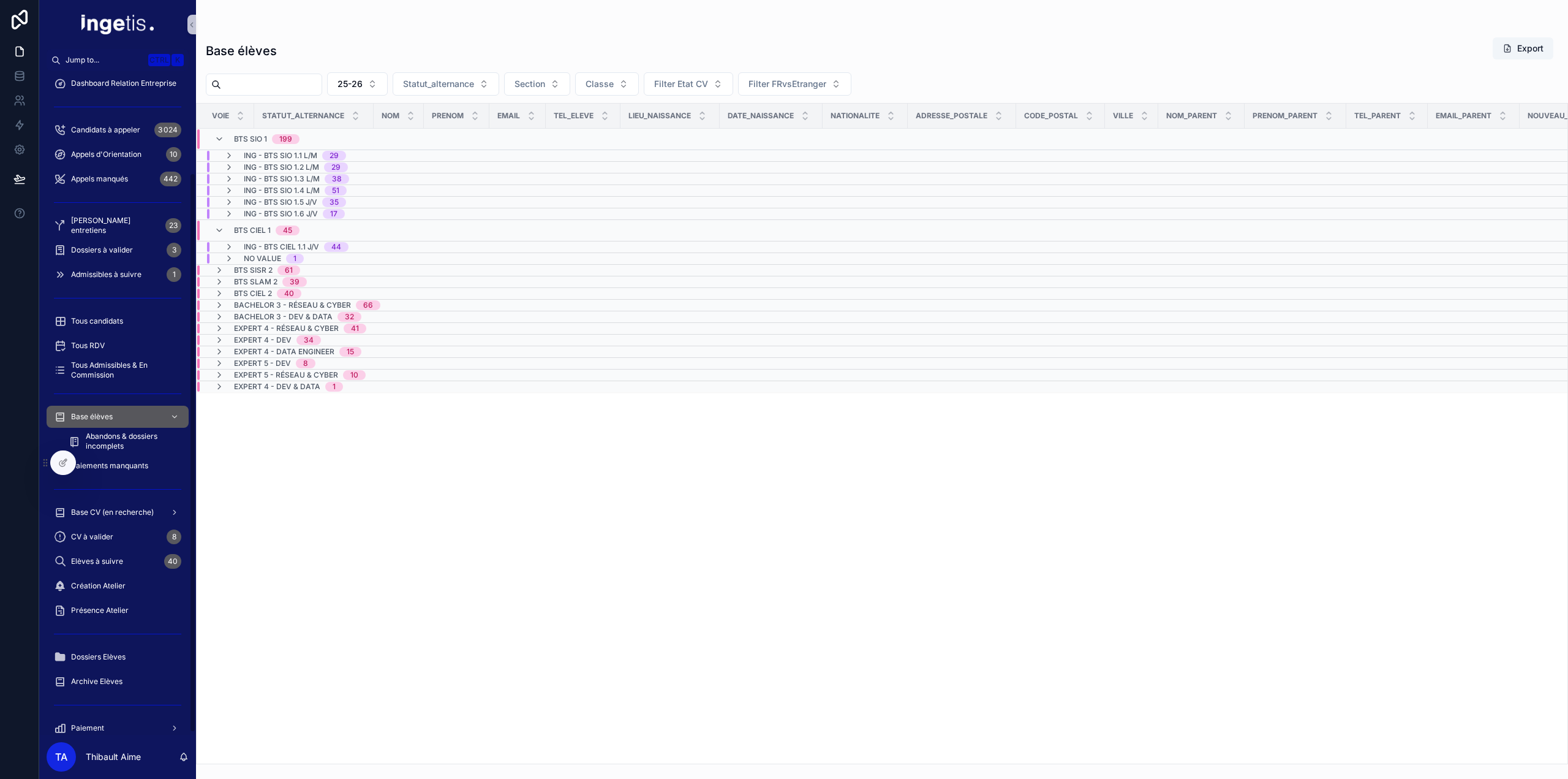
scroll to position [123, 0]
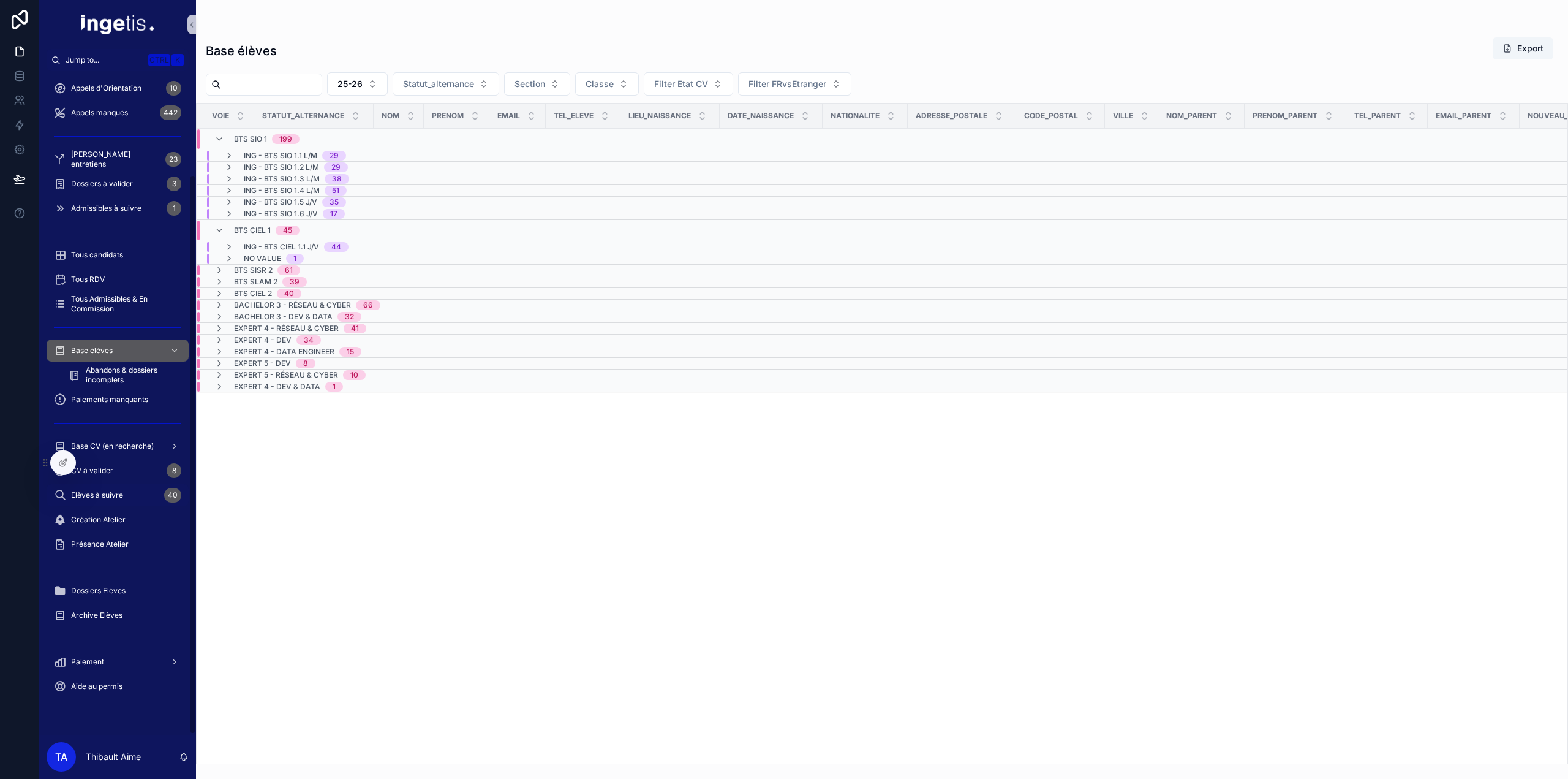
click at [125, 494] on div "Elèves à suivre 40" at bounding box center [118, 495] width 127 height 20
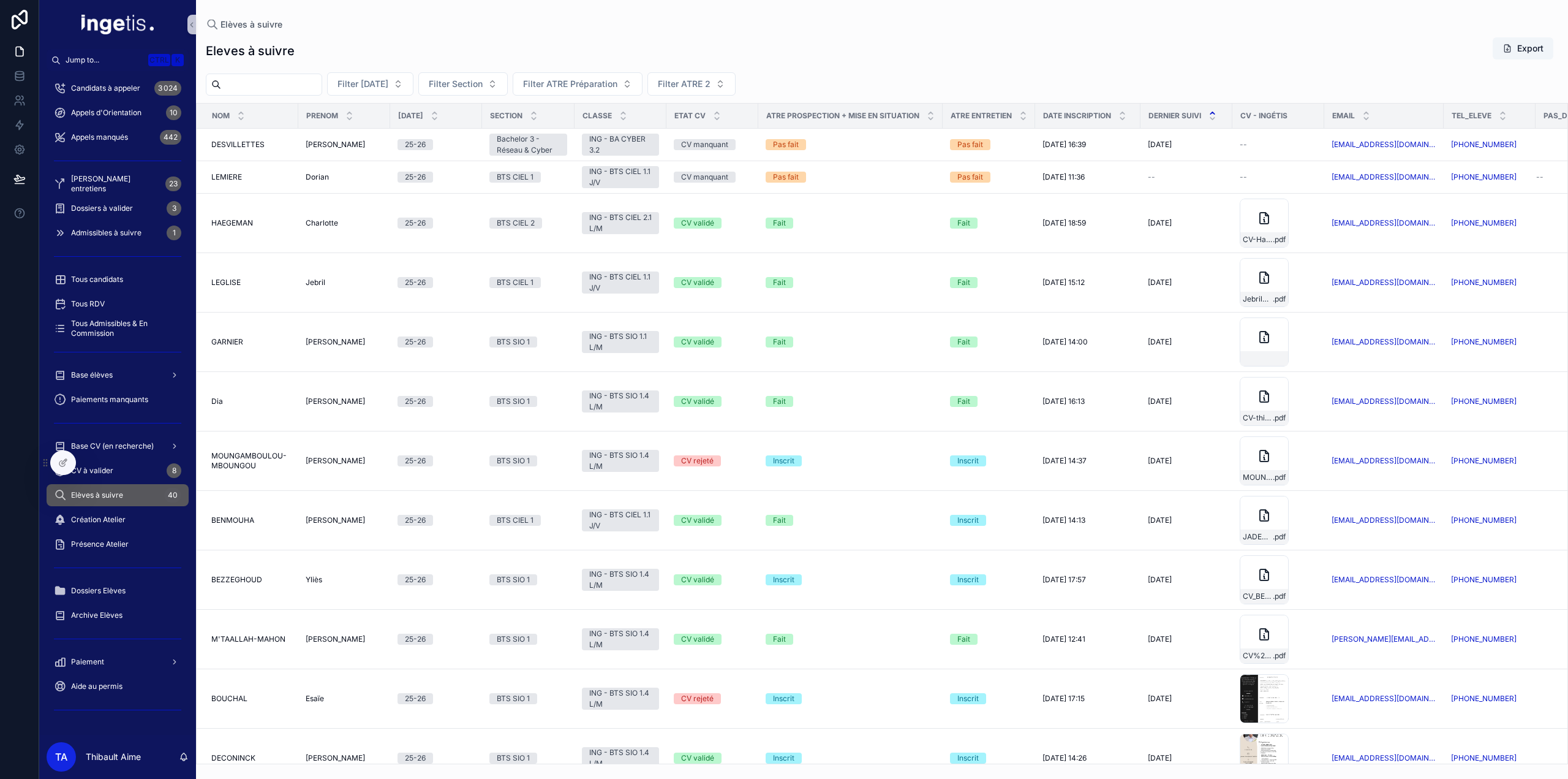
click at [1217, 112] on icon "scrollable content" at bounding box center [1213, 113] width 8 height 8
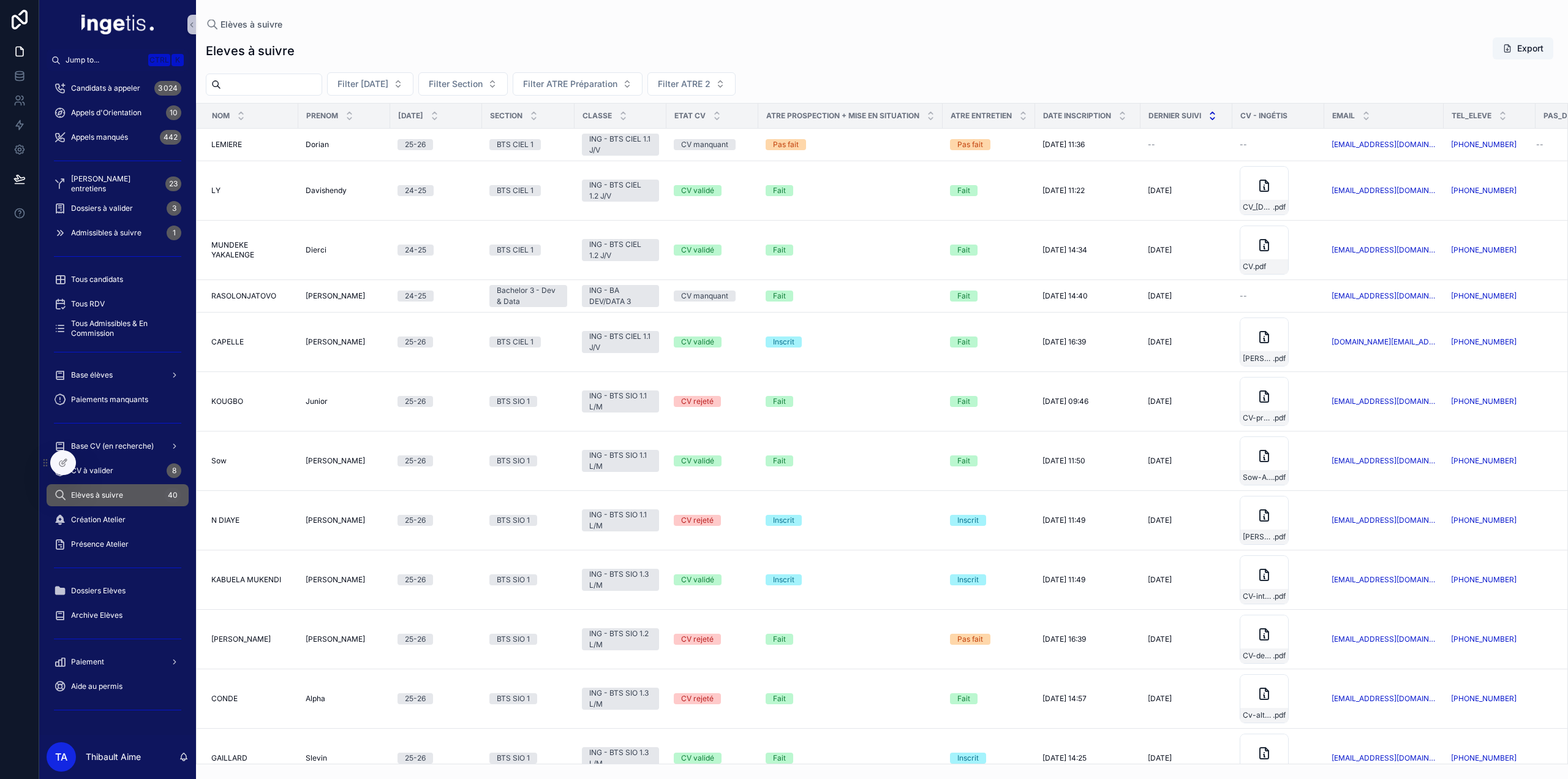
click at [1217, 119] on icon "scrollable content" at bounding box center [1213, 118] width 8 height 8
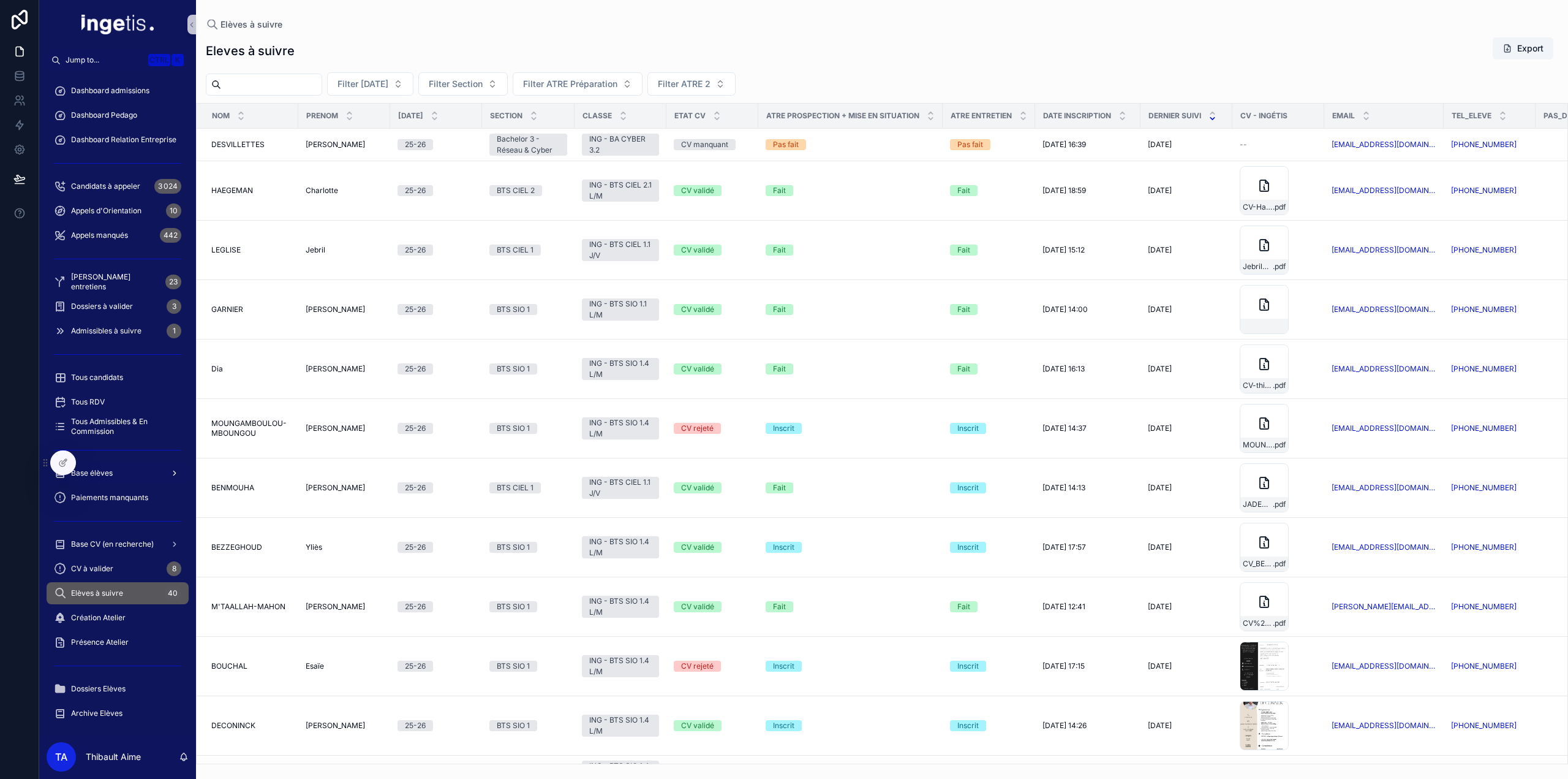
click at [121, 467] on div "Base élèves" at bounding box center [118, 473] width 127 height 20
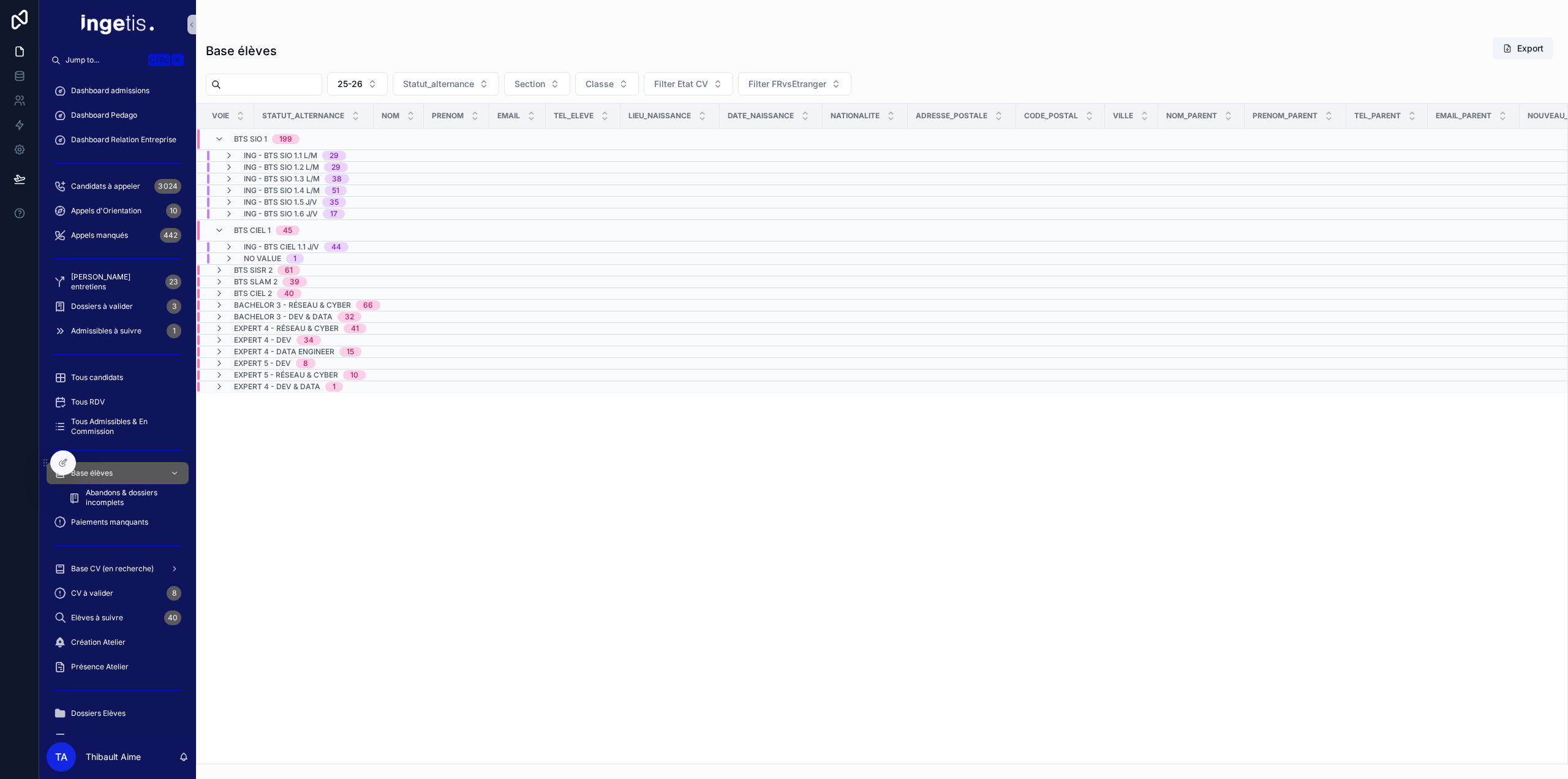
click at [272, 151] on span "ING - BTS SIO 1.1 L/M" at bounding box center [280, 156] width 74 height 10
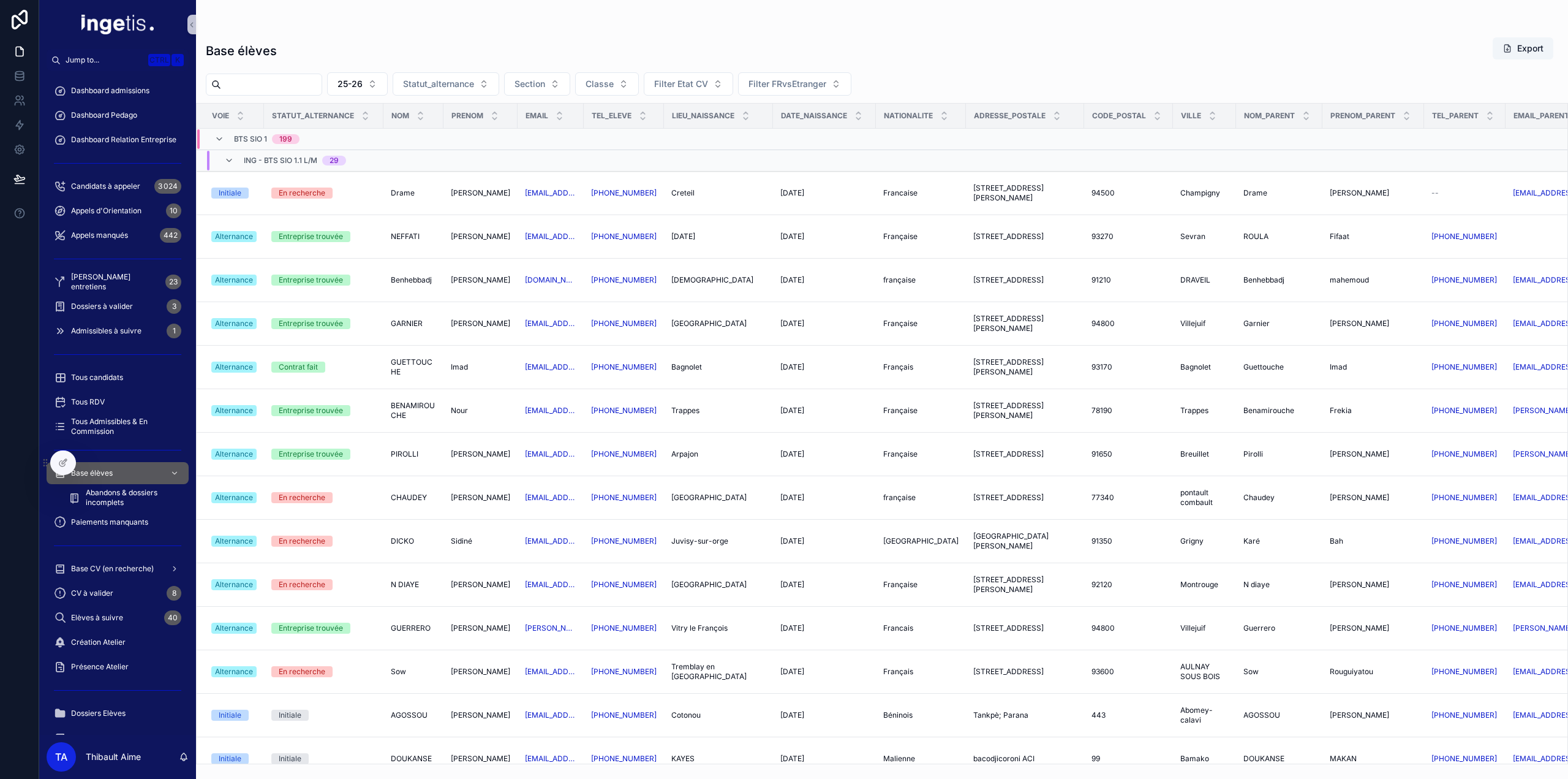
click at [255, 158] on span "ING - BTS SIO 1.1 L/M" at bounding box center [280, 160] width 74 height 10
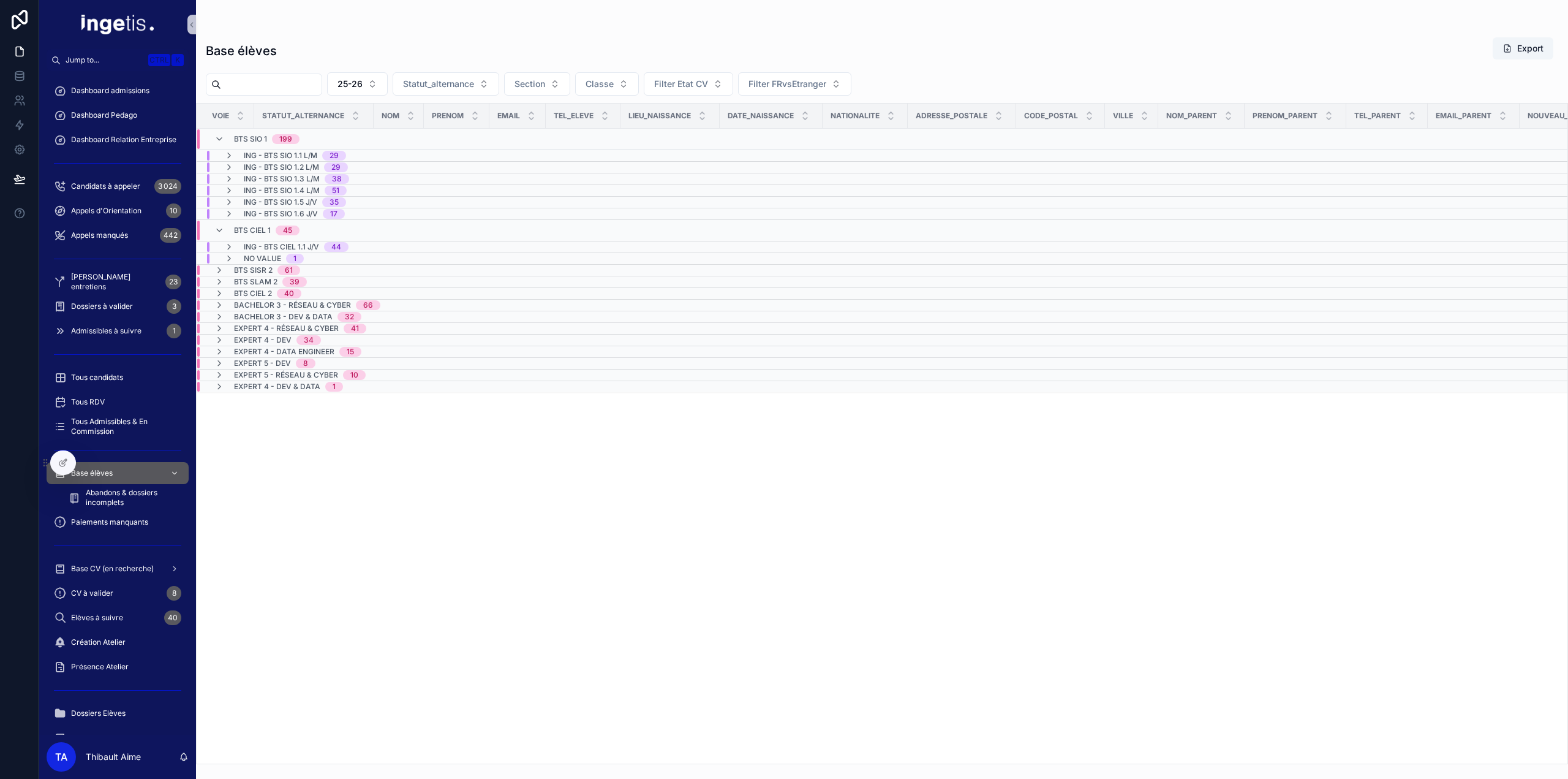
click at [242, 166] on div "ING - BTS SIO 1.2 L/M 29" at bounding box center [286, 167] width 123 height 10
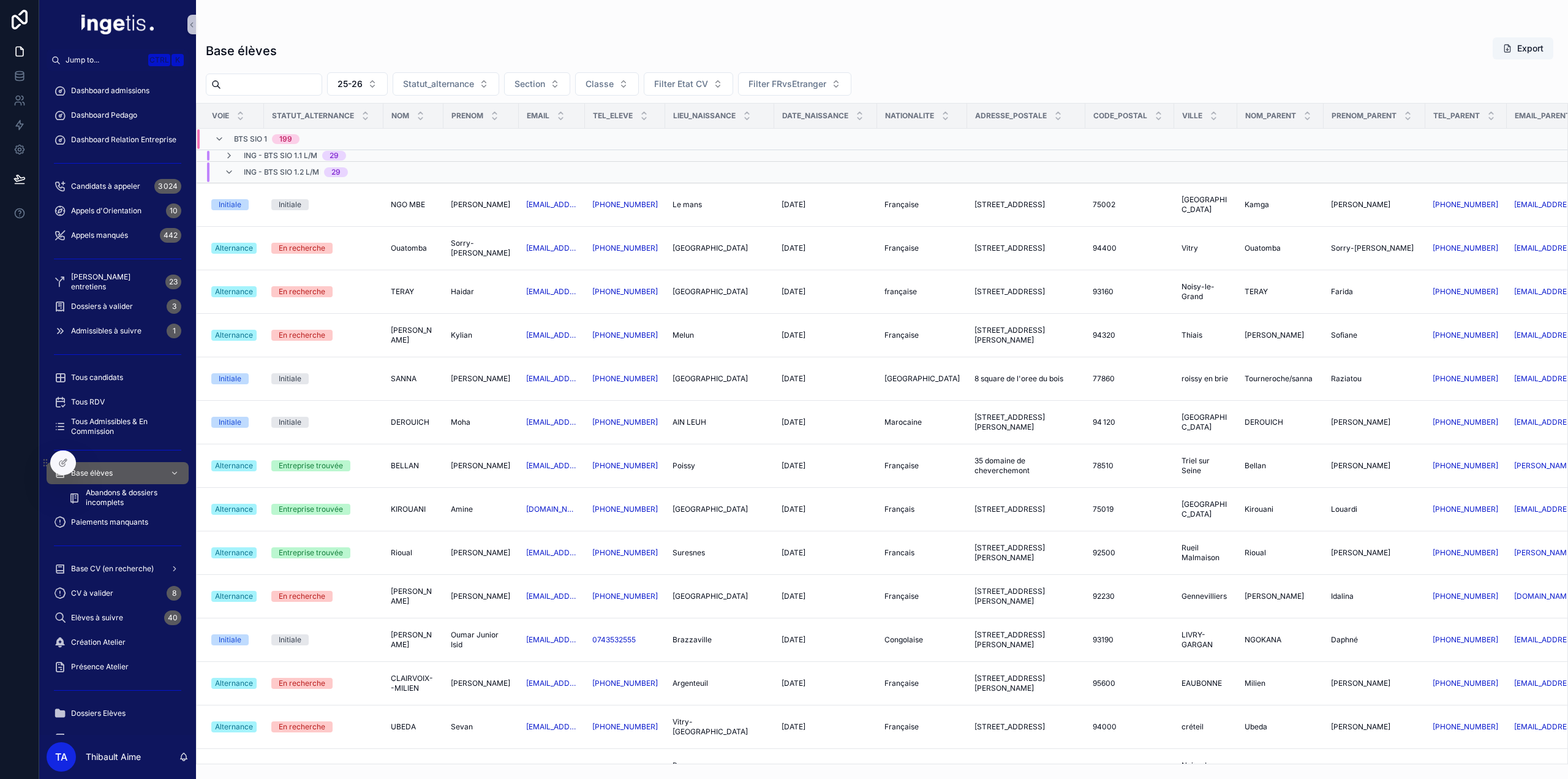
click at [240, 167] on div "ING - BTS SIO 1.2 L/M 29" at bounding box center [286, 172] width 123 height 20
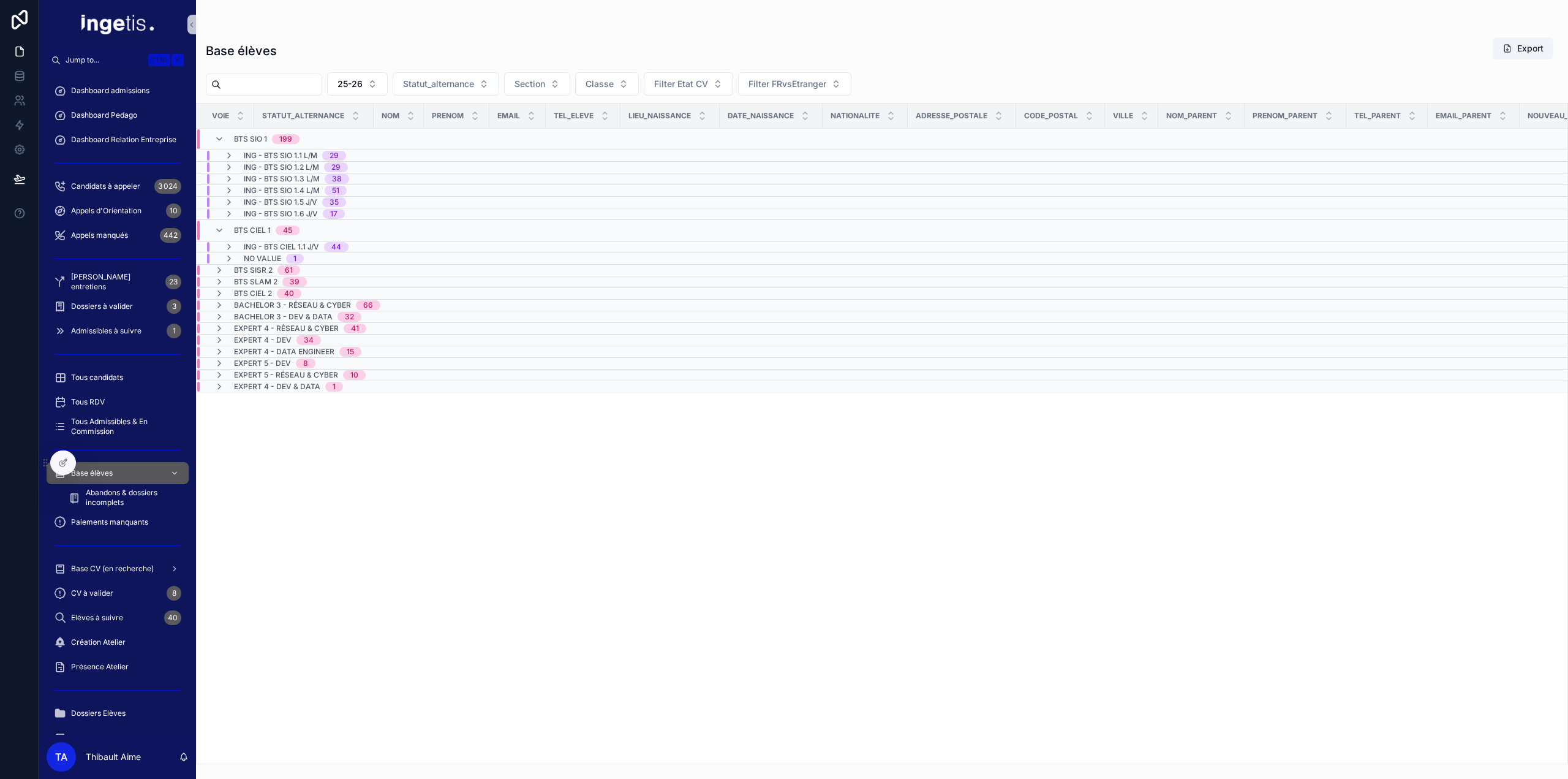
click at [241, 178] on div "ING - BTS SIO 1.3 L/M 38" at bounding box center [286, 179] width 125 height 10
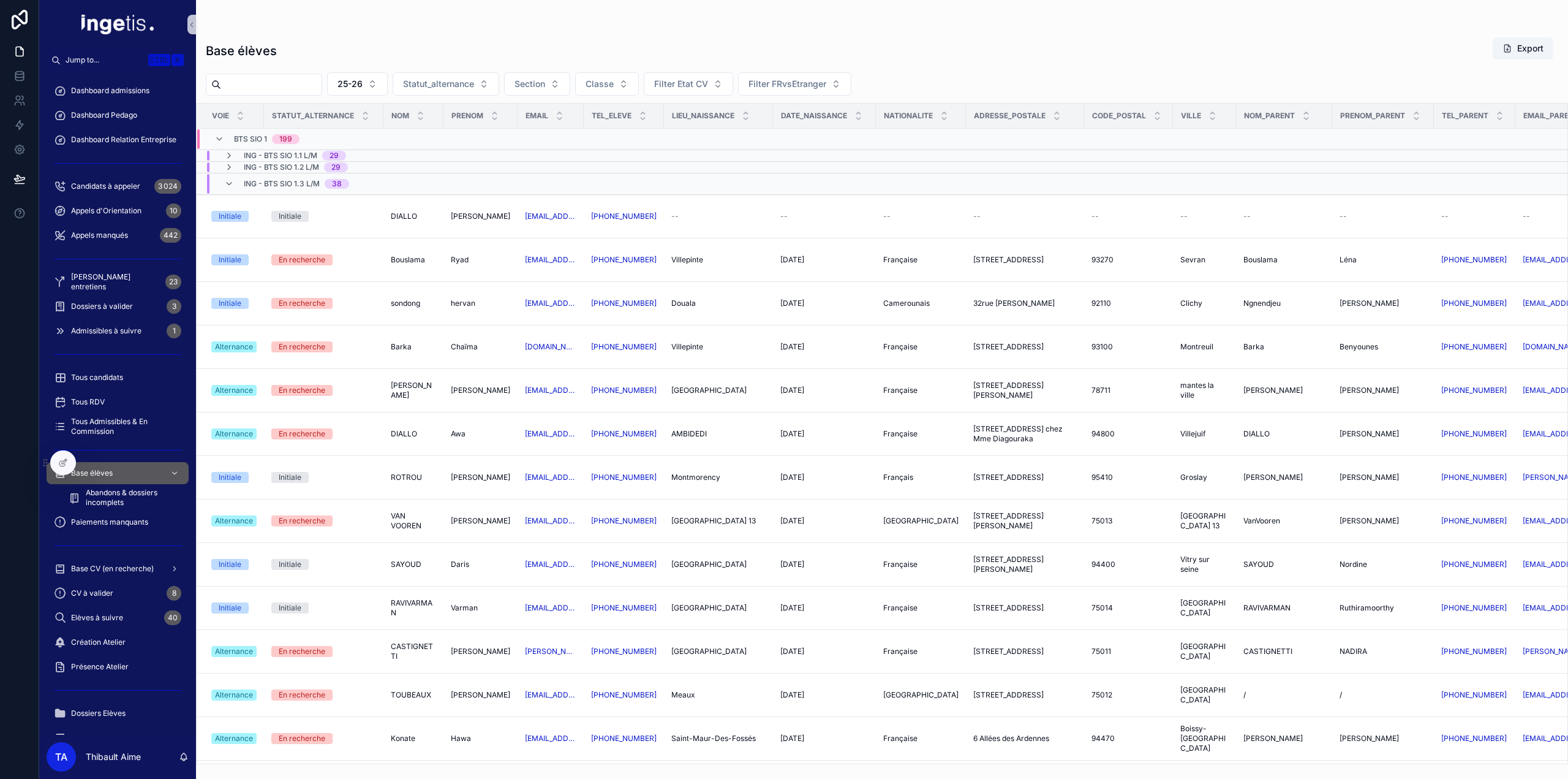
click at [240, 178] on div "ING - BTS SIO 1.3 L/M 38" at bounding box center [286, 184] width 125 height 20
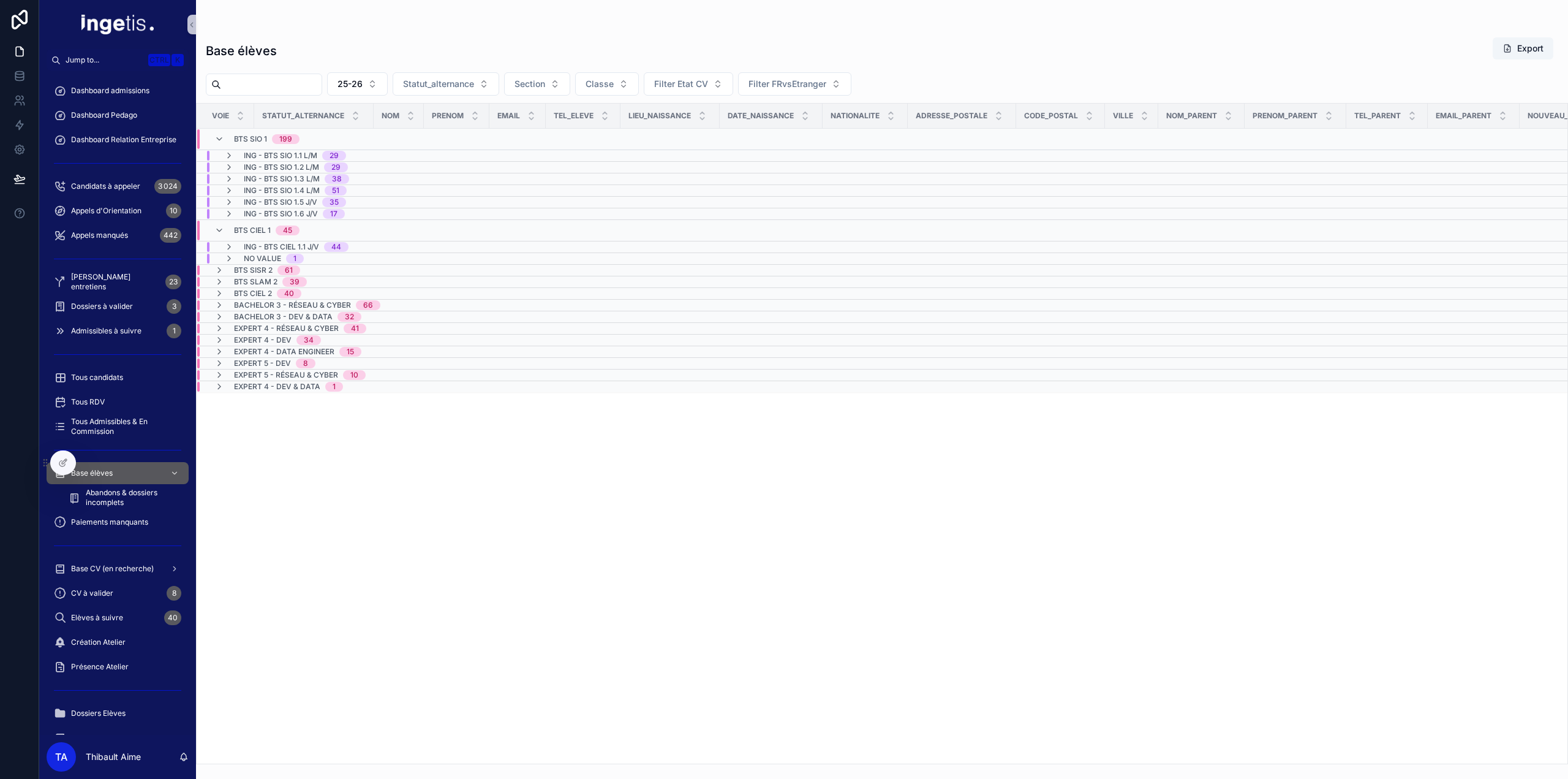
click at [236, 156] on div "ING - BTS SIO 1.1 L/M 29" at bounding box center [285, 156] width 122 height 10
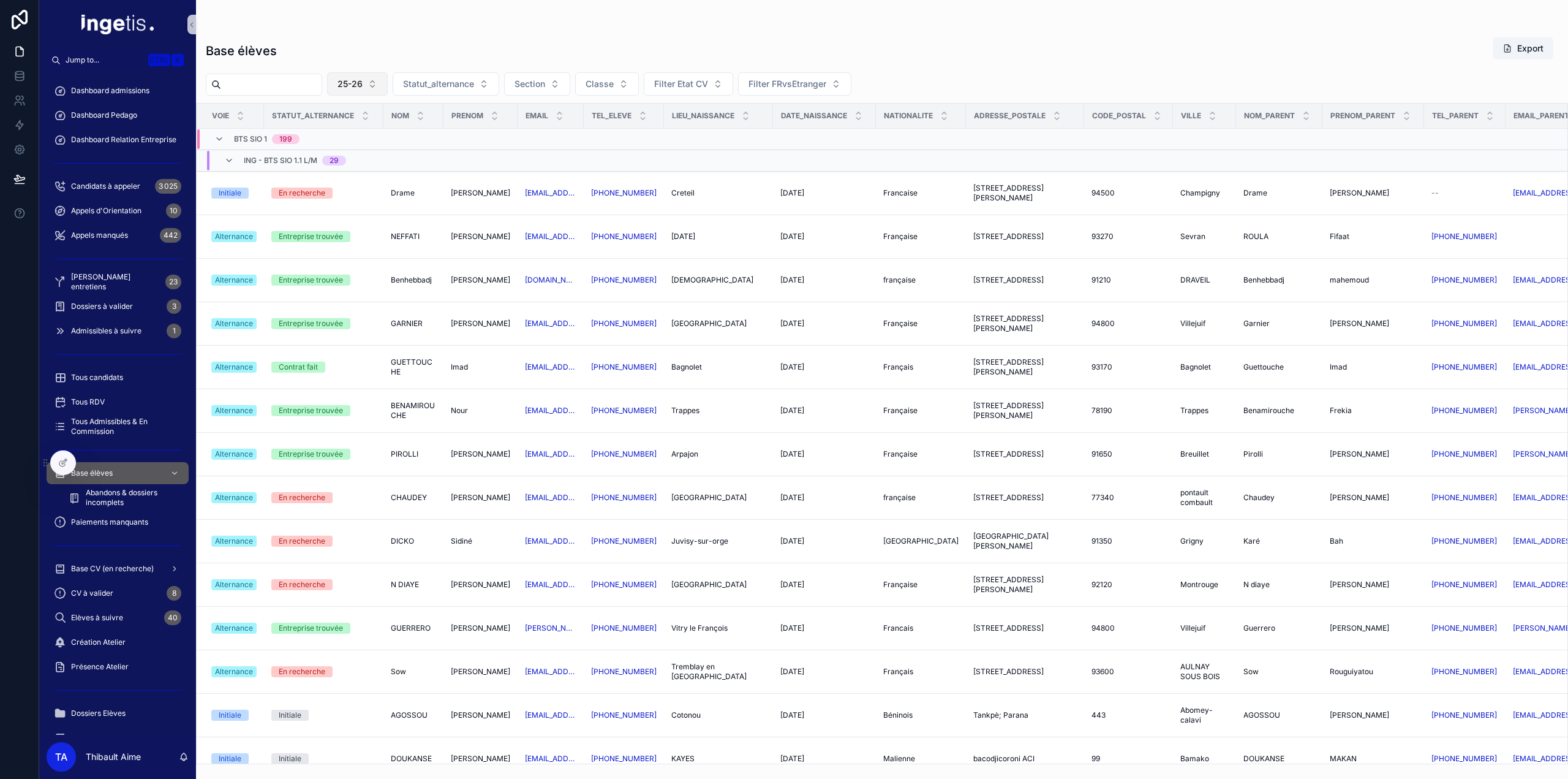
click at [388, 88] on button "25-26" at bounding box center [357, 83] width 60 height 23
click at [399, 45] on div "Base élèves Export" at bounding box center [882, 51] width 1353 height 28
click at [271, 161] on span "ING - BTS SIO 1.1 L/M" at bounding box center [280, 160] width 74 height 10
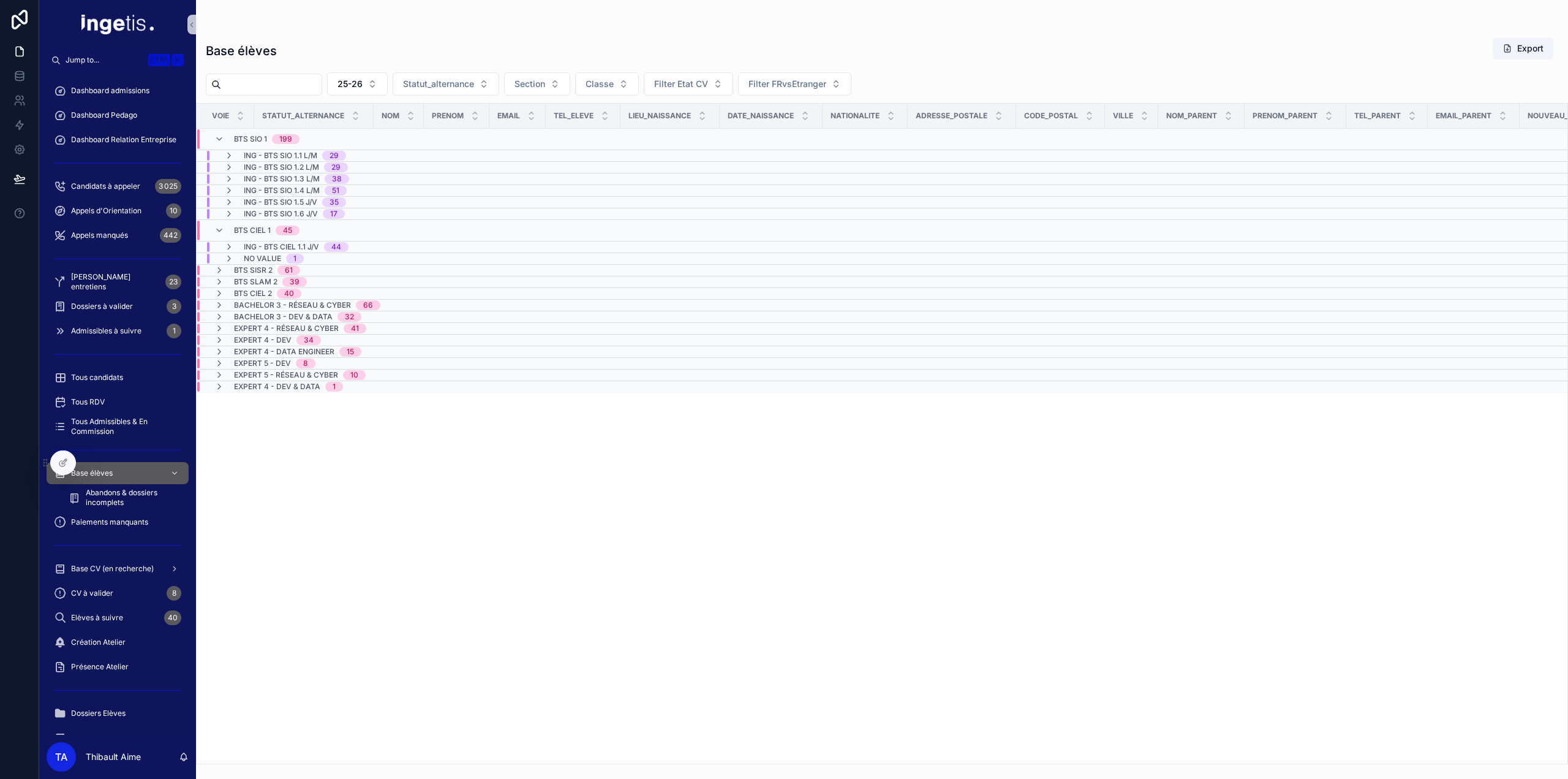
click at [244, 137] on span "BTS SIO 1" at bounding box center [250, 139] width 33 height 10
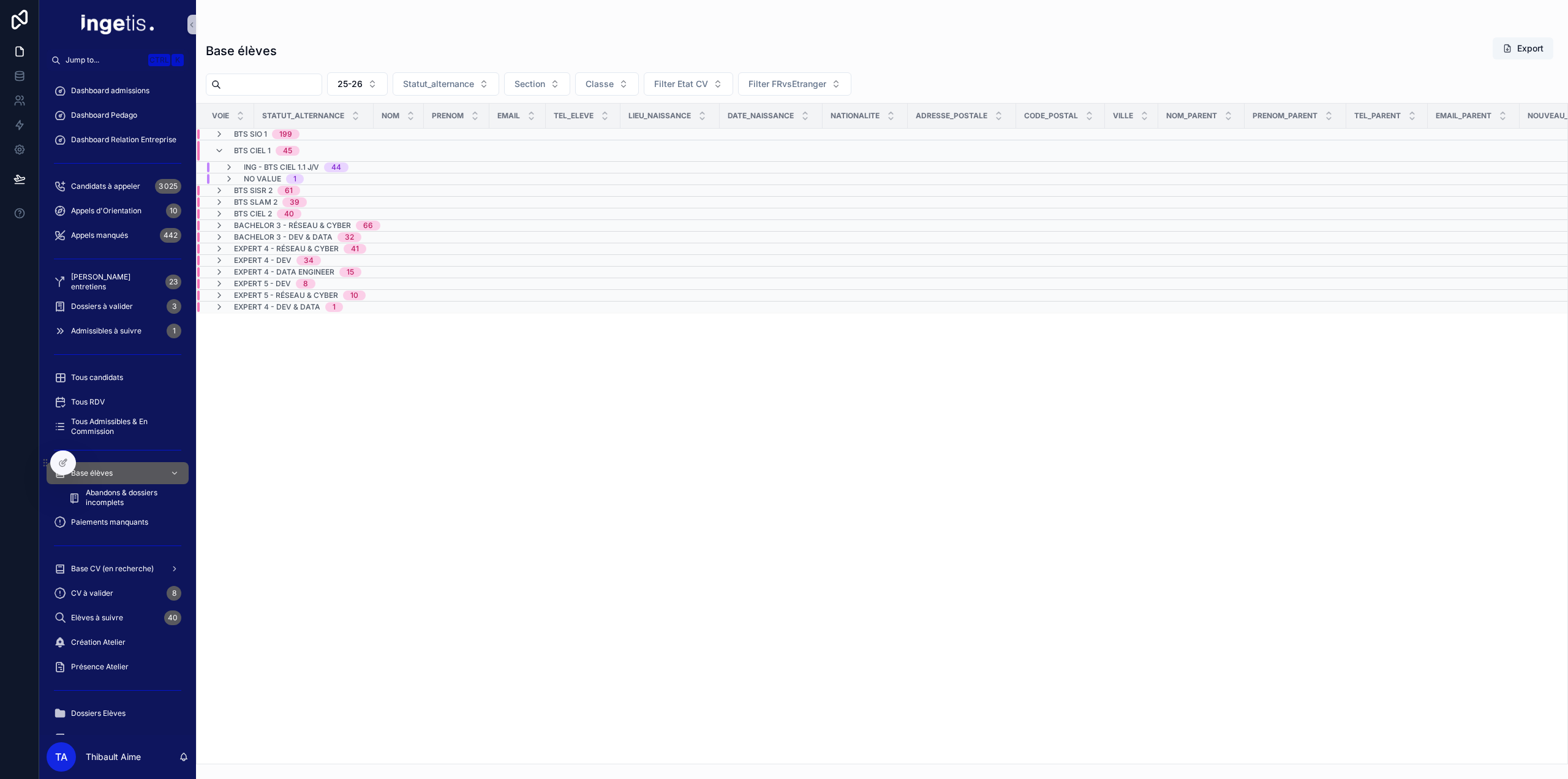
click at [232, 148] on div "BTS CIEL 1 45" at bounding box center [257, 151] width 85 height 20
click at [258, 204] on span "Bachelor 3 - Dev & Data" at bounding box center [283, 204] width 98 height 10
click at [258, 204] on span "Bachelor 3 - Dev & Data" at bounding box center [283, 209] width 98 height 10
click at [250, 193] on span "Bachelor 3 - Réseau & Cyber" at bounding box center [292, 192] width 117 height 10
click at [250, 193] on span "Bachelor 3 - Réseau & Cyber" at bounding box center [292, 197] width 117 height 10
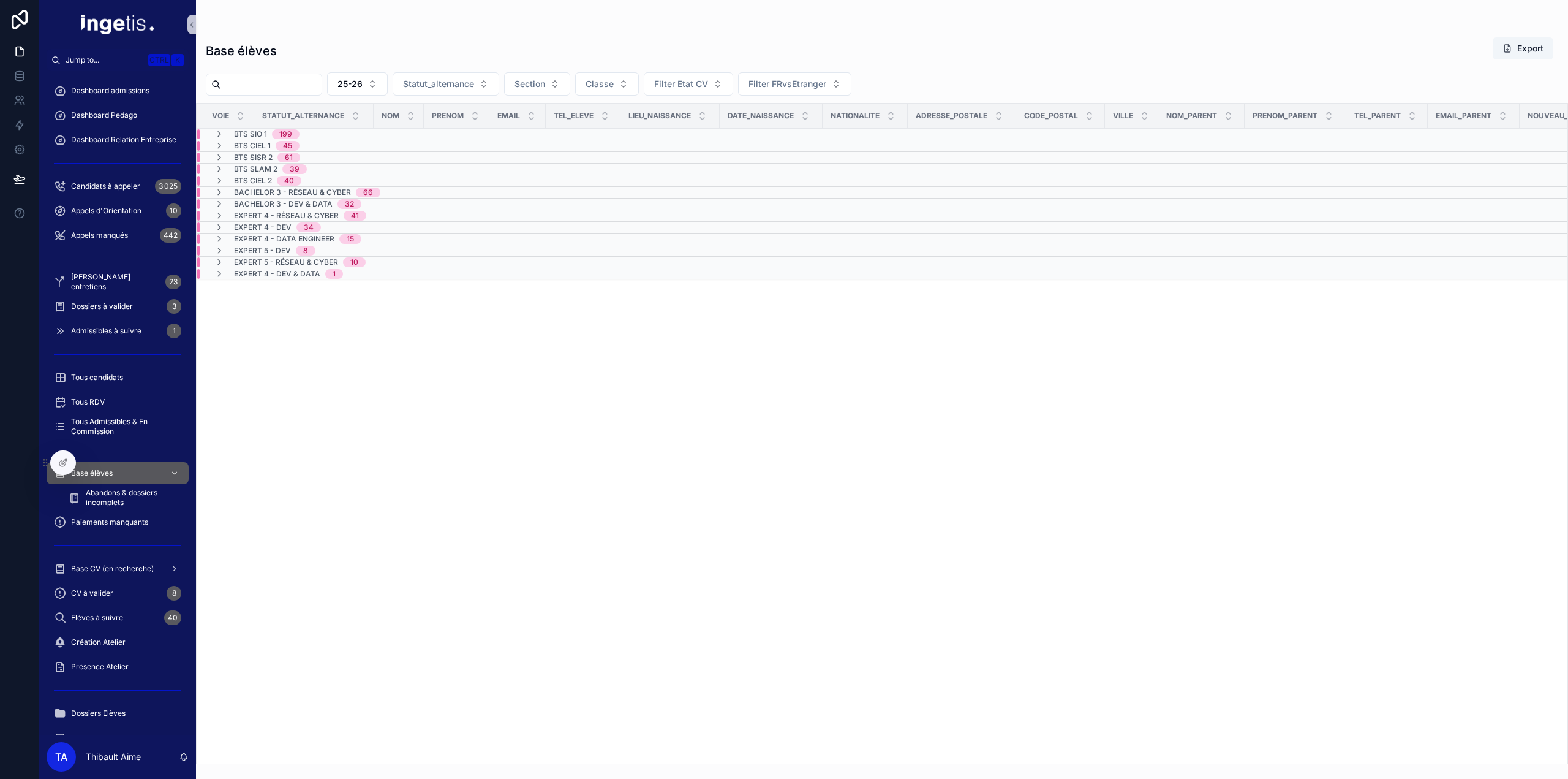
click at [246, 177] on span "BTS CIEL 2" at bounding box center [253, 181] width 38 height 10
click at [220, 180] on icon "scrollable content" at bounding box center [219, 181] width 10 height 10
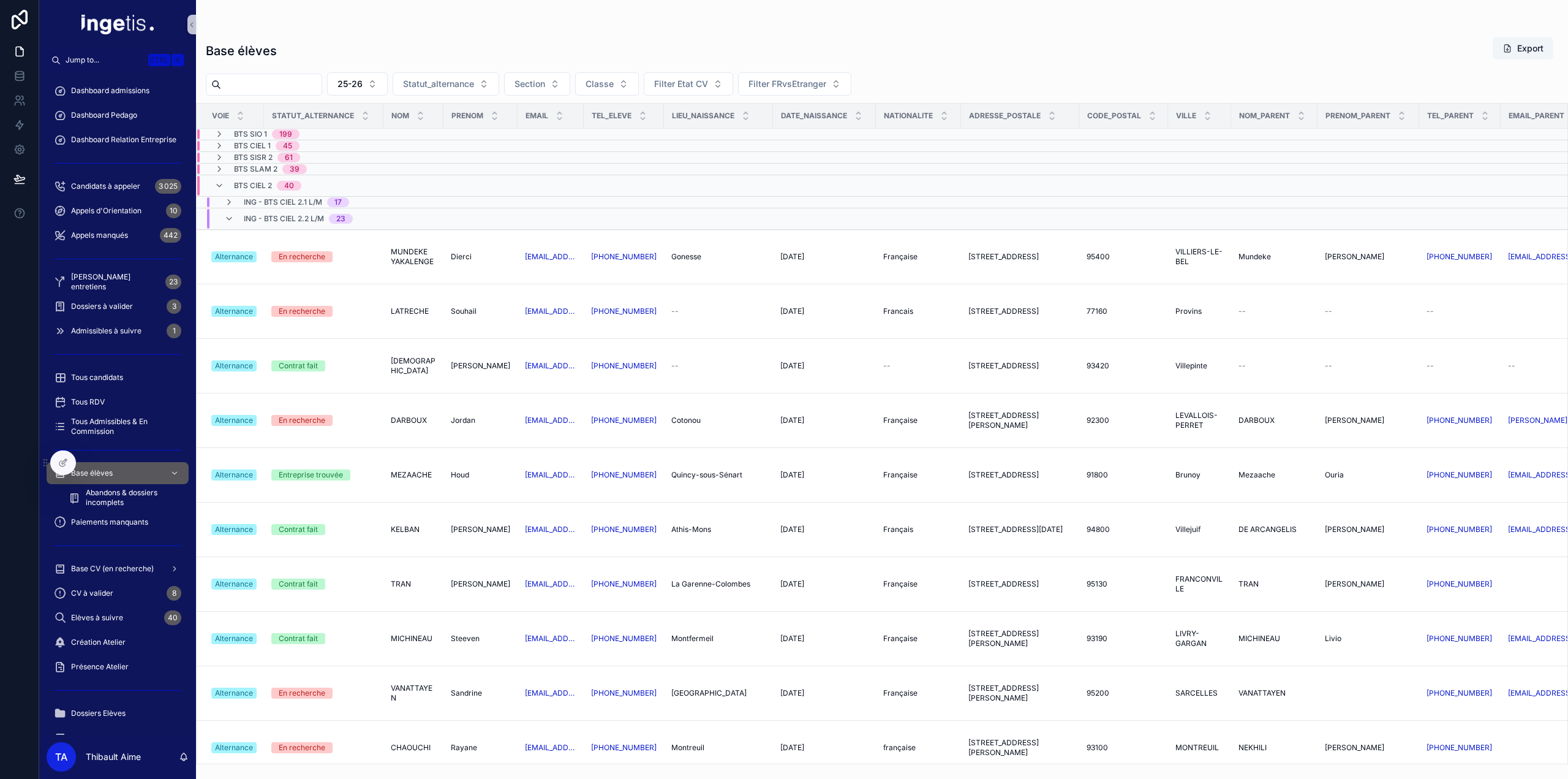
click at [218, 177] on div "BTS CIEL 2 40" at bounding box center [258, 186] width 87 height 20
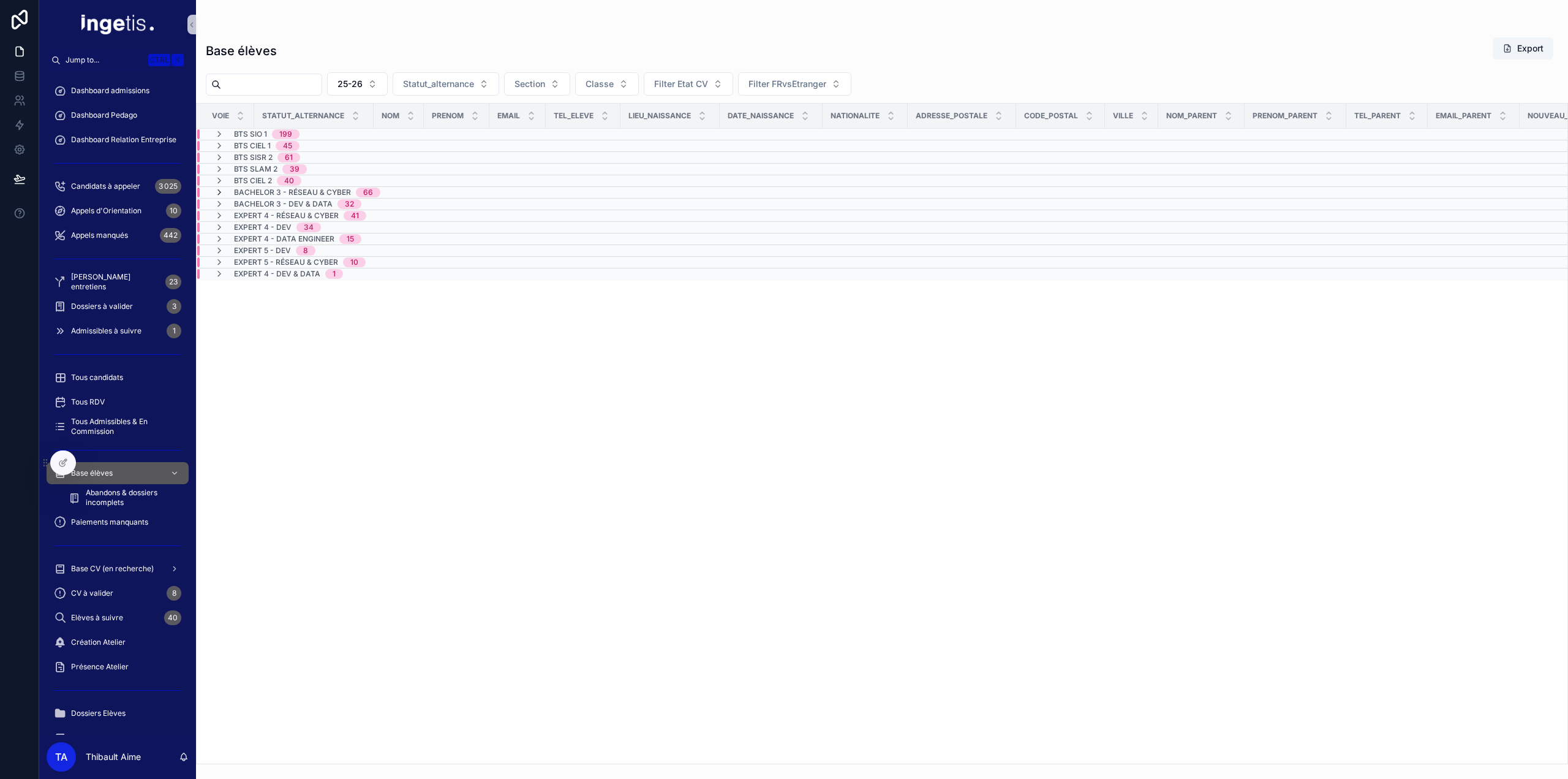
click at [223, 187] on icon "scrollable content" at bounding box center [219, 192] width 10 height 10
click at [222, 181] on icon "scrollable content" at bounding box center [219, 181] width 10 height 10
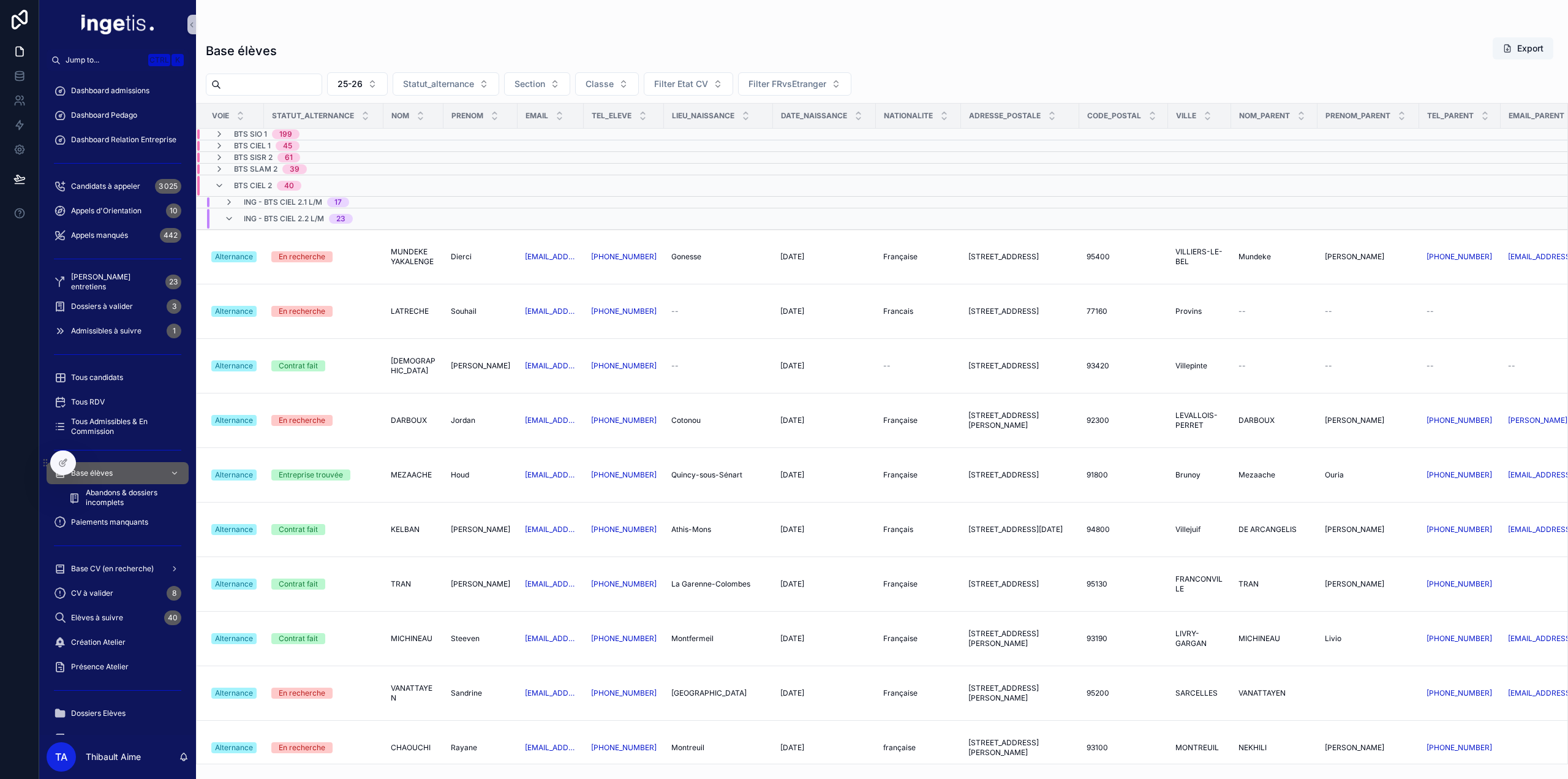
click at [221, 181] on icon "scrollable content" at bounding box center [219, 185] width 10 height 10
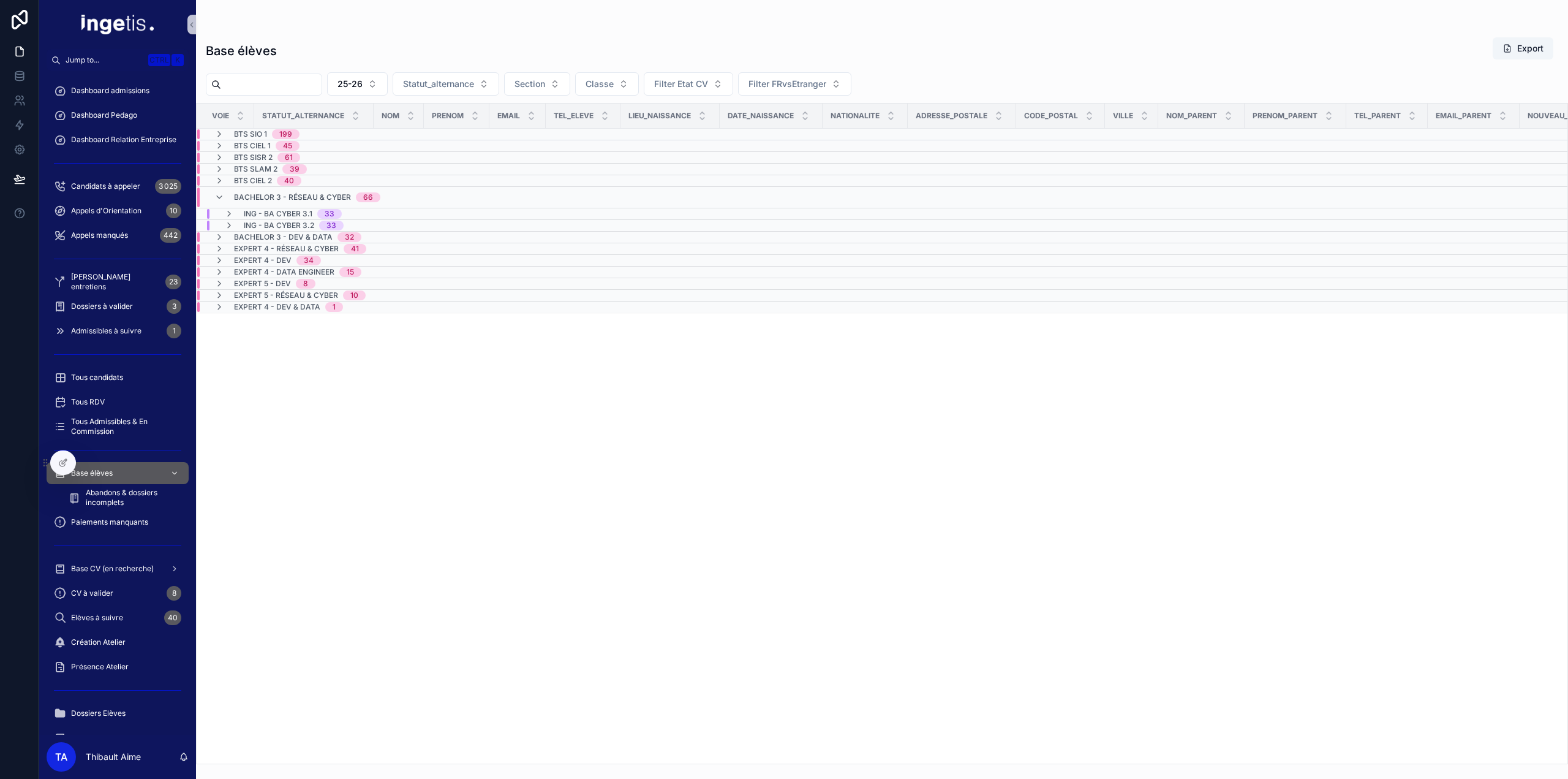
click at [220, 194] on icon "scrollable content" at bounding box center [219, 197] width 10 height 10
click at [223, 180] on icon "scrollable content" at bounding box center [219, 181] width 10 height 10
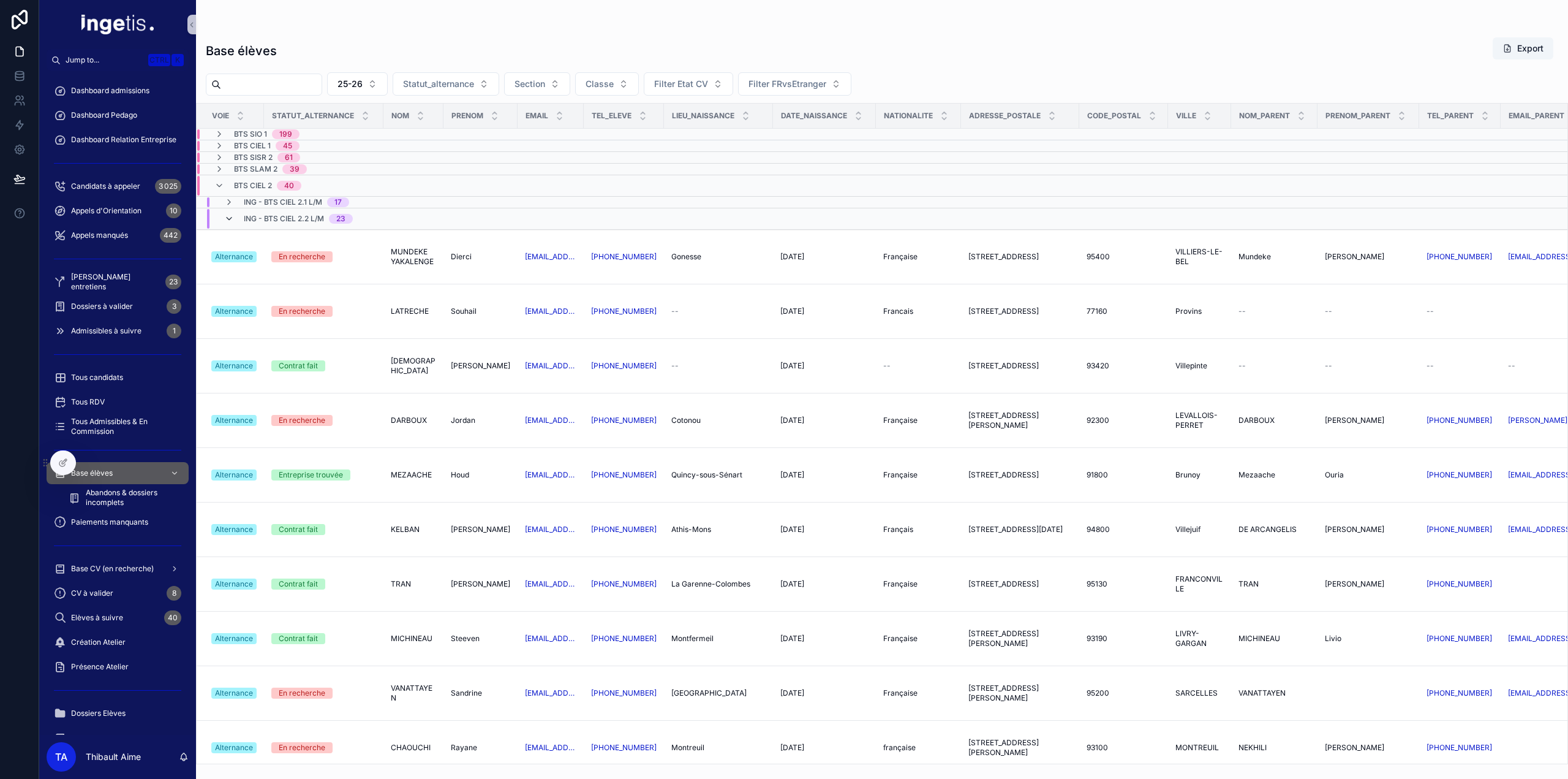
click at [230, 217] on icon "scrollable content" at bounding box center [229, 219] width 10 height 10
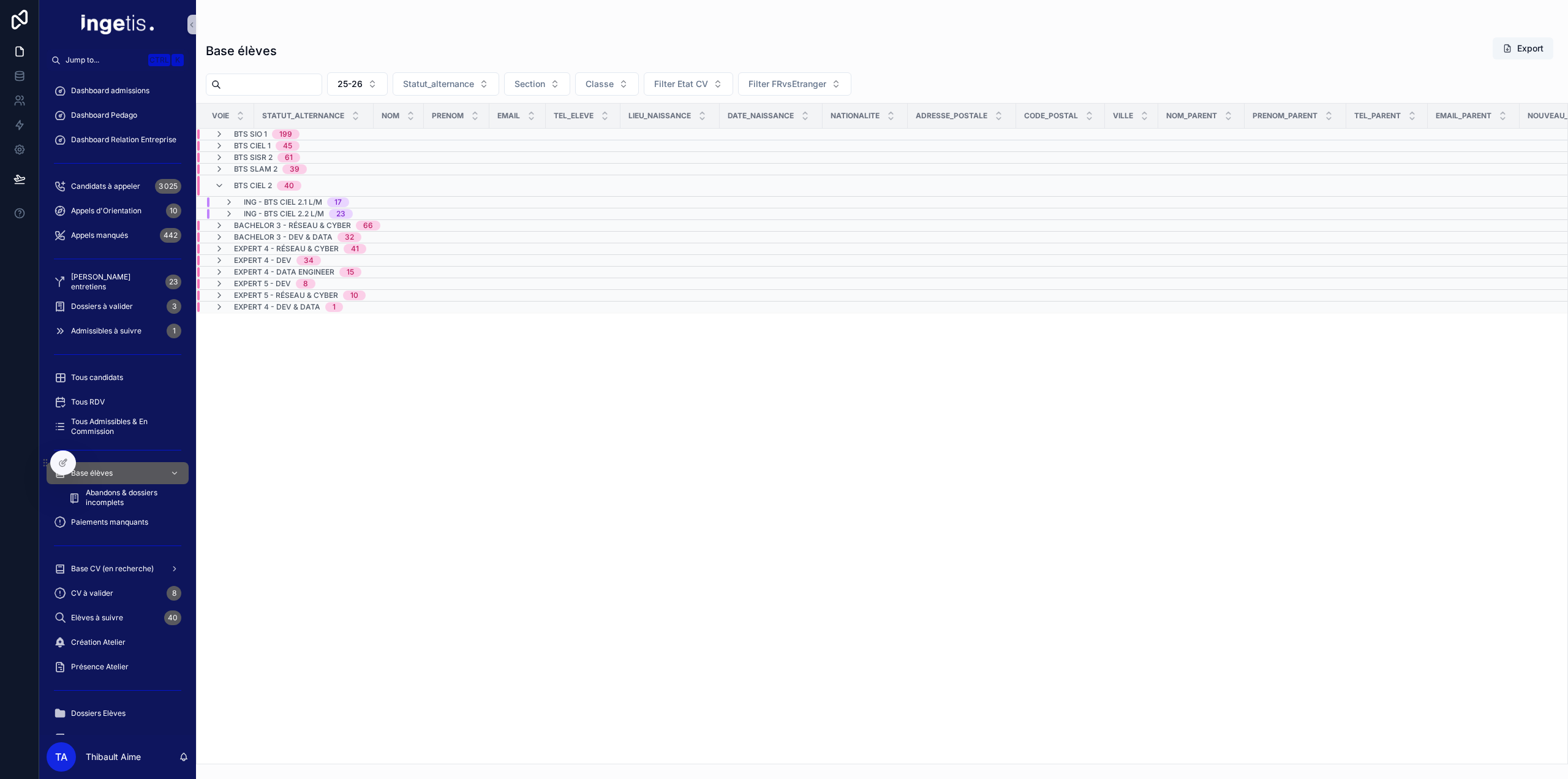
click at [225, 181] on div "BTS CIEL 2 40" at bounding box center [258, 186] width 87 height 20
click at [251, 133] on span "BTS SIO 1" at bounding box center [250, 134] width 33 height 10
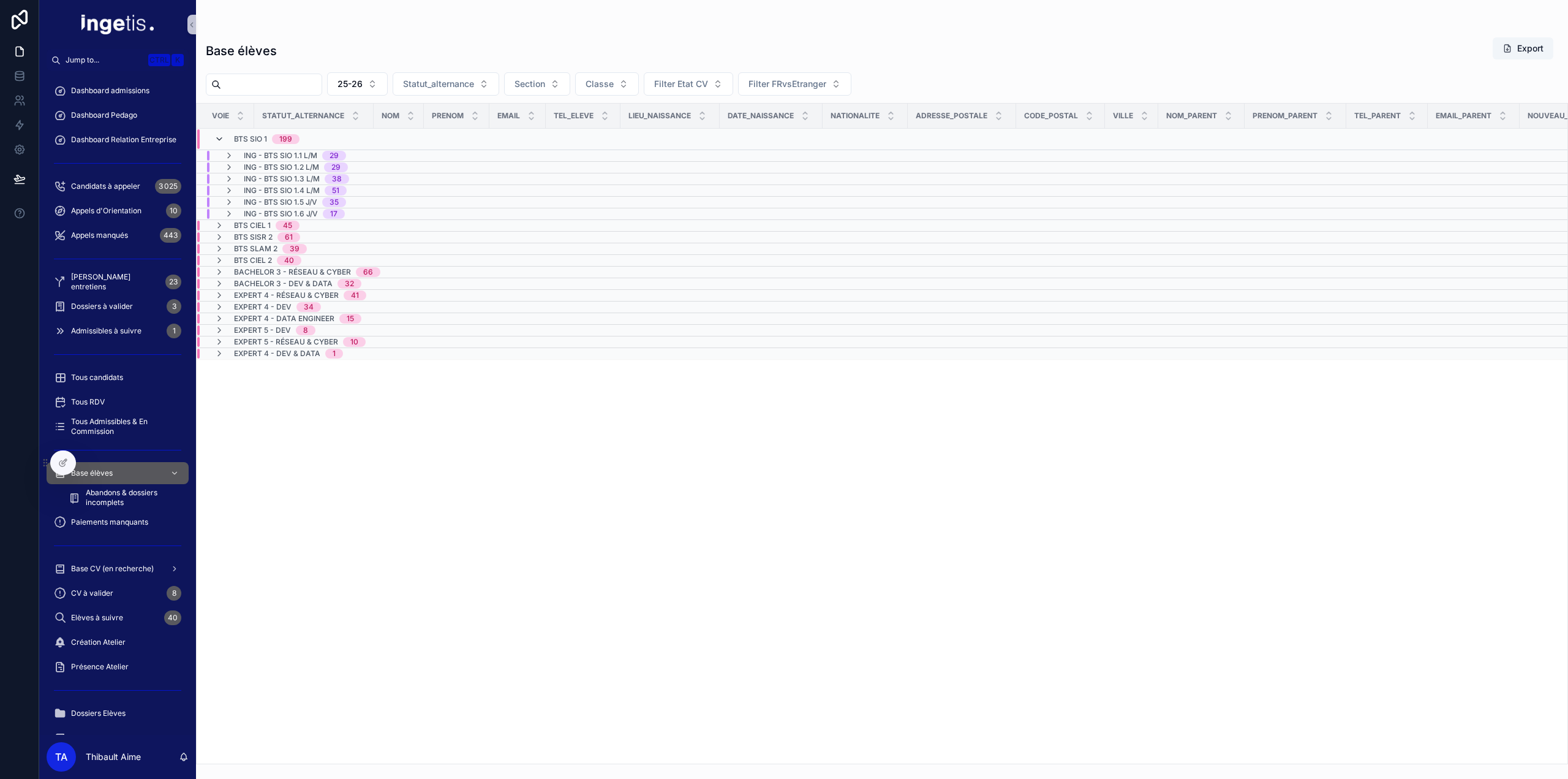
click at [218, 143] on icon "scrollable content" at bounding box center [219, 139] width 10 height 10
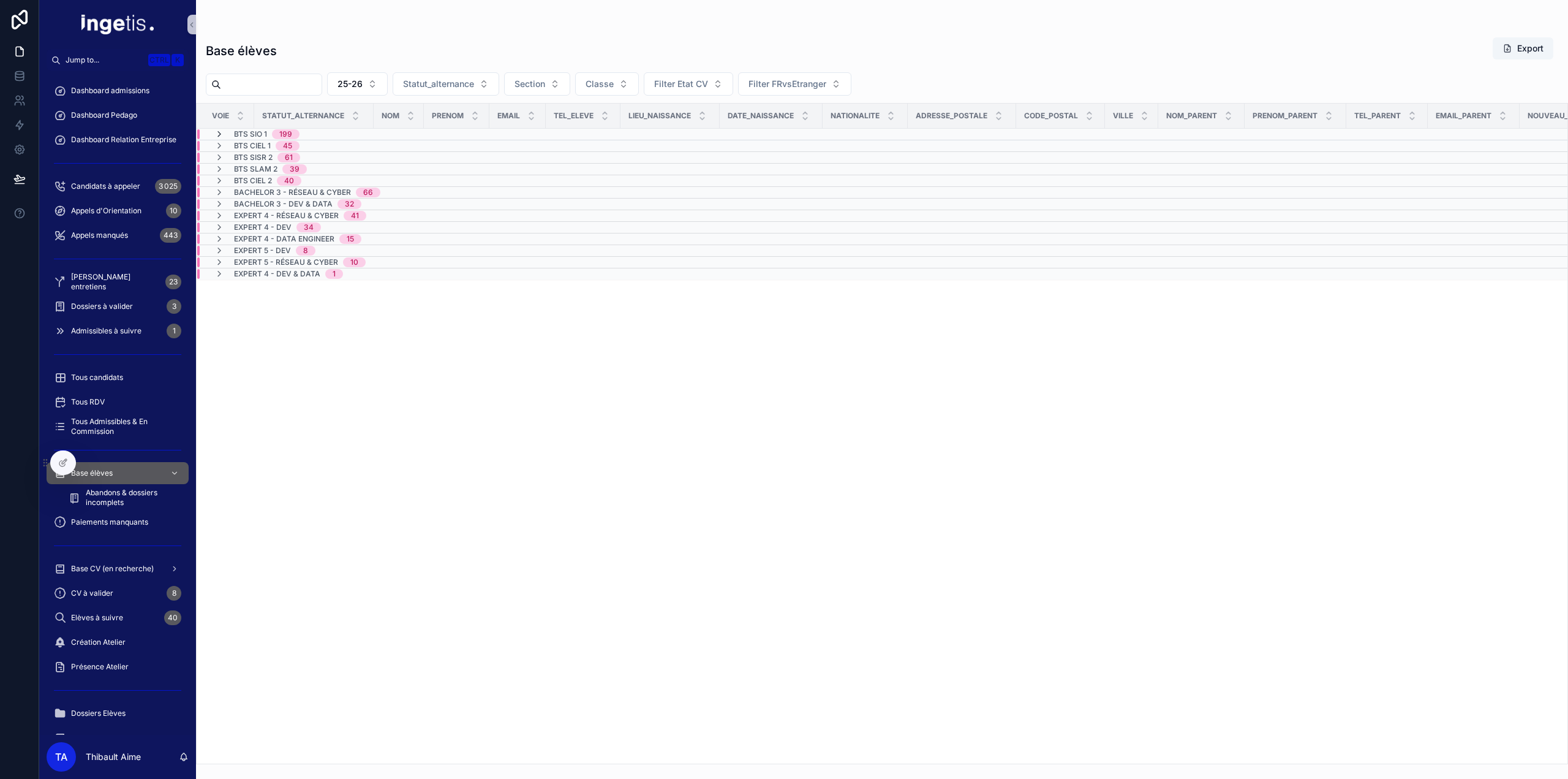
click at [221, 133] on icon "scrollable content" at bounding box center [219, 134] width 10 height 10
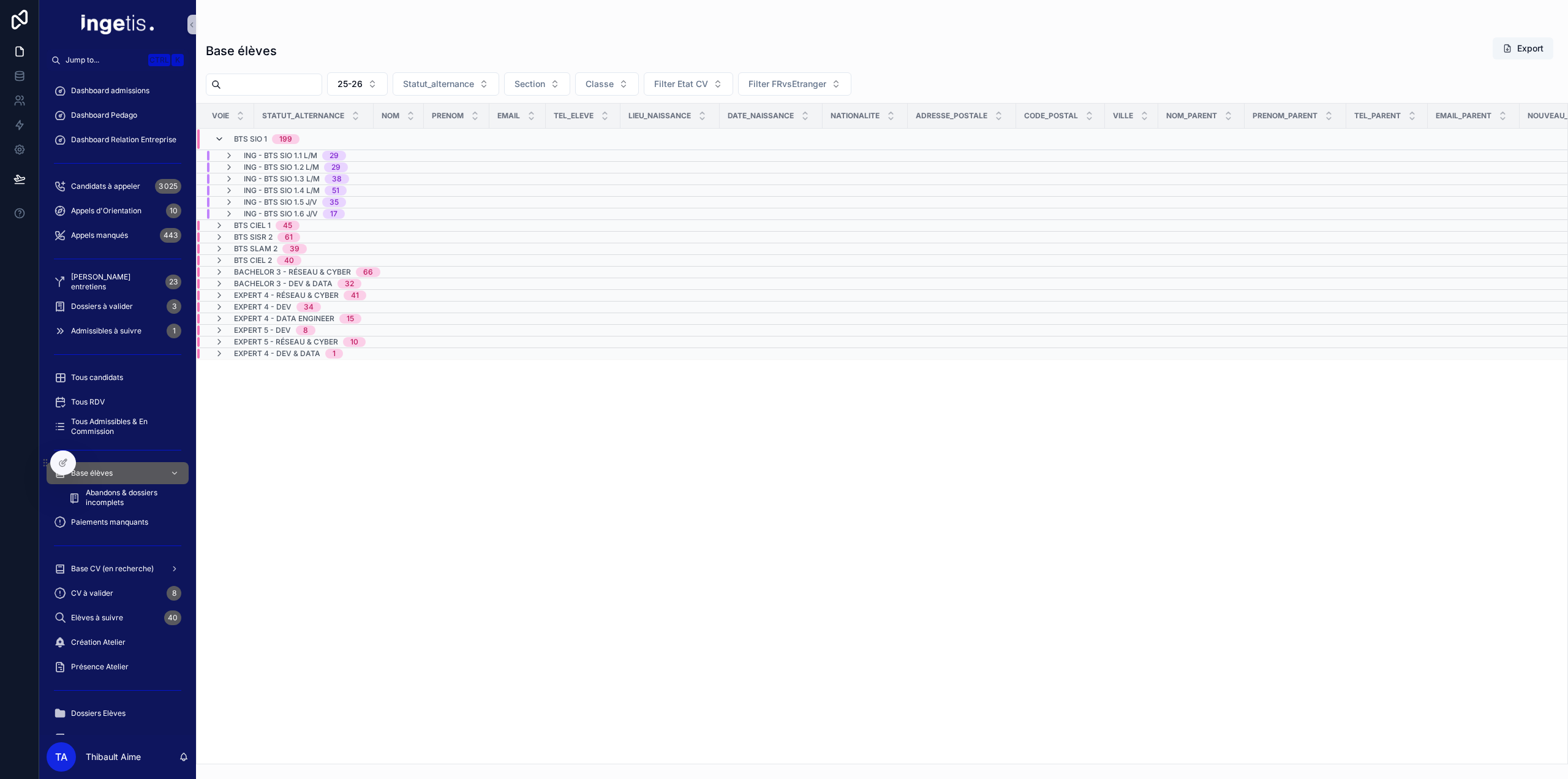
click at [221, 136] on icon "scrollable content" at bounding box center [219, 139] width 10 height 10
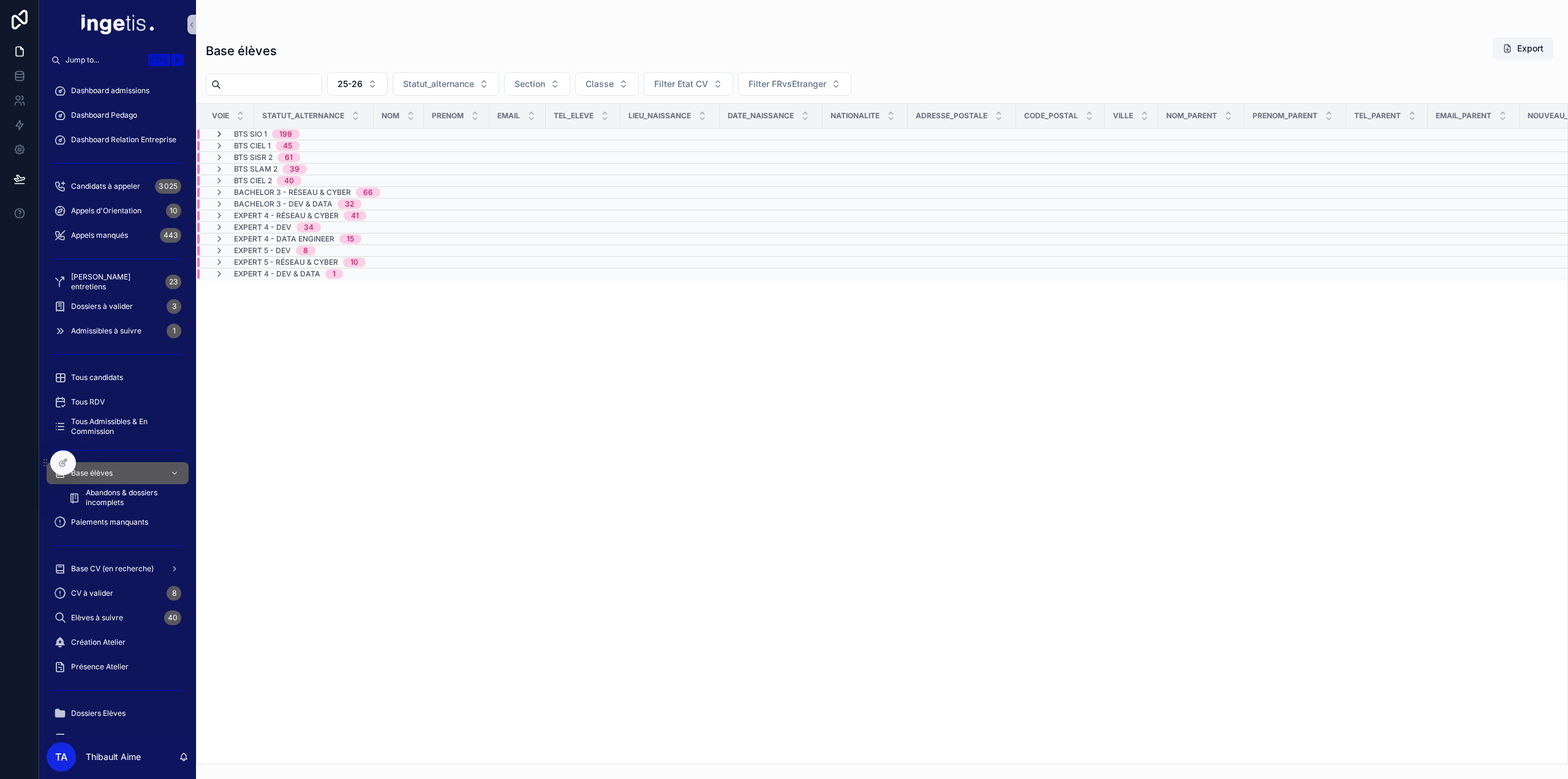
click at [219, 135] on icon "scrollable content" at bounding box center [219, 134] width 10 height 10
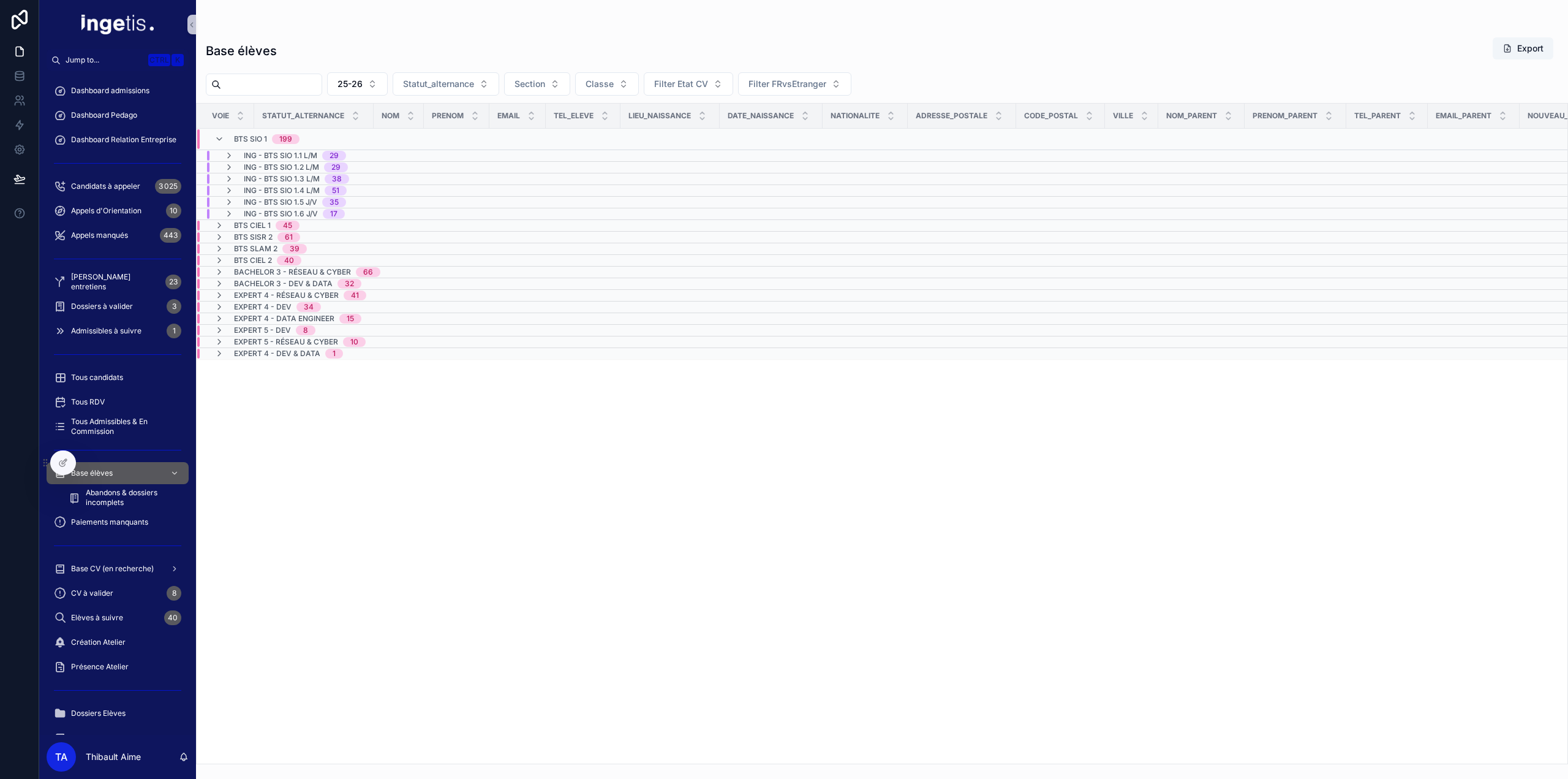
click at [219, 135] on icon "scrollable content" at bounding box center [219, 139] width 10 height 10
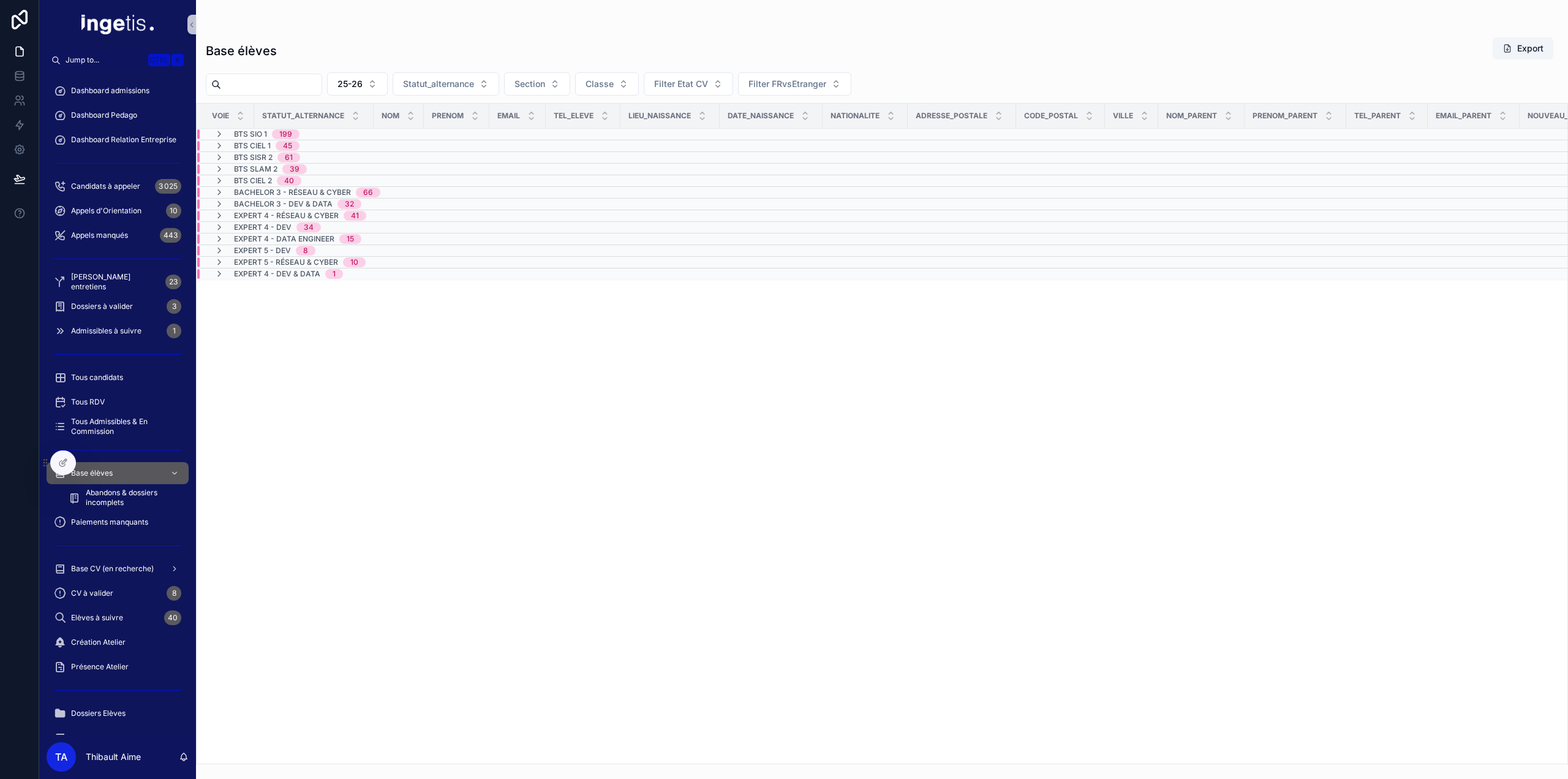
click at [219, 135] on icon "scrollable content" at bounding box center [219, 134] width 10 height 10
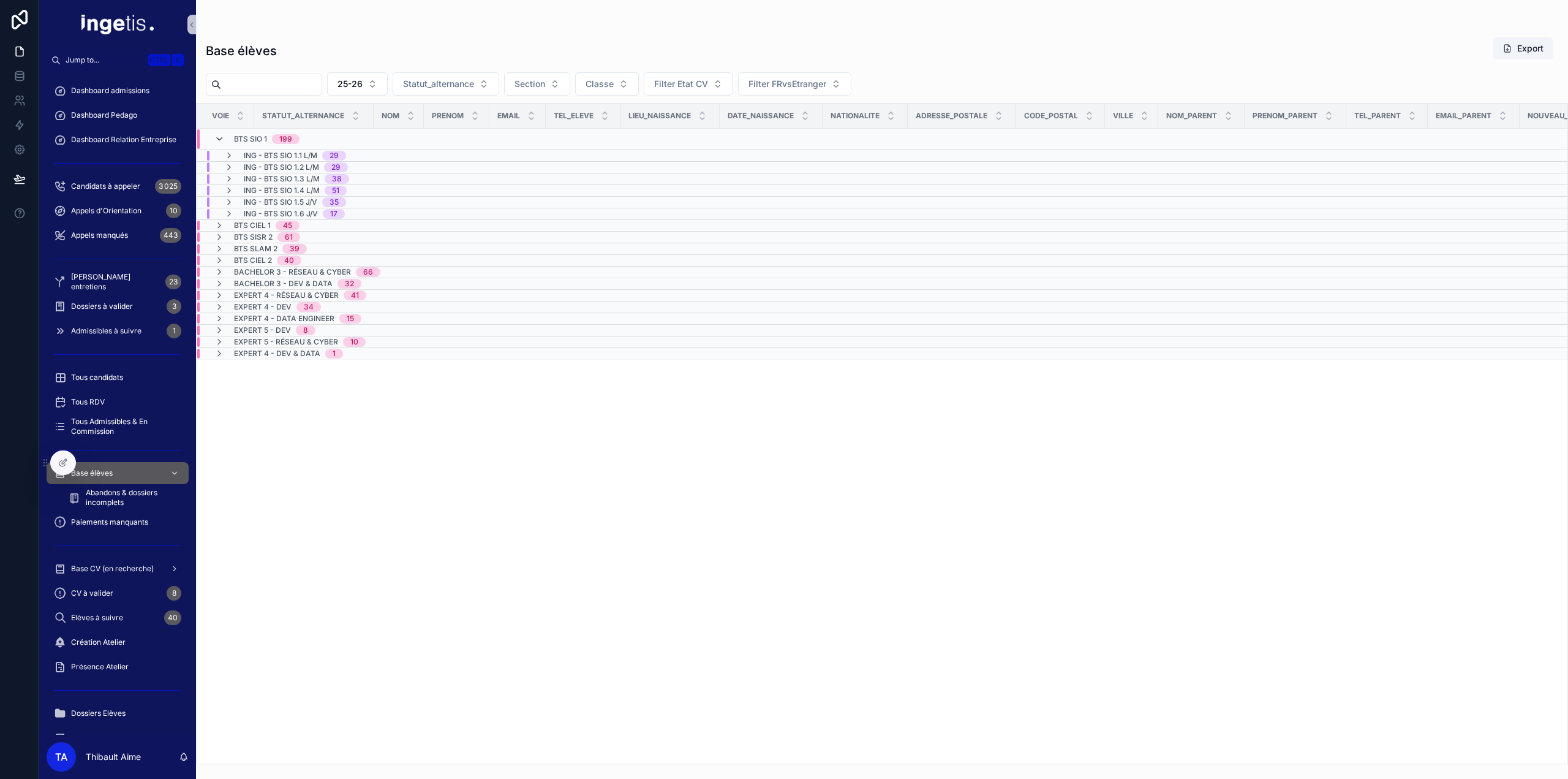
click at [219, 139] on icon "scrollable content" at bounding box center [219, 139] width 10 height 10
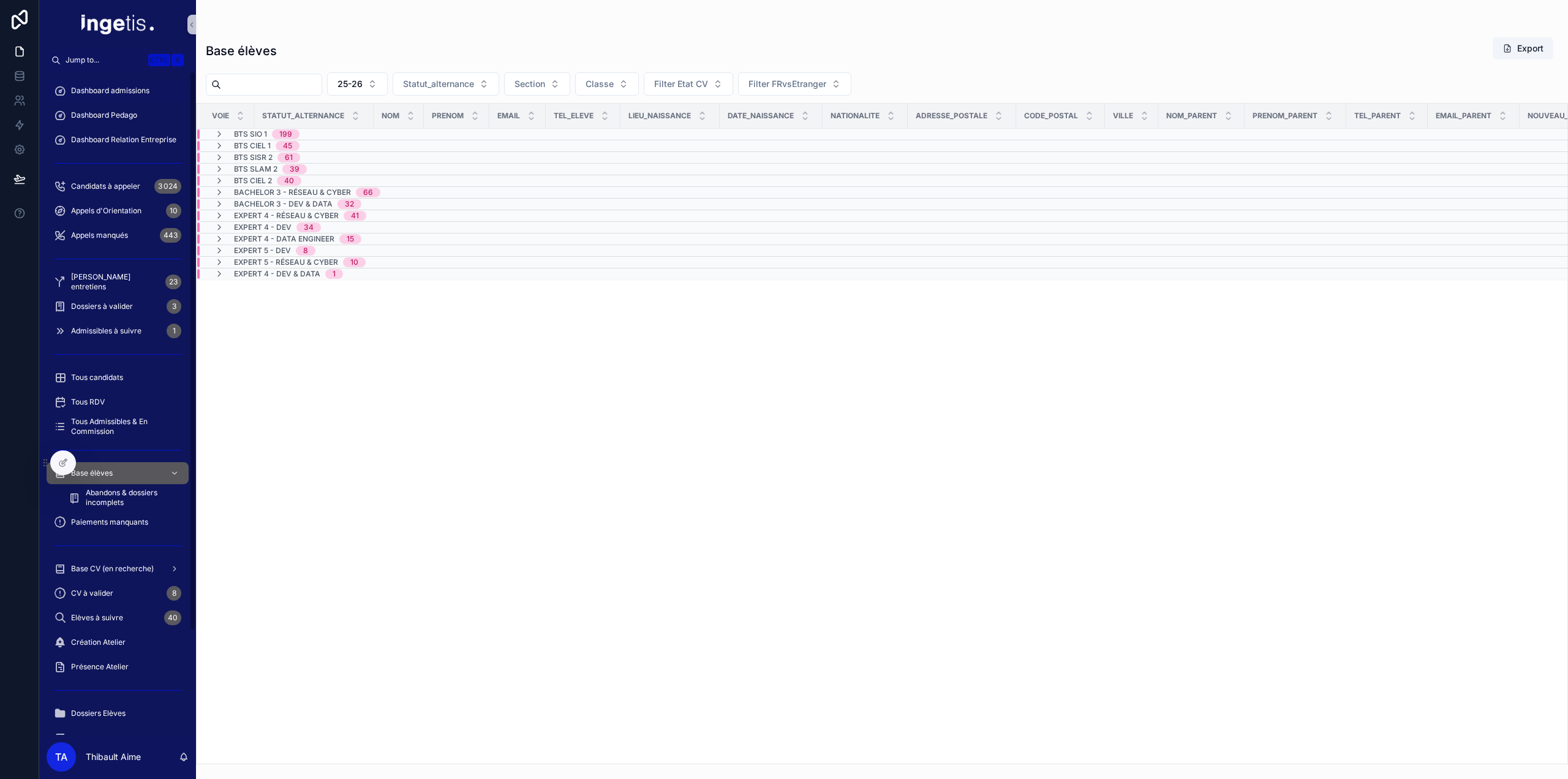
click at [123, 91] on span "Dashboard admissions" at bounding box center [110, 91] width 78 height 10
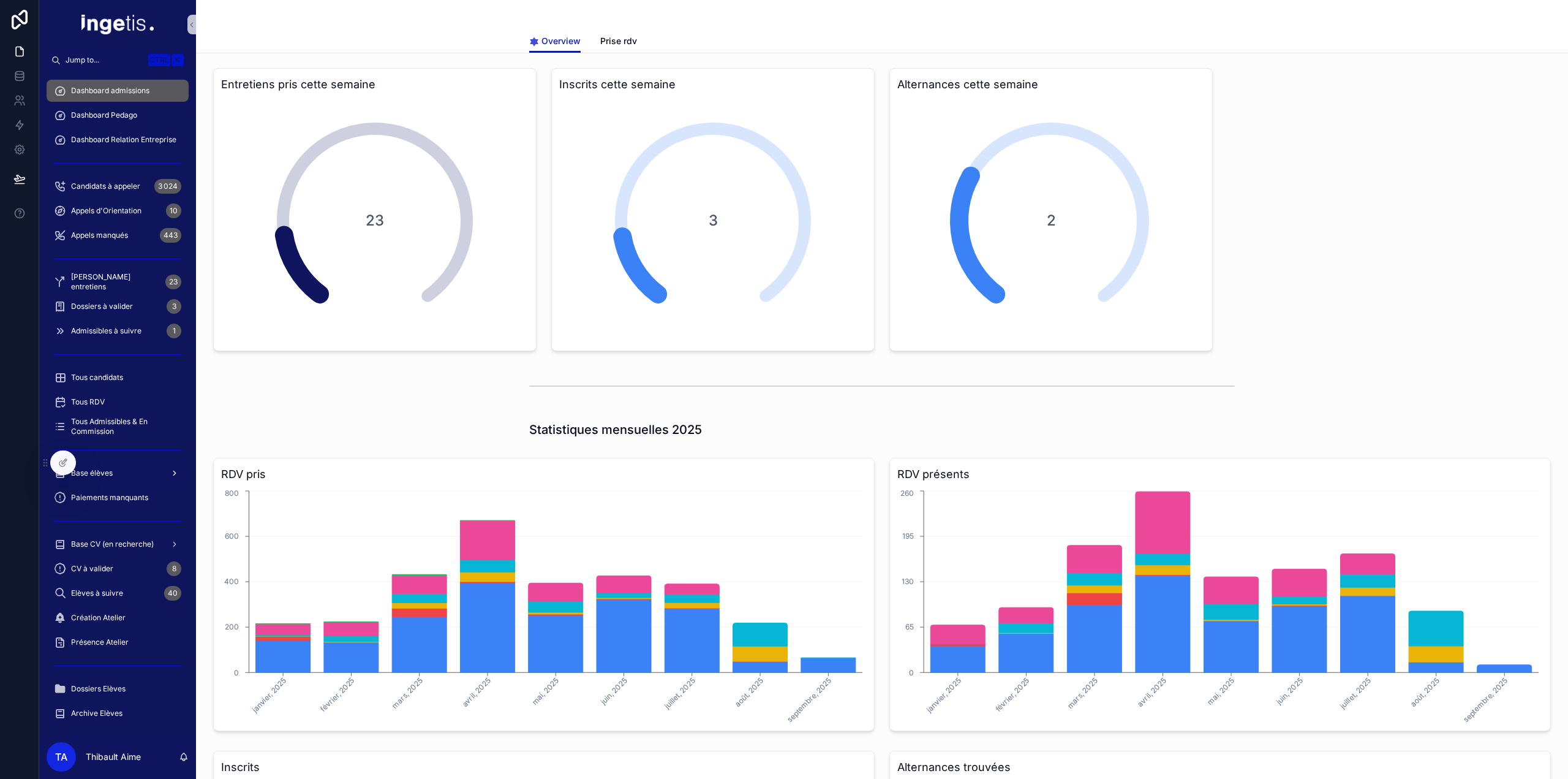
click at [103, 472] on span "Base élèves" at bounding box center [91, 473] width 41 height 10
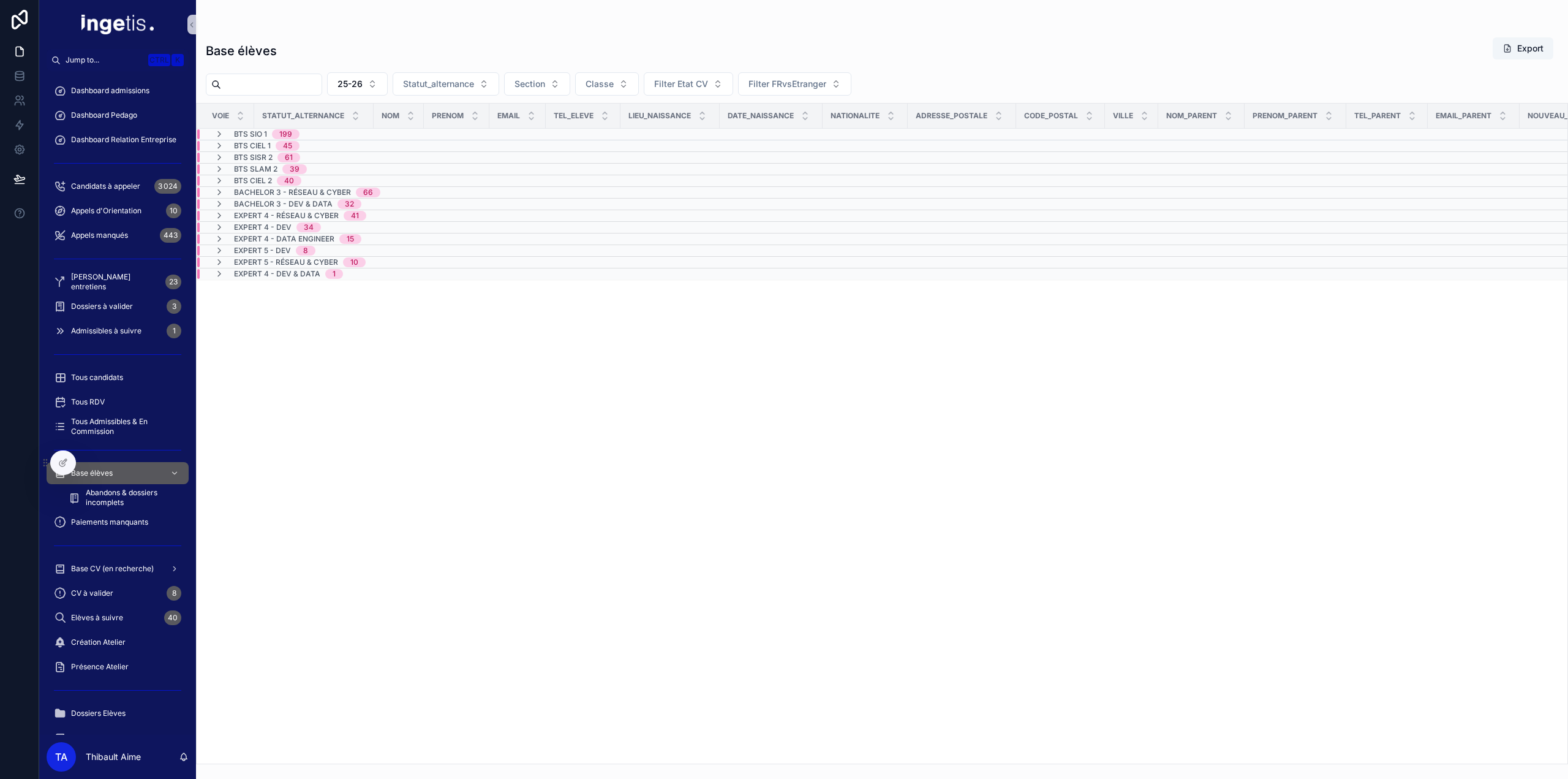
click at [235, 138] on span "BTS SIO 1" at bounding box center [250, 134] width 33 height 10
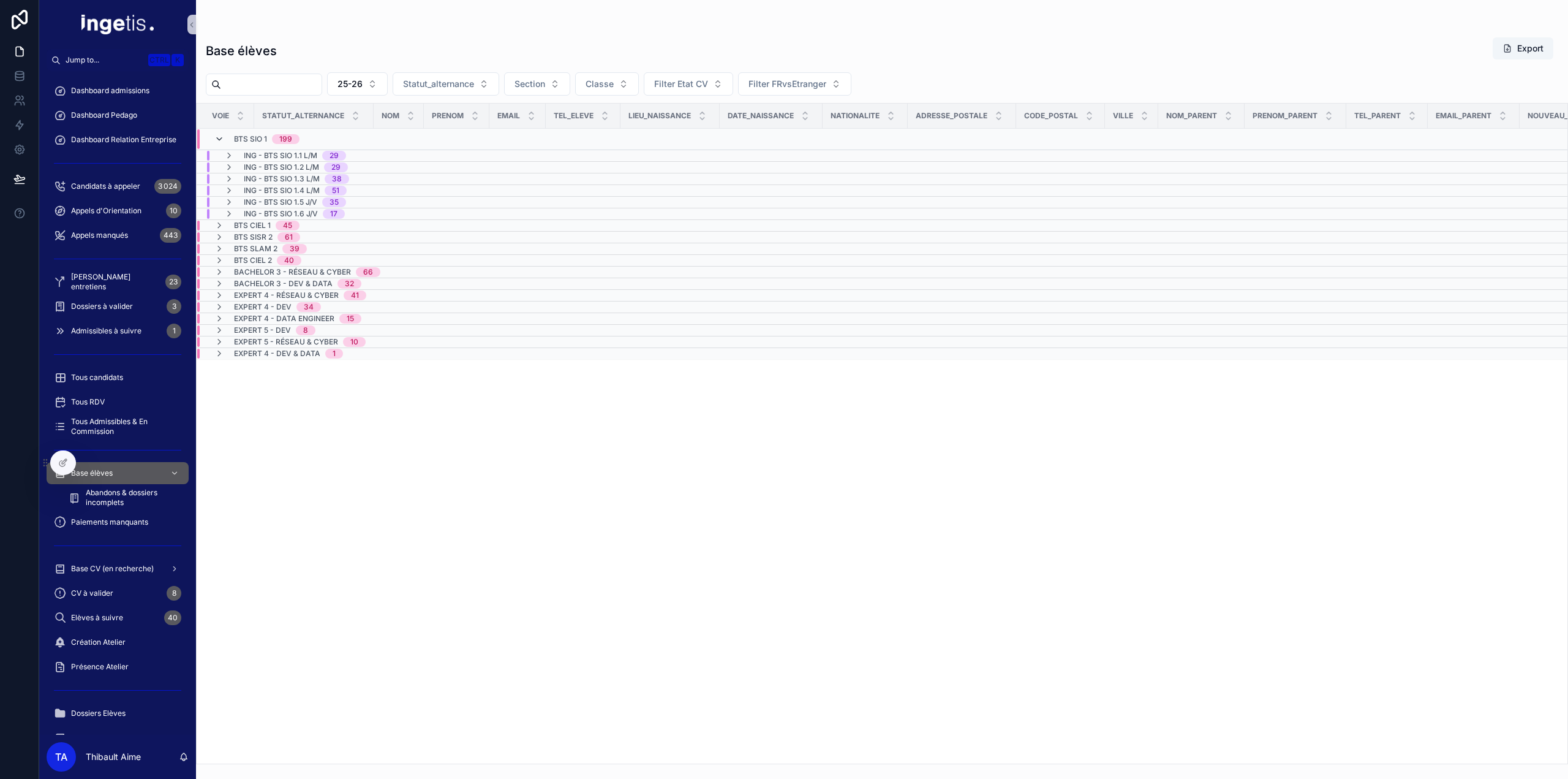
click at [223, 138] on icon "scrollable content" at bounding box center [219, 139] width 10 height 10
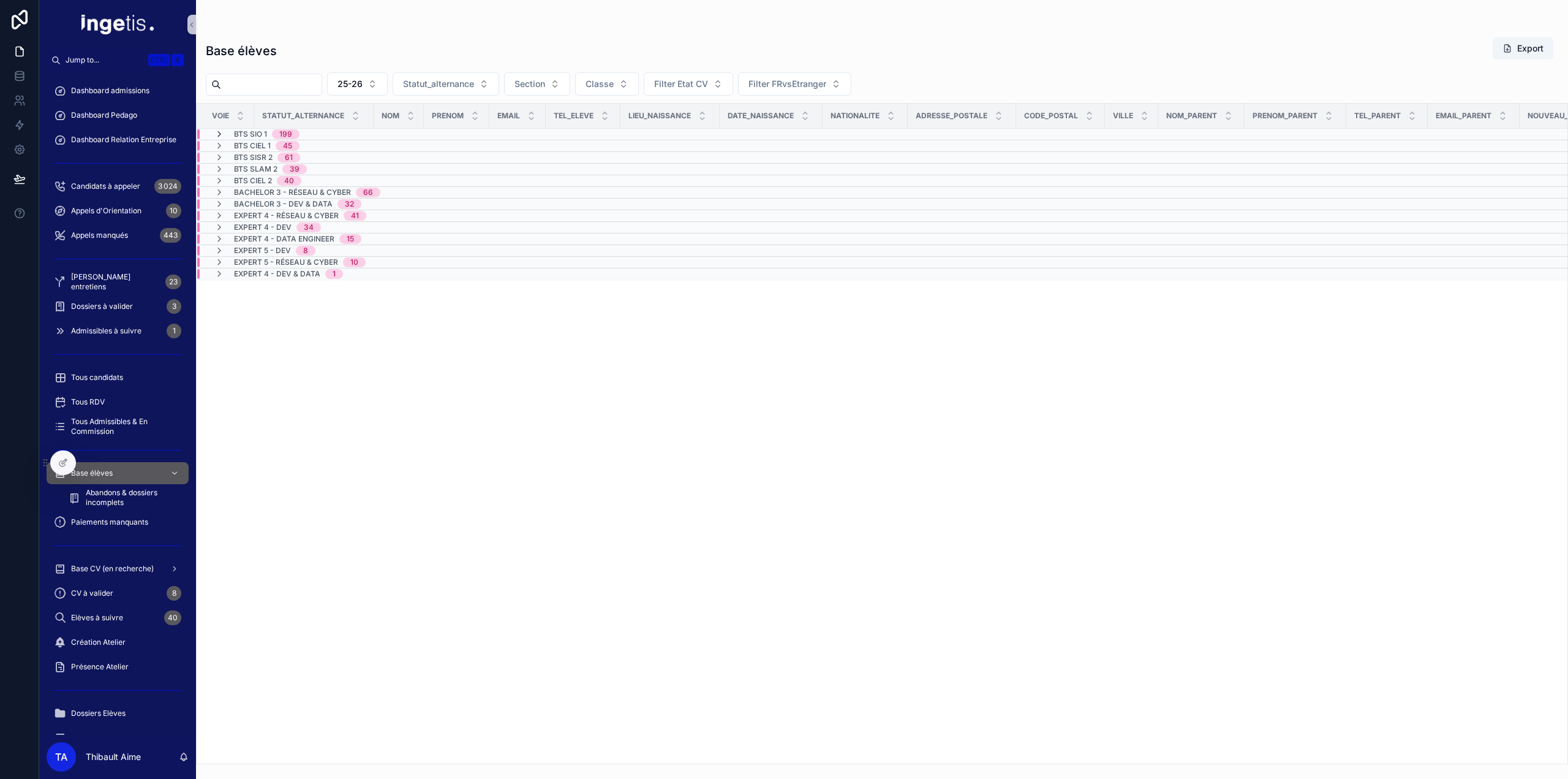
click at [222, 135] on icon "scrollable content" at bounding box center [219, 134] width 10 height 10
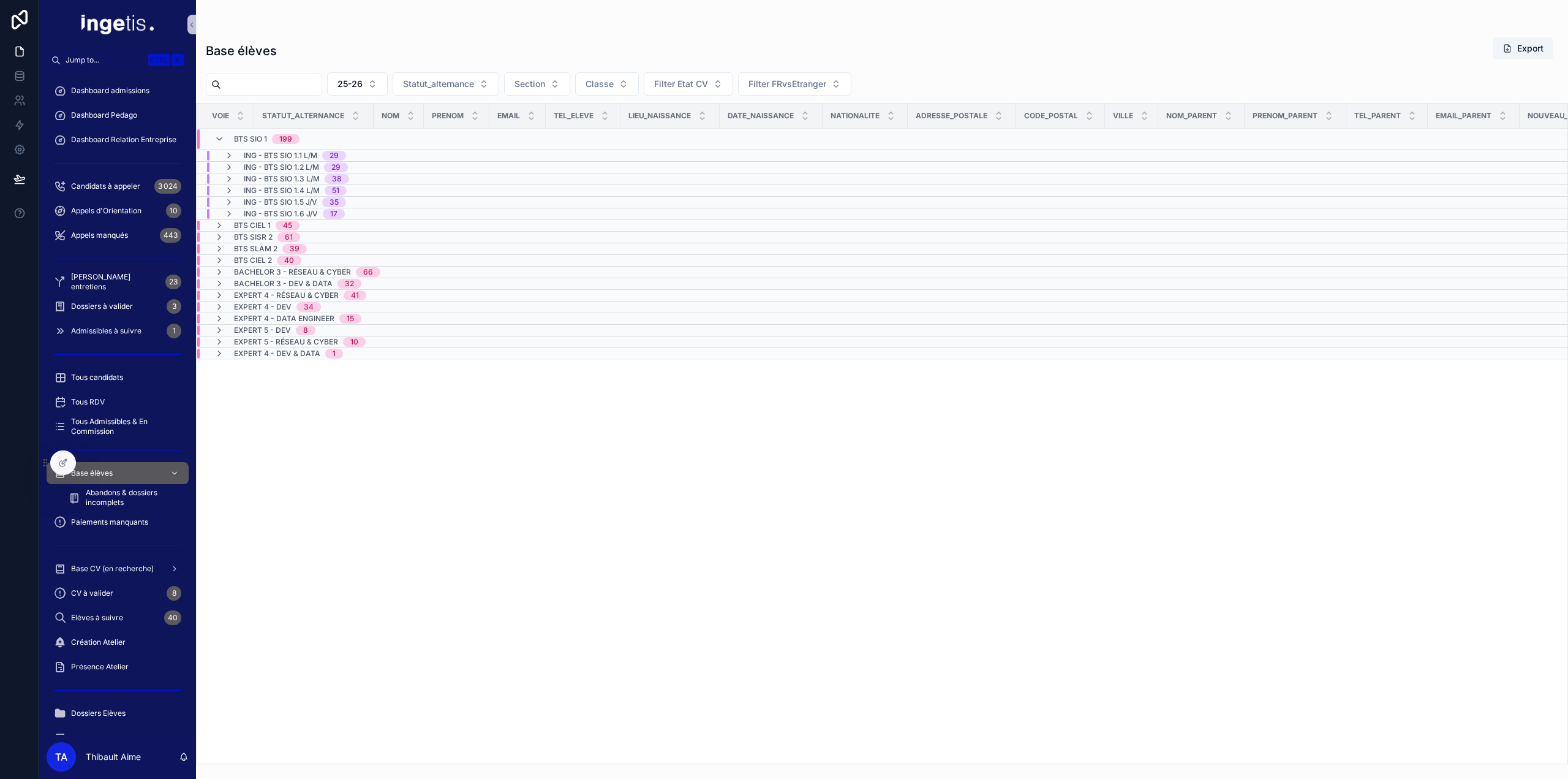
click at [219, 135] on icon "scrollable content" at bounding box center [219, 139] width 10 height 10
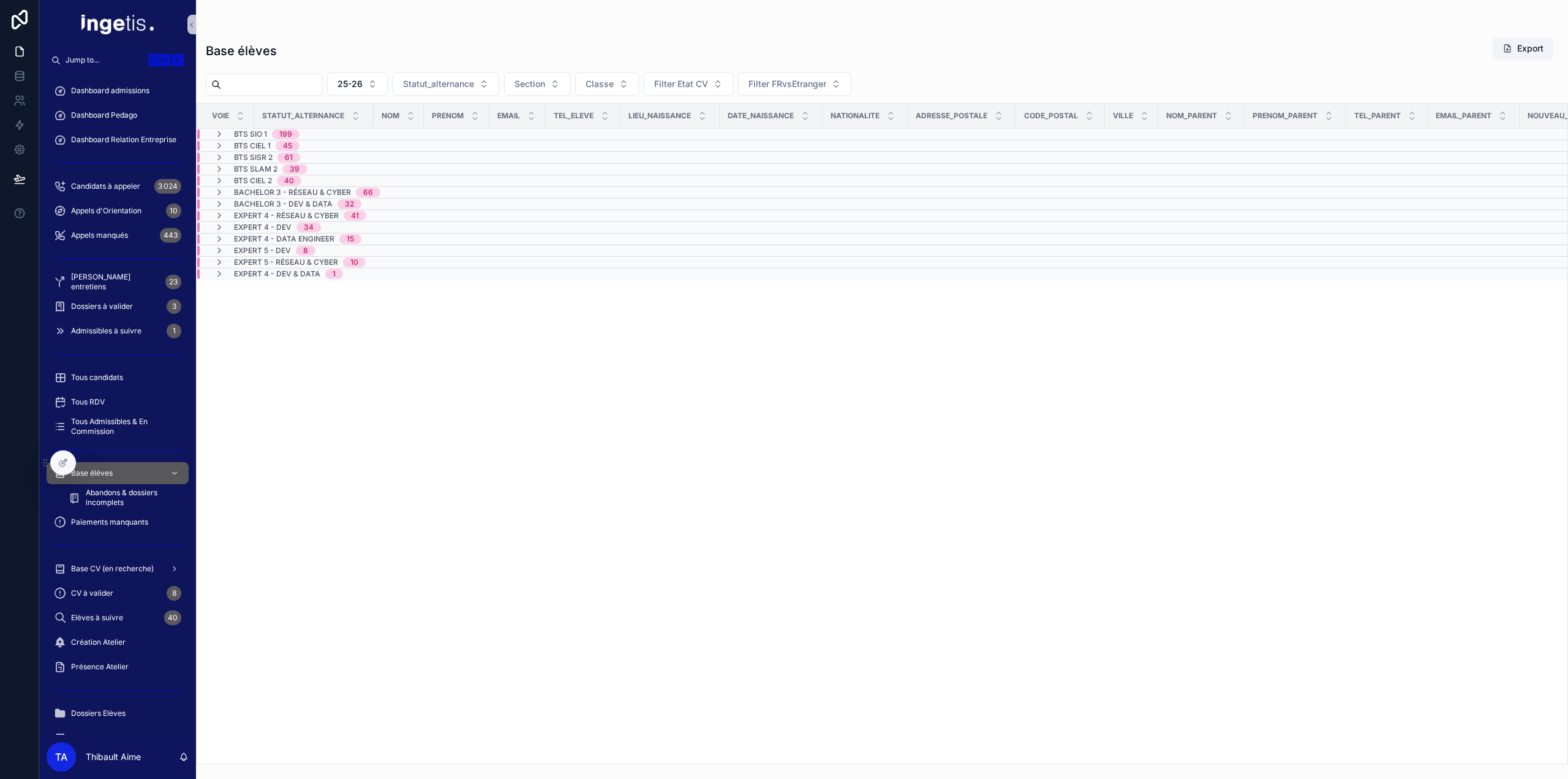
click at [218, 135] on icon "scrollable content" at bounding box center [219, 134] width 10 height 10
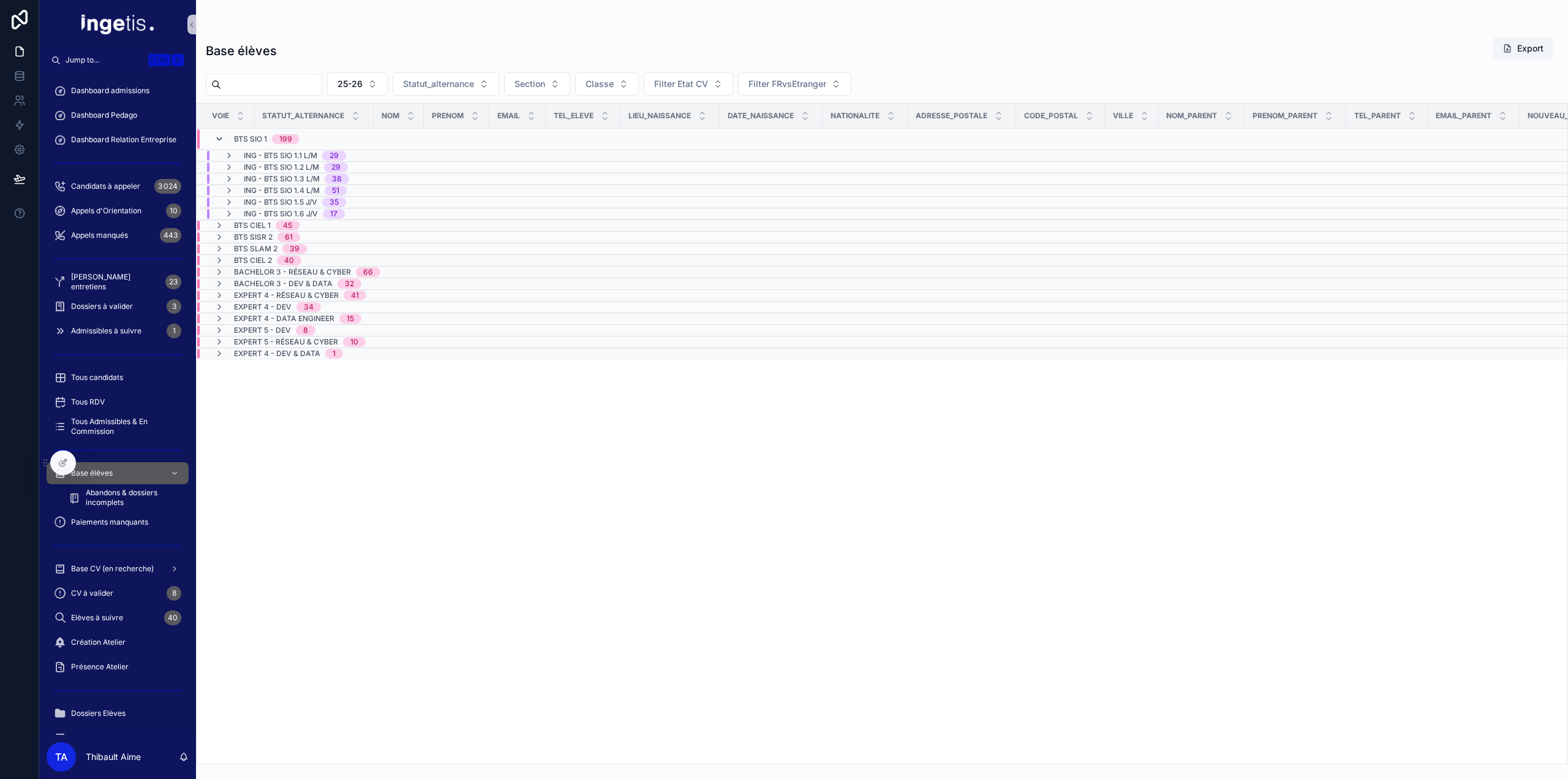
click at [217, 139] on icon "scrollable content" at bounding box center [219, 139] width 10 height 10
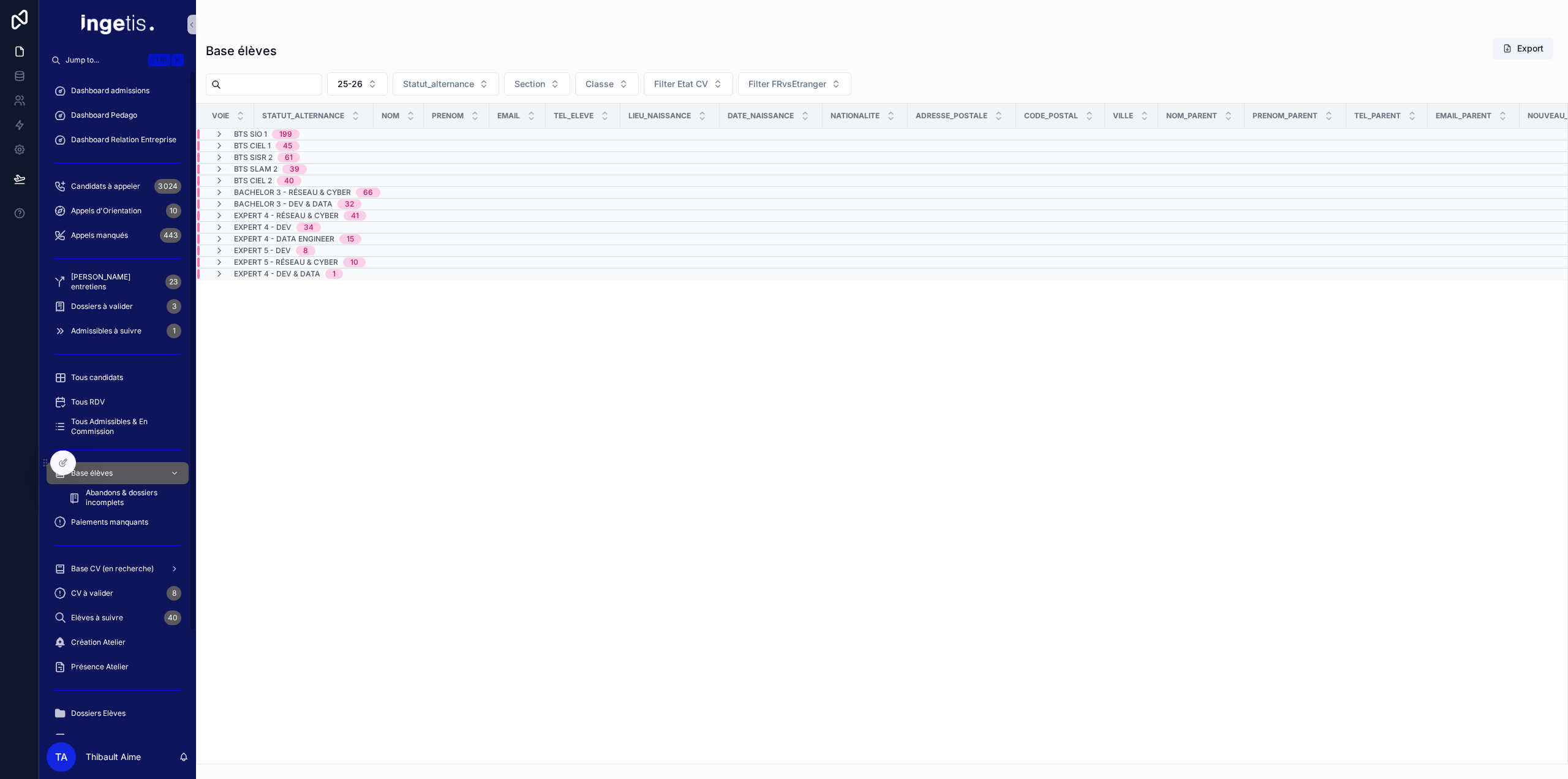
click at [135, 84] on div "Dashboard admissions" at bounding box center [118, 91] width 127 height 20
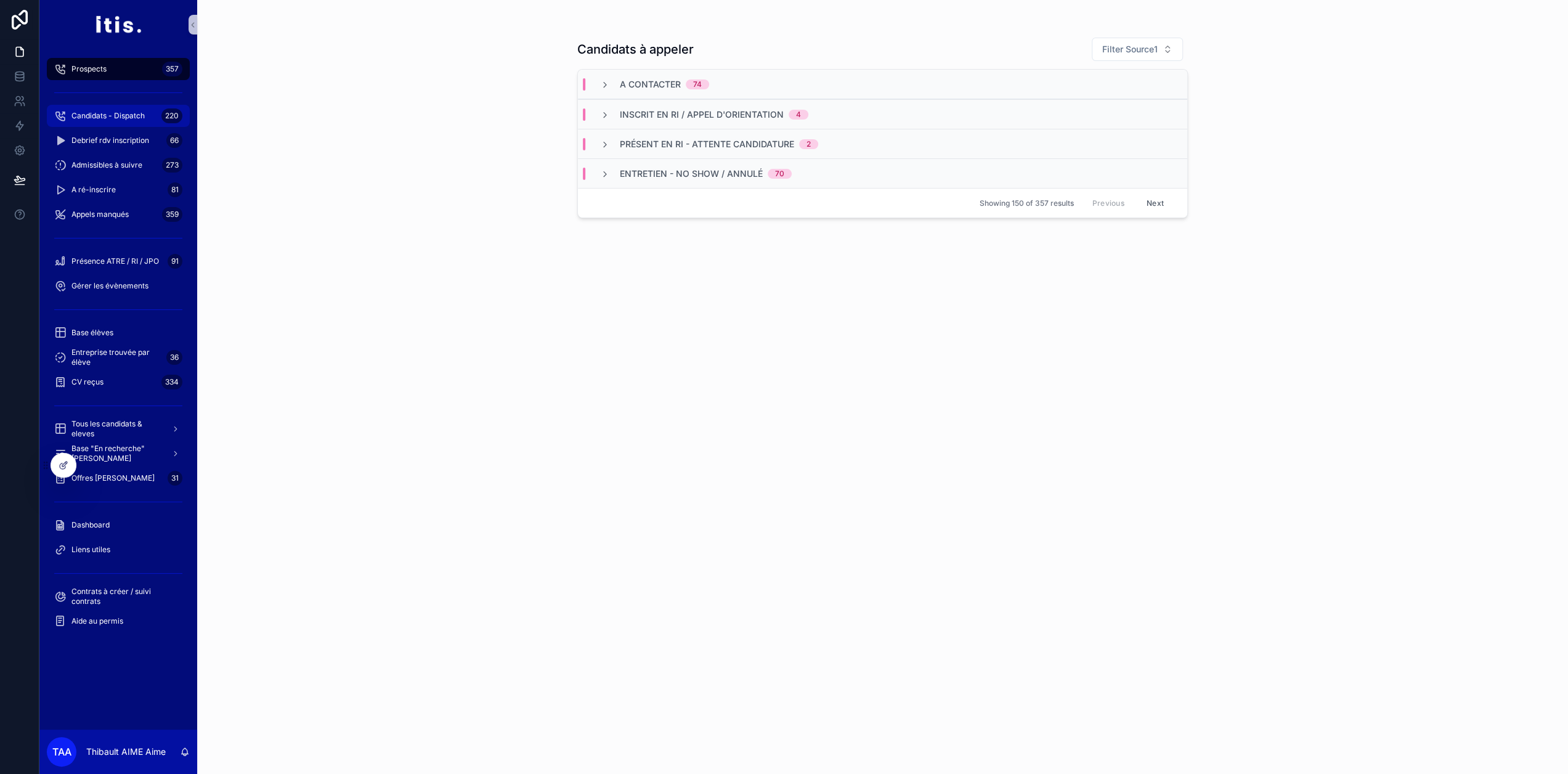
click at [124, 113] on span "Candidats - Dispatch" at bounding box center [108, 116] width 73 height 10
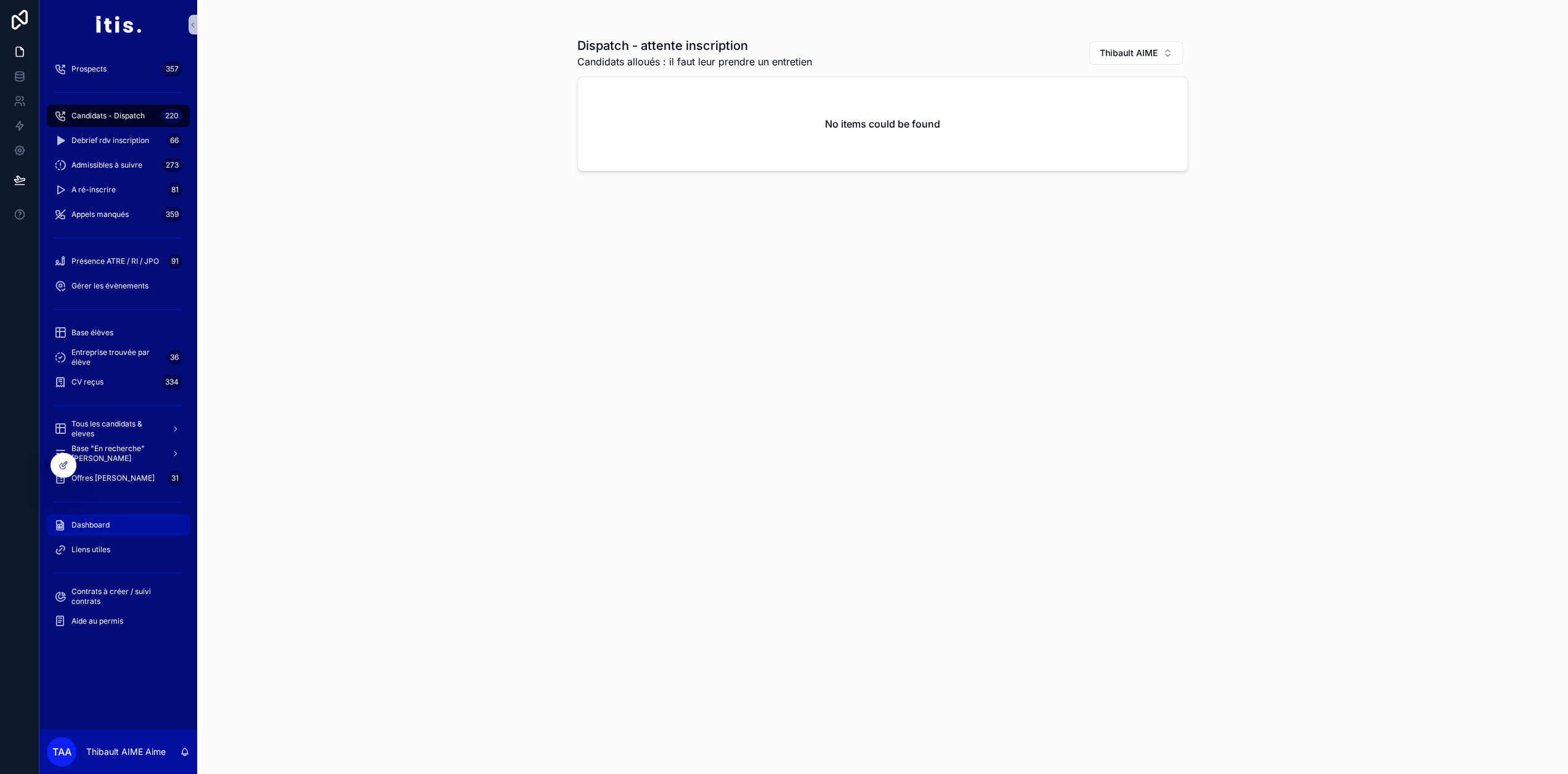
click at [112, 526] on div "Dashboard" at bounding box center [118, 525] width 128 height 20
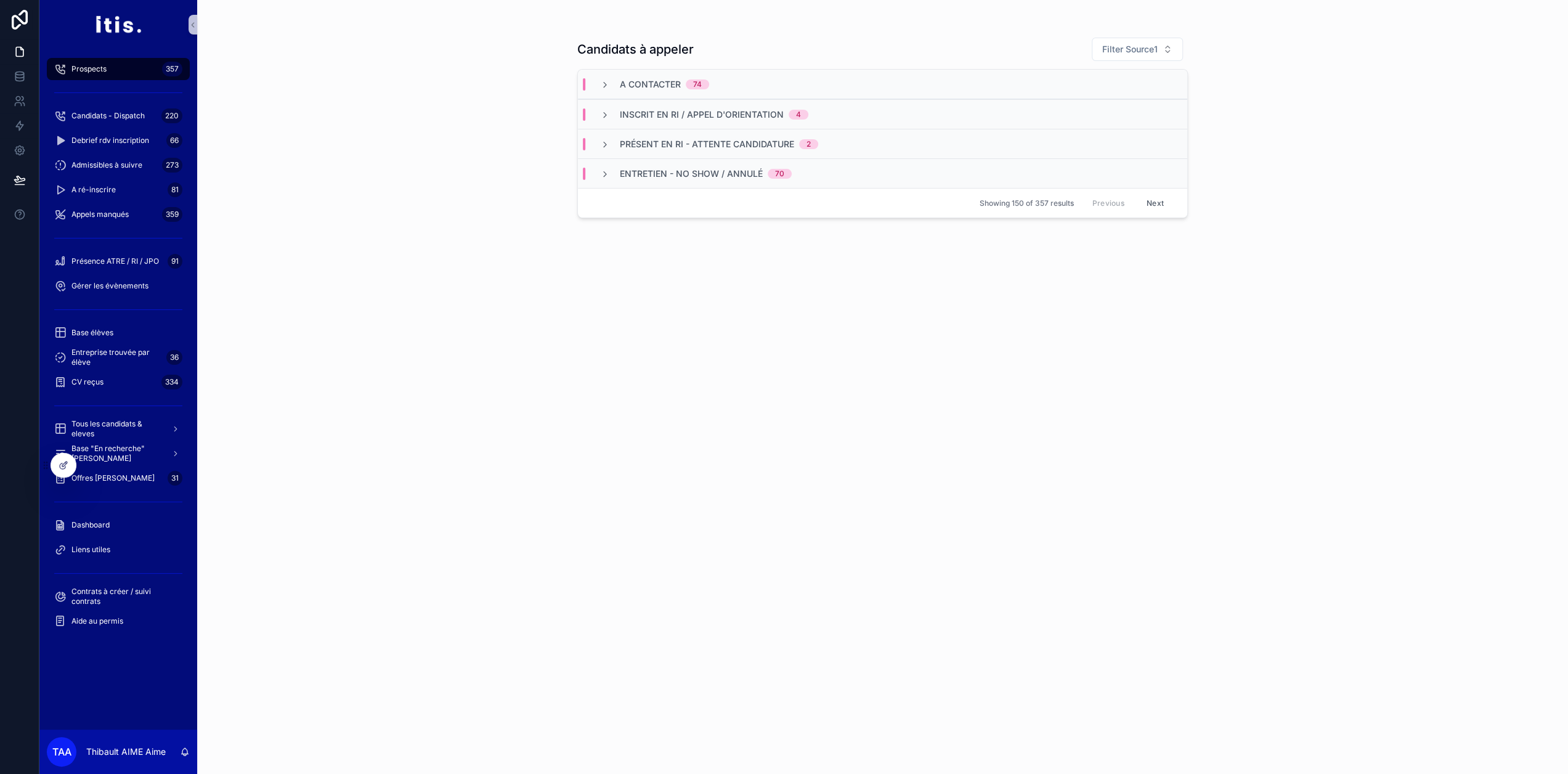
click at [622, 94] on div "A contacter 74" at bounding box center [882, 84] width 610 height 30
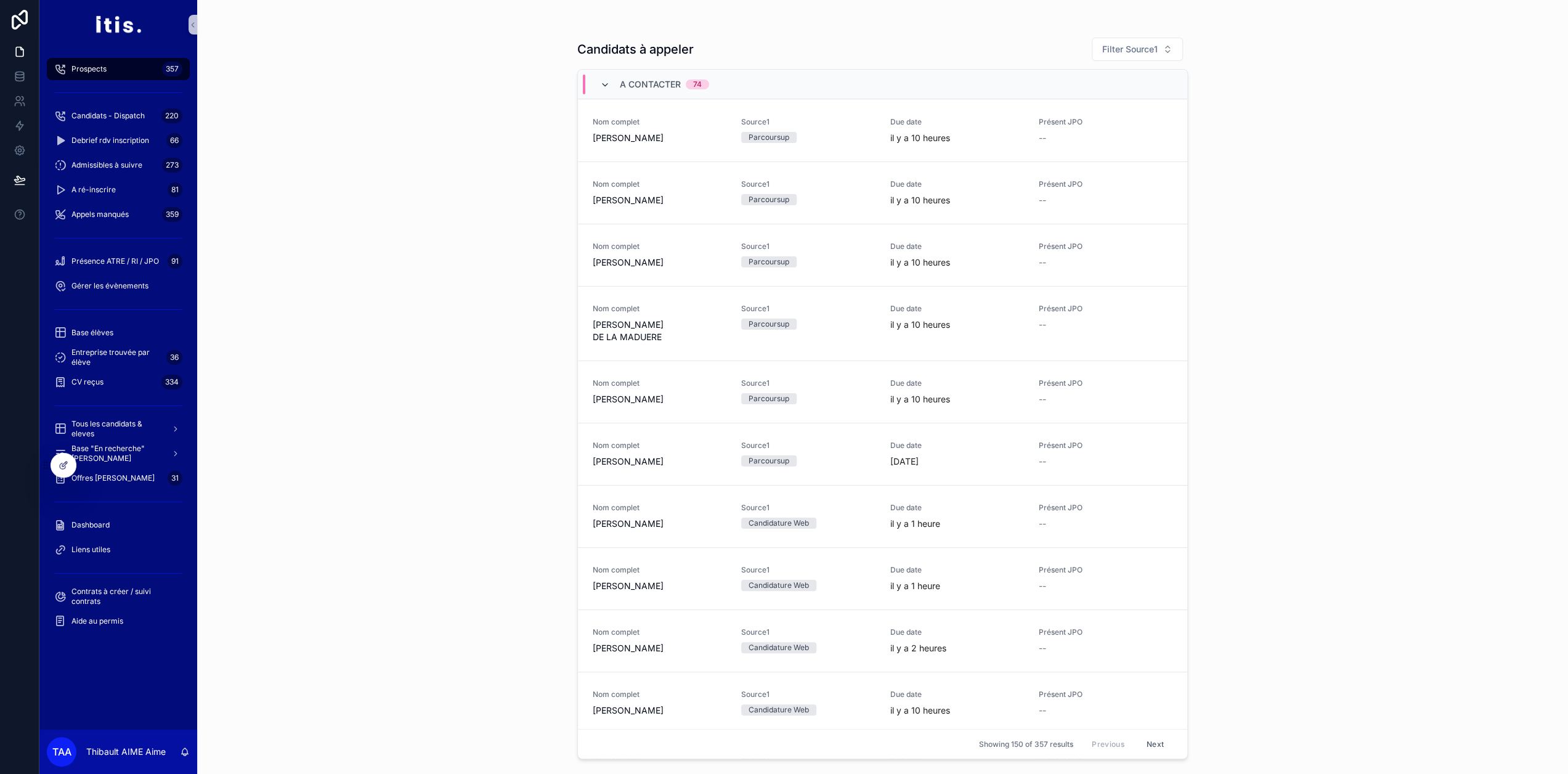
click at [610, 86] on icon "scrollable content" at bounding box center [605, 85] width 10 height 10
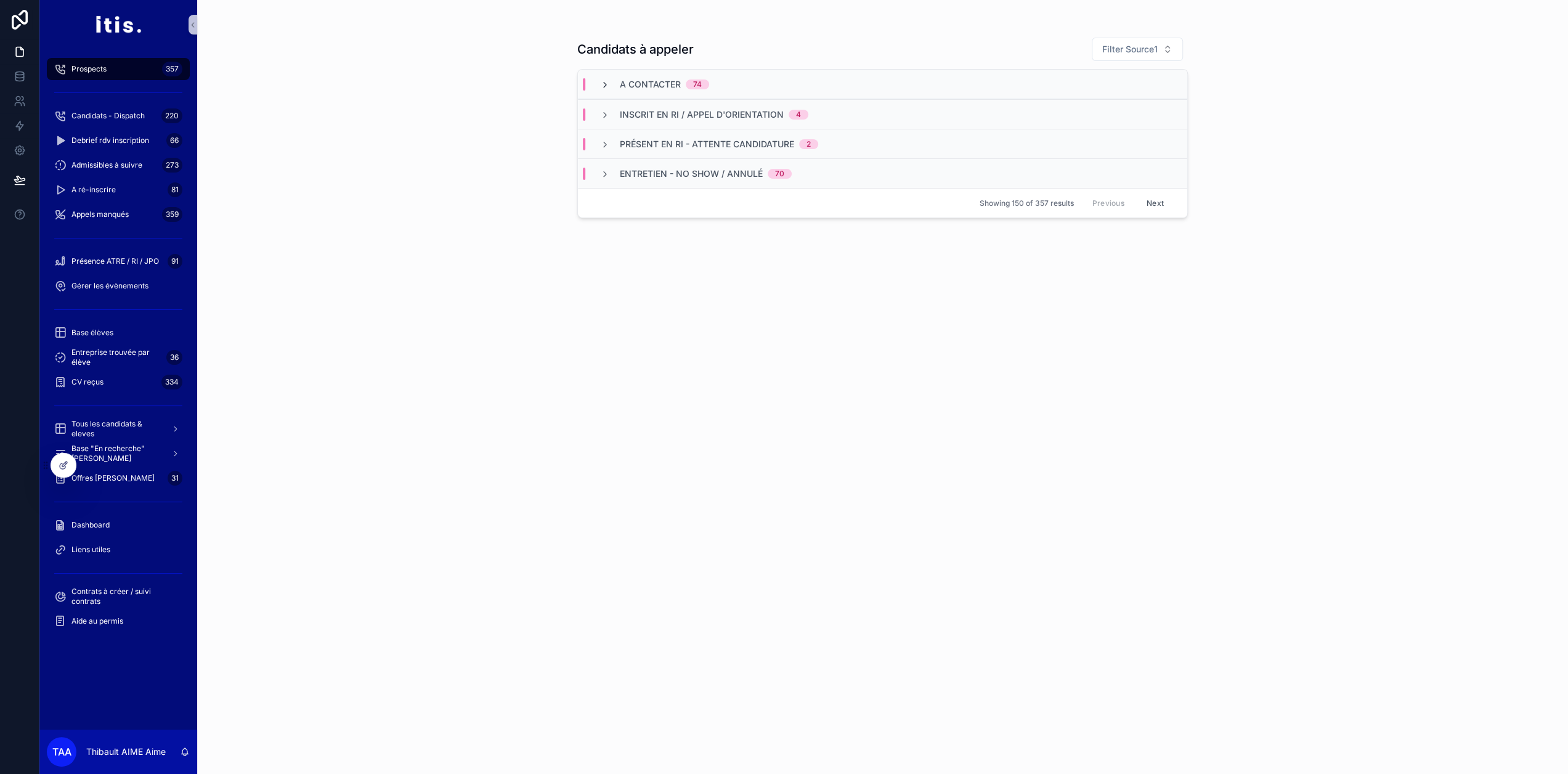
click at [609, 84] on icon "scrollable content" at bounding box center [605, 85] width 10 height 10
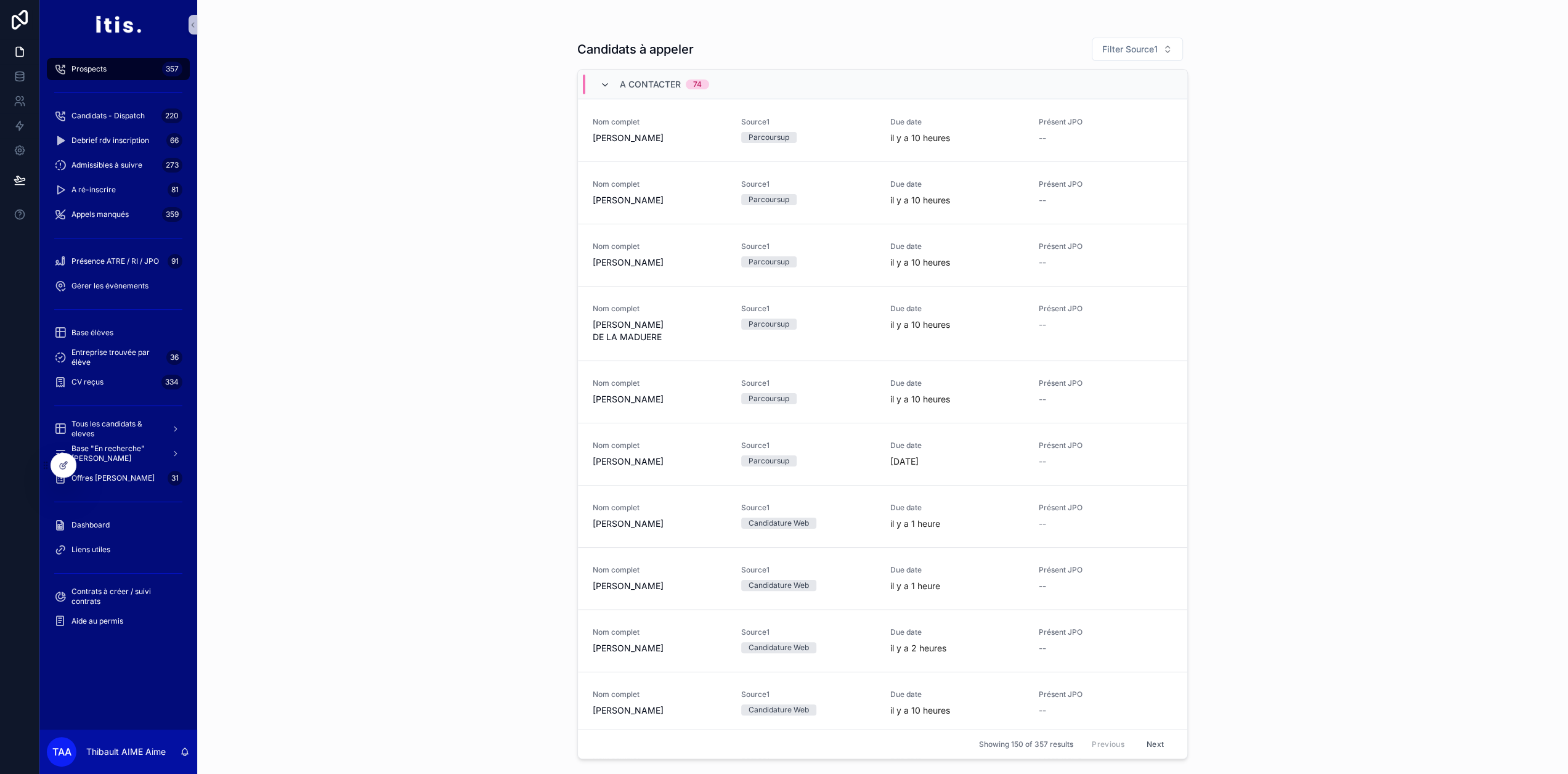
click at [610, 87] on icon "scrollable content" at bounding box center [605, 85] width 10 height 10
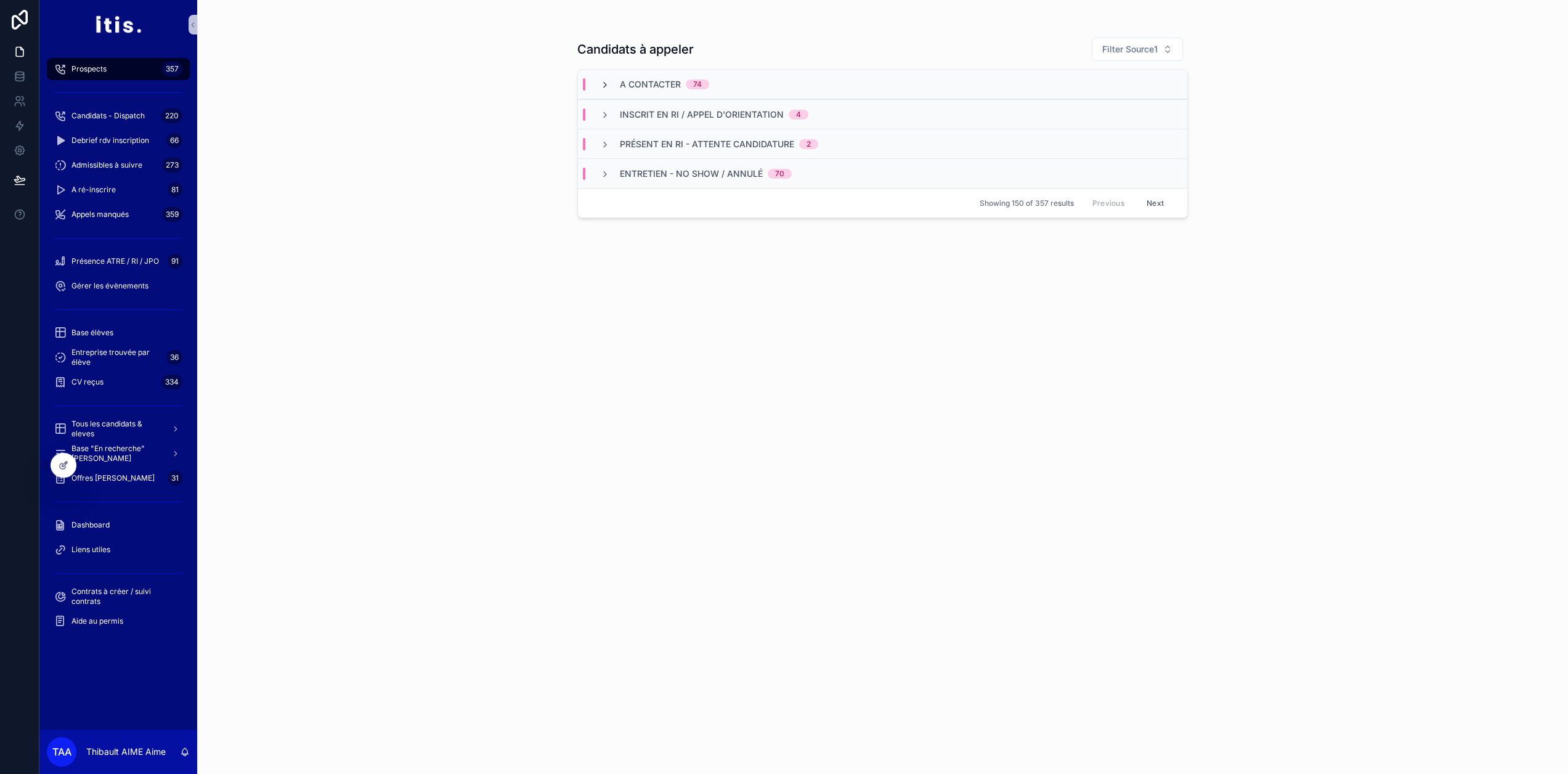
click at [610, 85] on icon "scrollable content" at bounding box center [605, 85] width 10 height 10
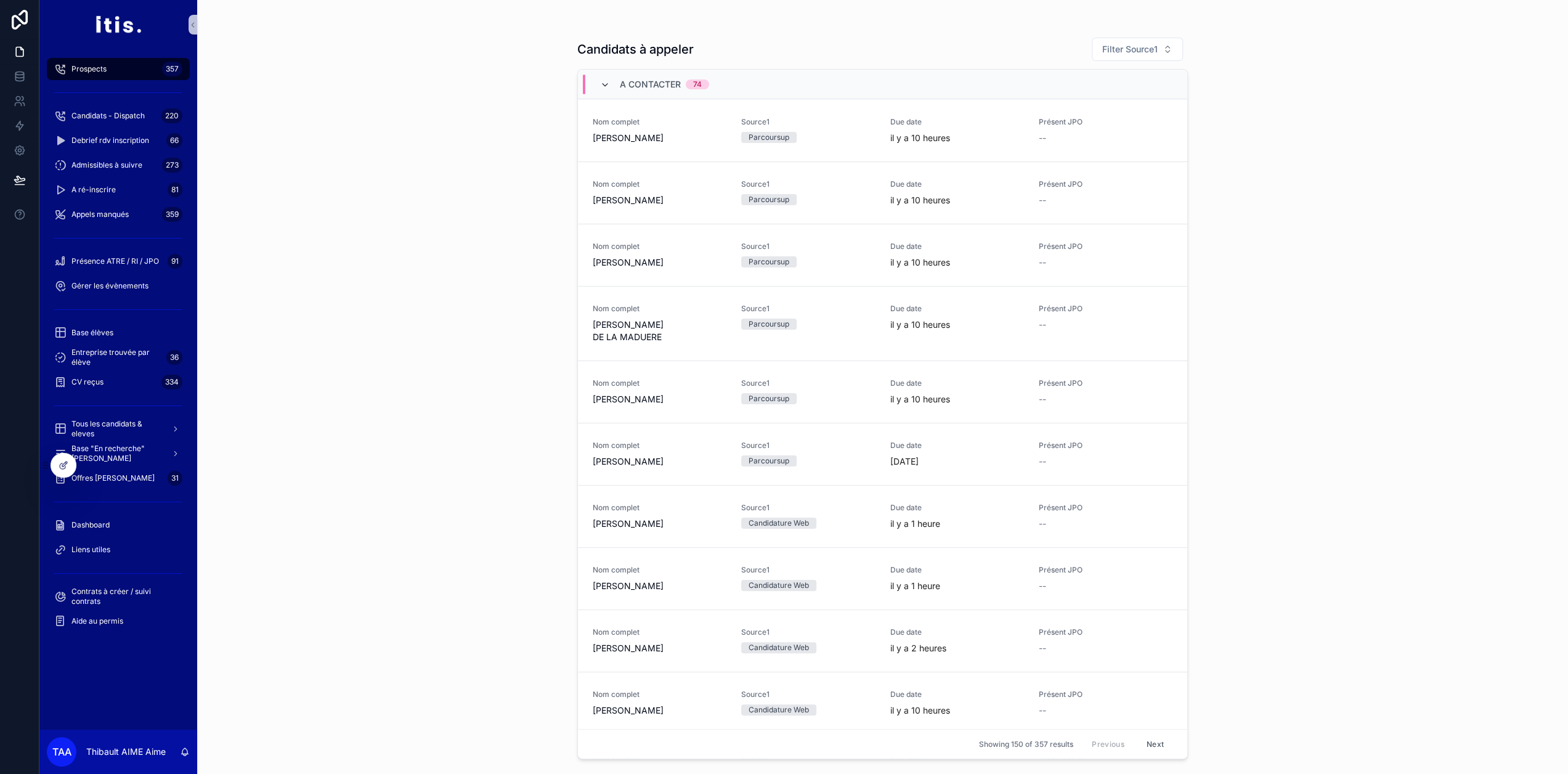
click at [609, 85] on icon "scrollable content" at bounding box center [605, 85] width 10 height 10
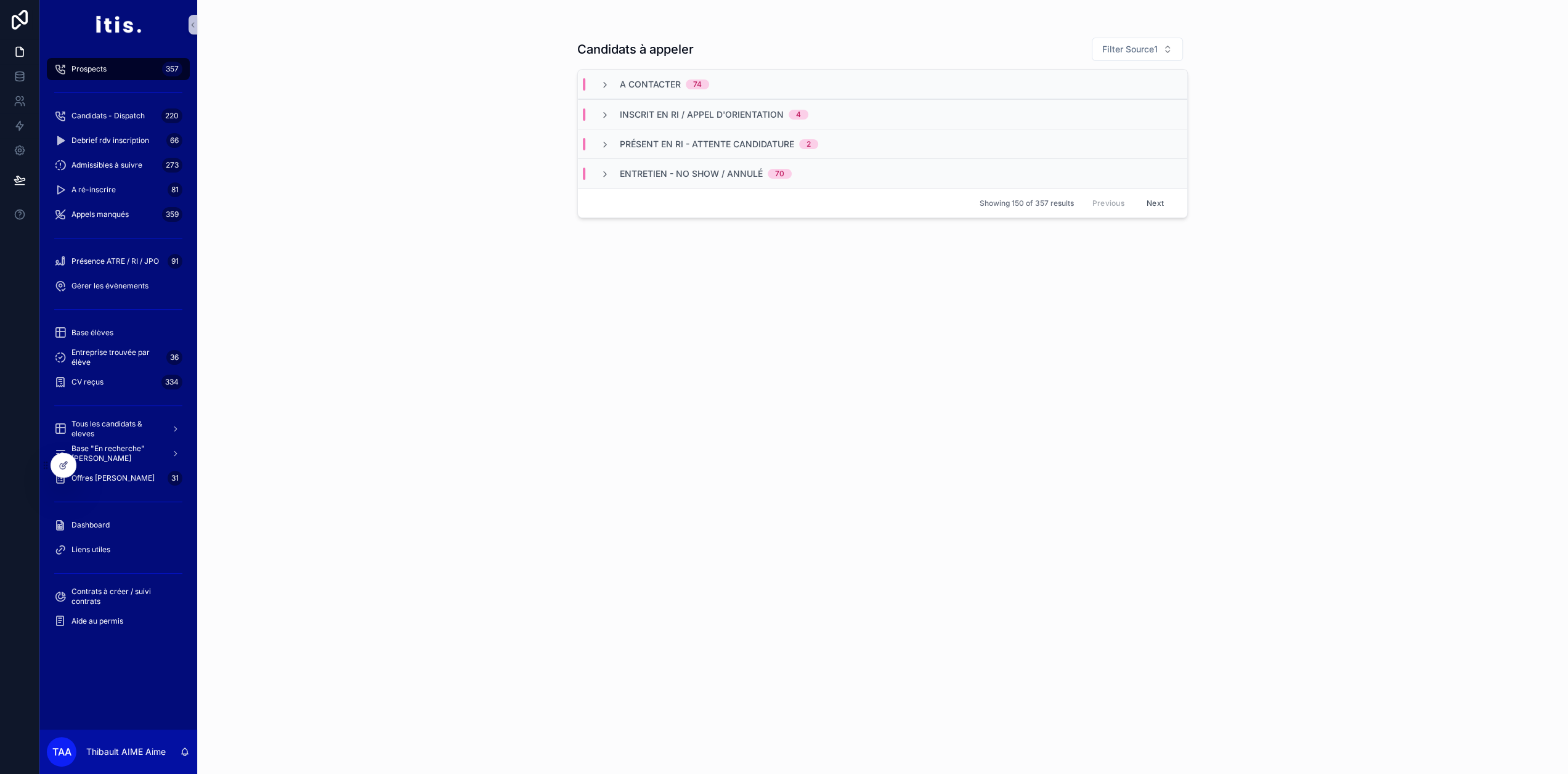
click at [609, 85] on icon "scrollable content" at bounding box center [605, 85] width 10 height 10
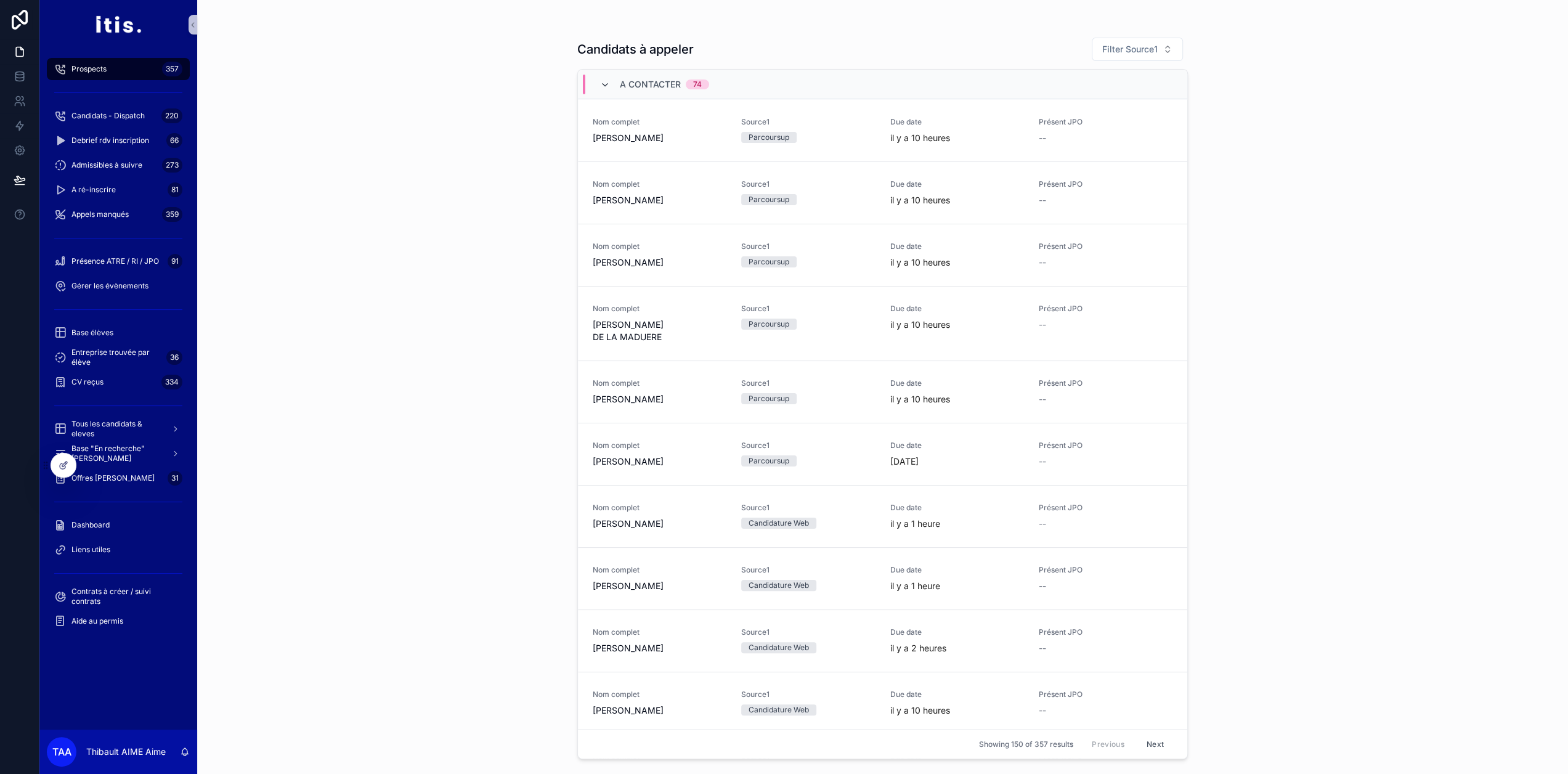
click at [610, 85] on icon "scrollable content" at bounding box center [605, 85] width 10 height 10
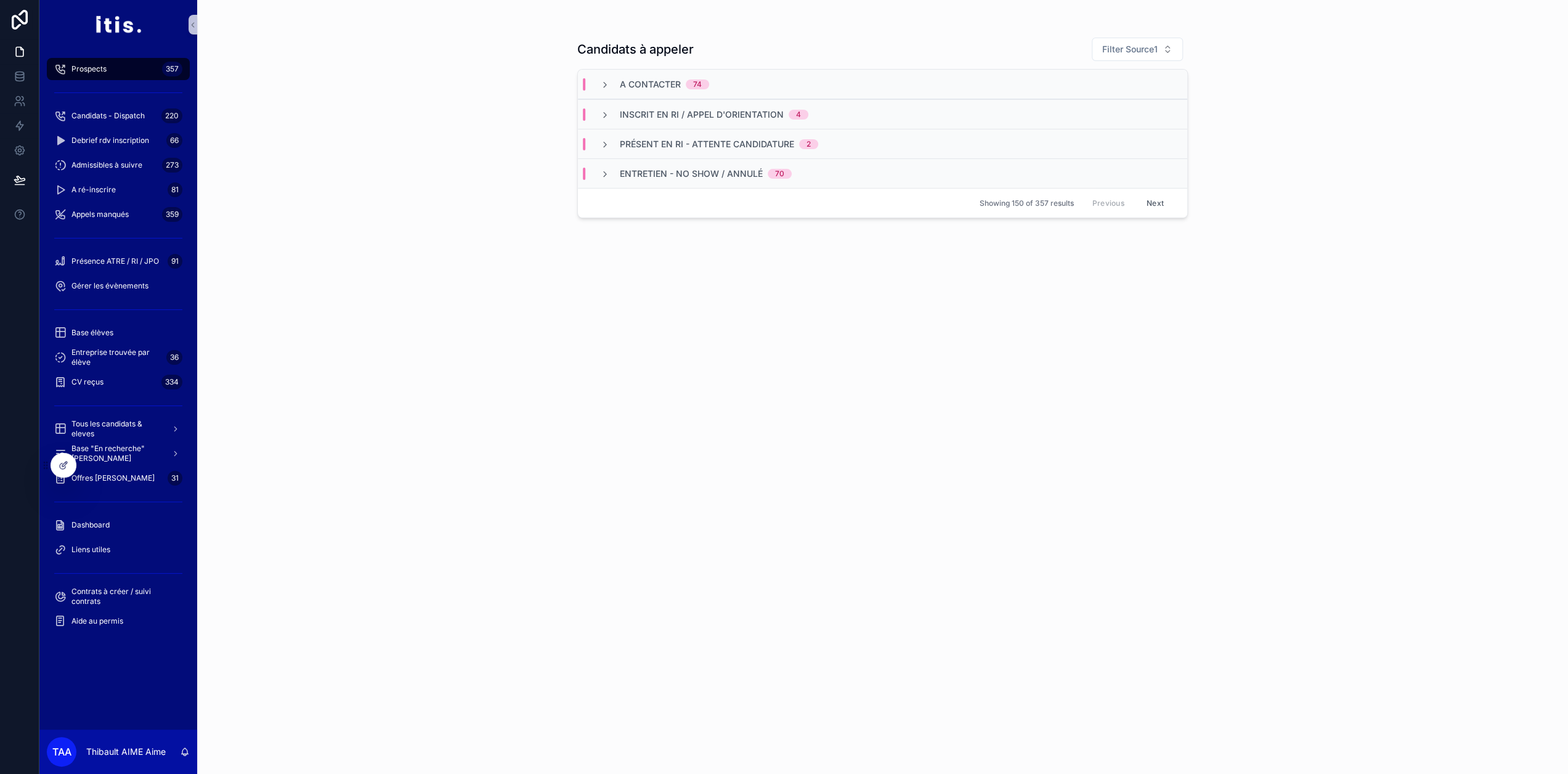
click at [610, 85] on icon "scrollable content" at bounding box center [605, 85] width 10 height 10
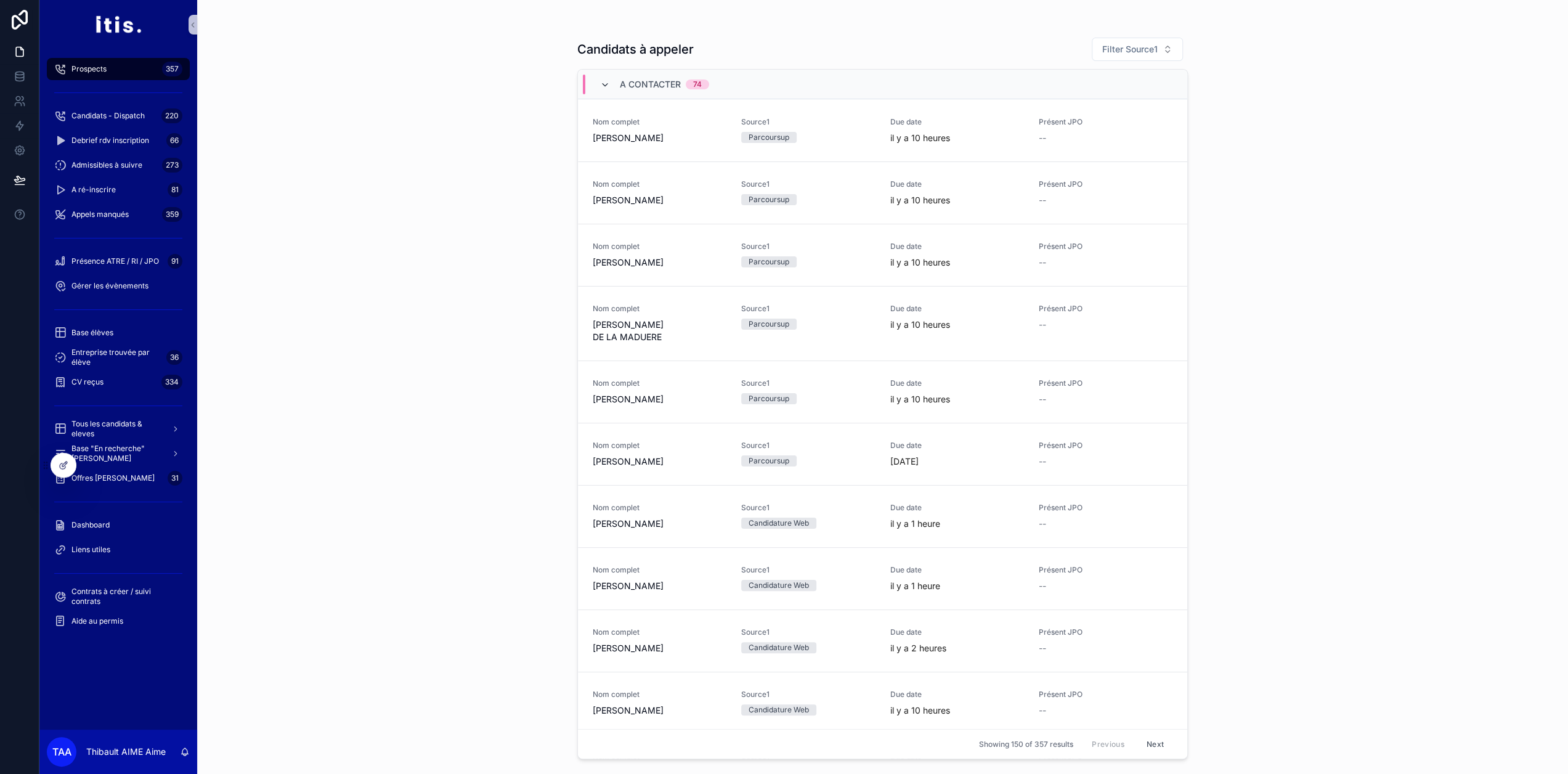
click at [609, 85] on icon "scrollable content" at bounding box center [605, 85] width 10 height 10
